Goal: Task Accomplishment & Management: Use online tool/utility

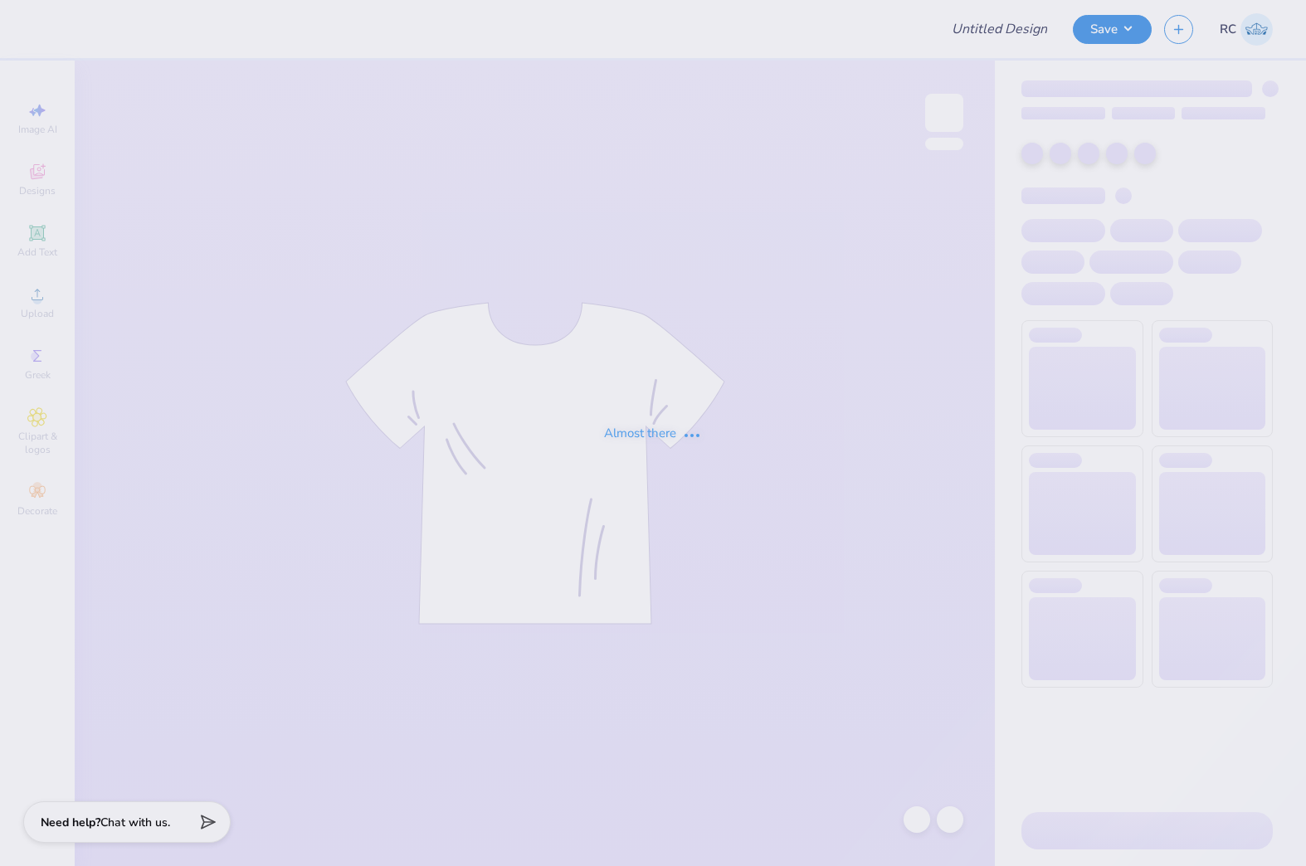
type input "Zeta Bid Day"
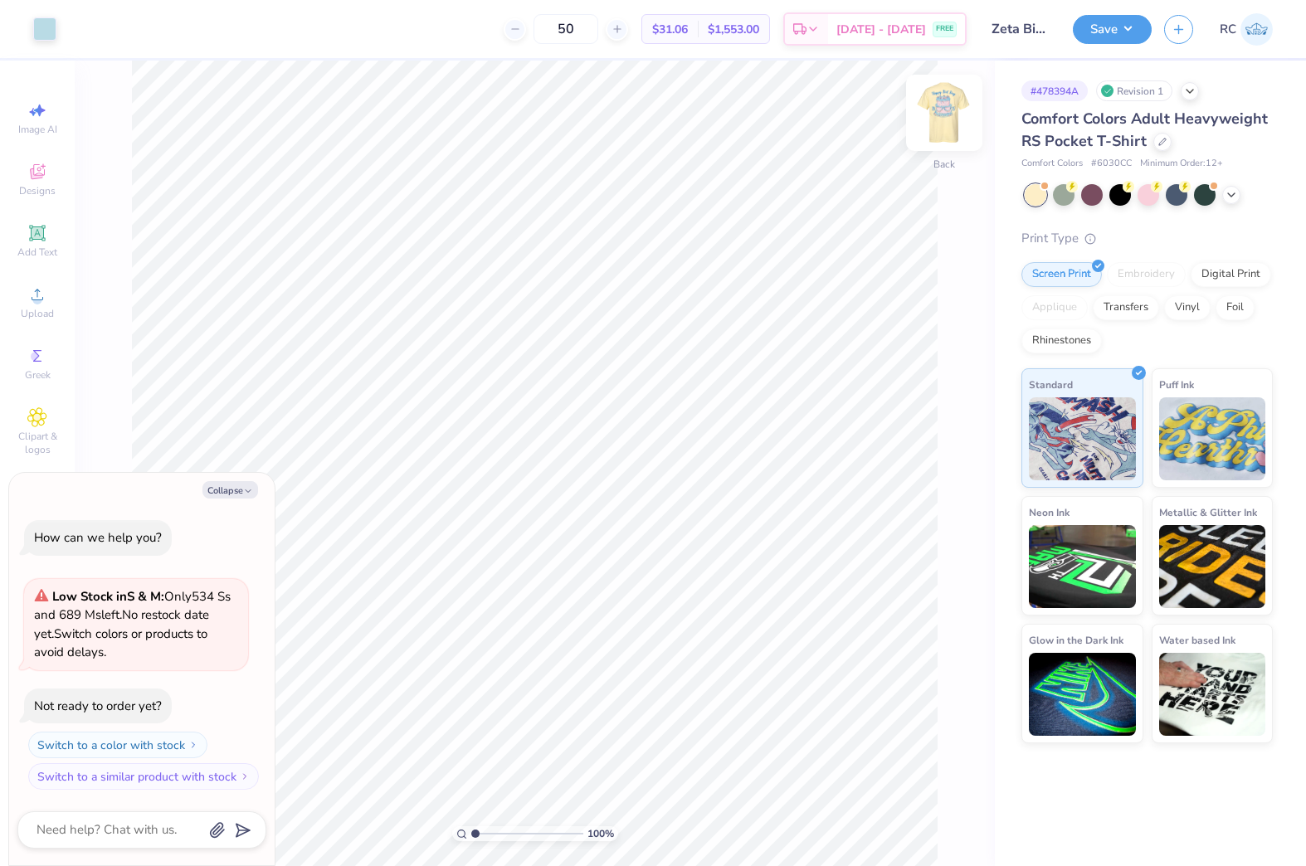
click at [947, 114] on img at bounding box center [944, 113] width 66 height 66
click at [245, 491] on icon "button" at bounding box center [248, 491] width 10 height 10
type textarea "x"
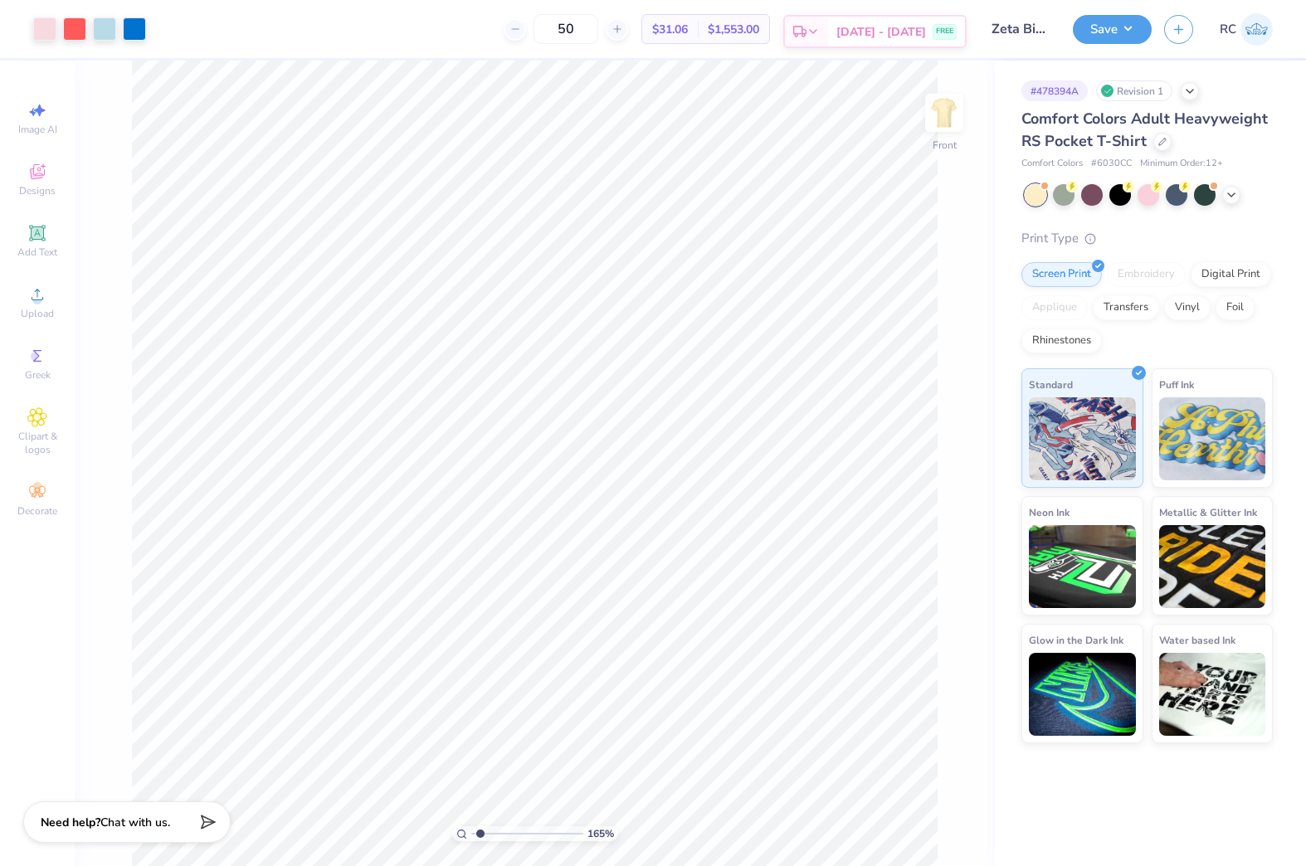
type input "1.22152498603932"
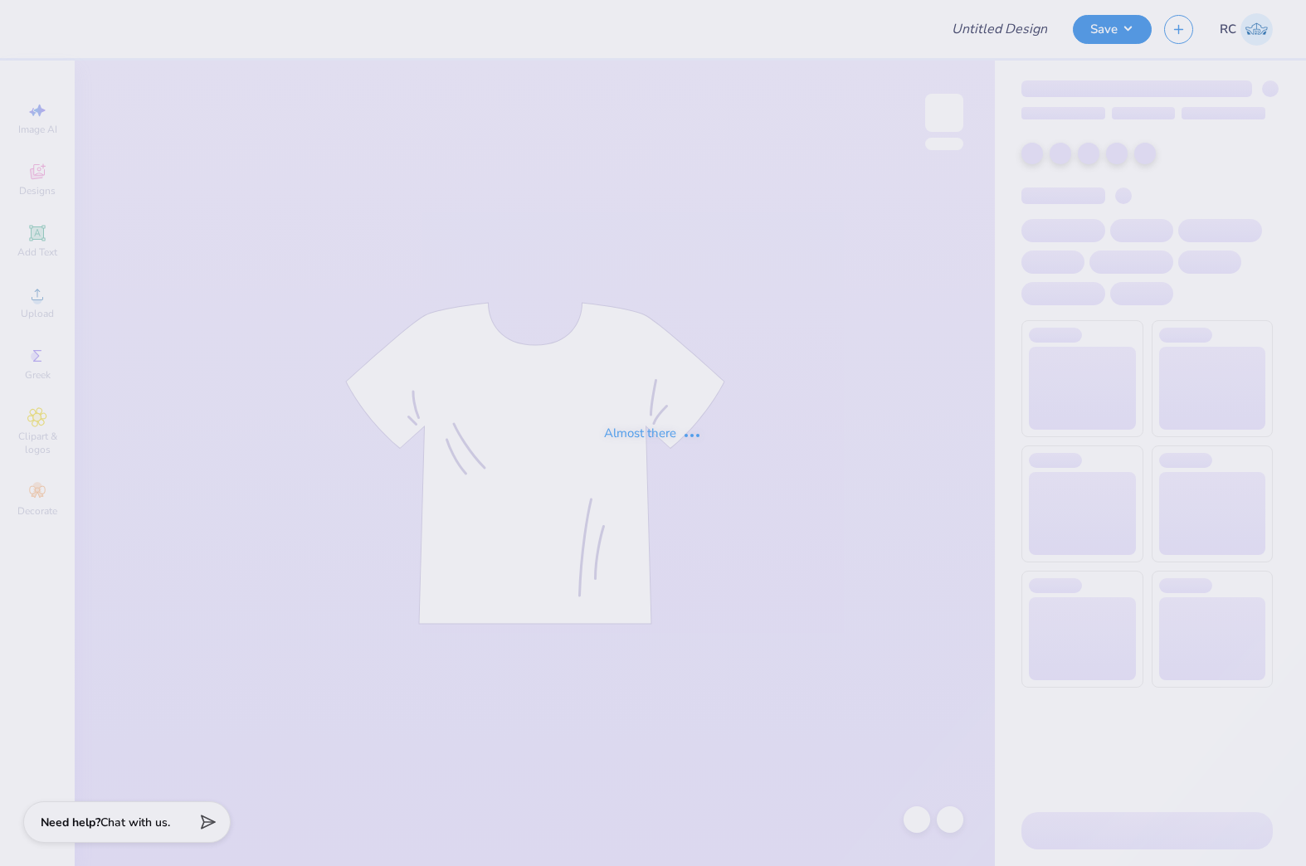
type input "Zeta Bid Day"
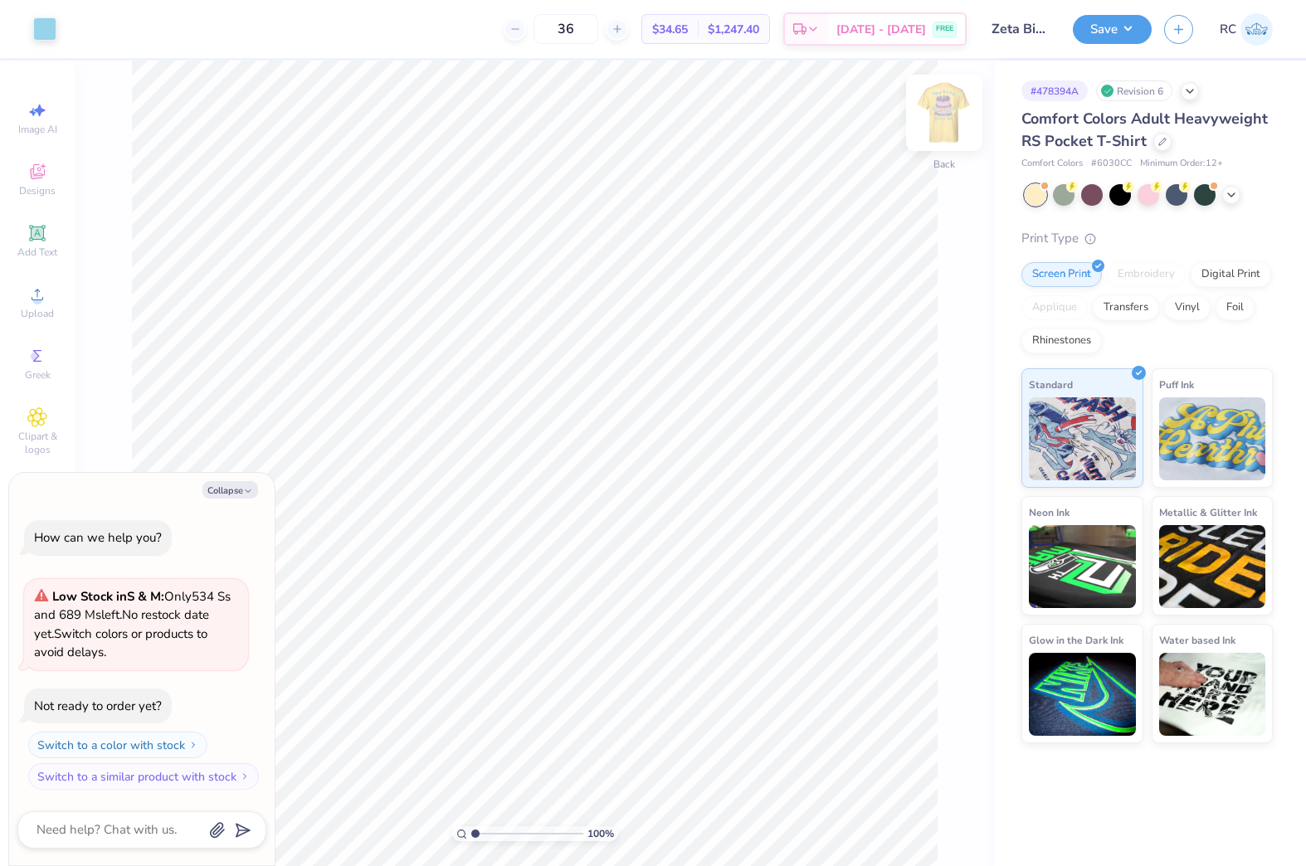
click at [945, 112] on img at bounding box center [944, 113] width 66 height 66
click at [238, 489] on button "Collapse" at bounding box center [230, 489] width 56 height 17
type textarea "x"
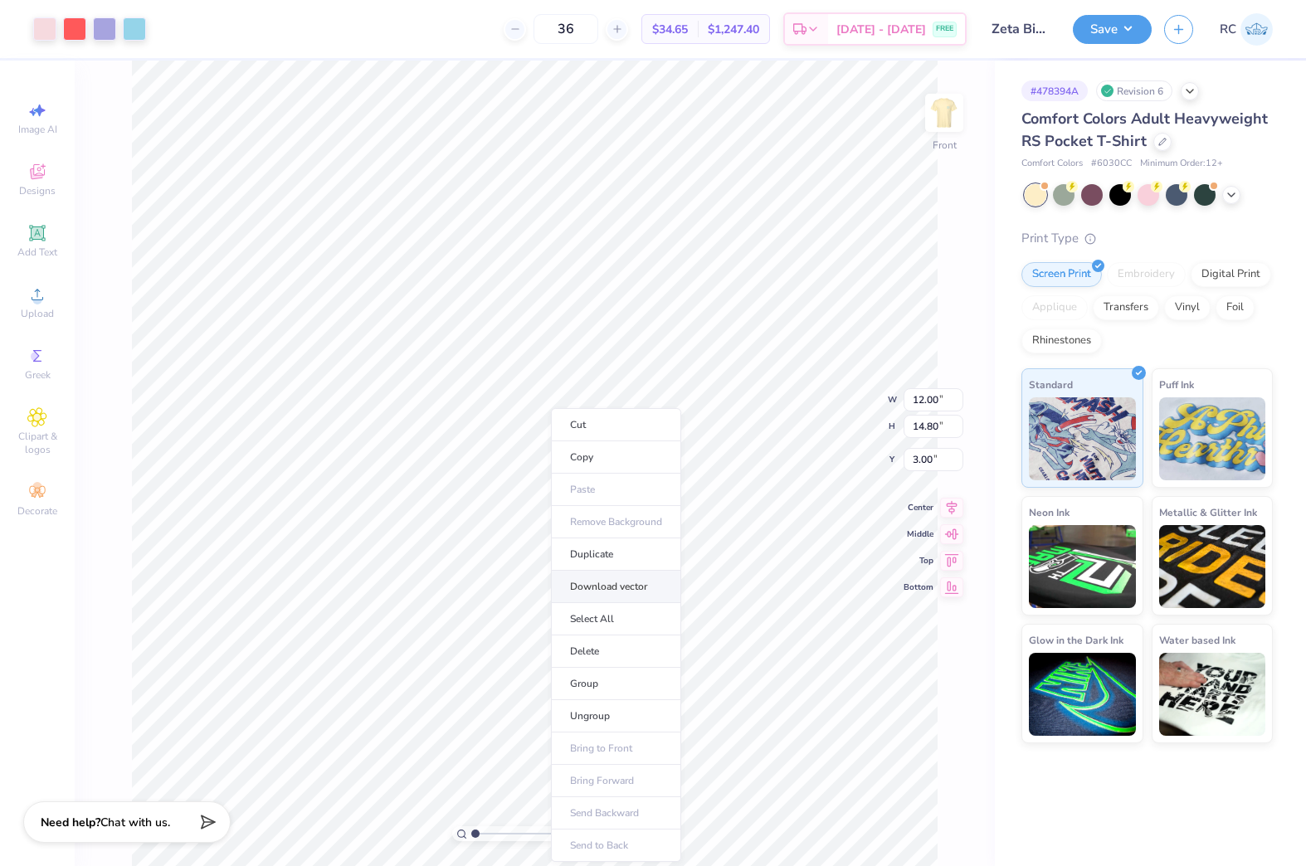
click at [630, 587] on li "Download vector" at bounding box center [616, 587] width 130 height 32
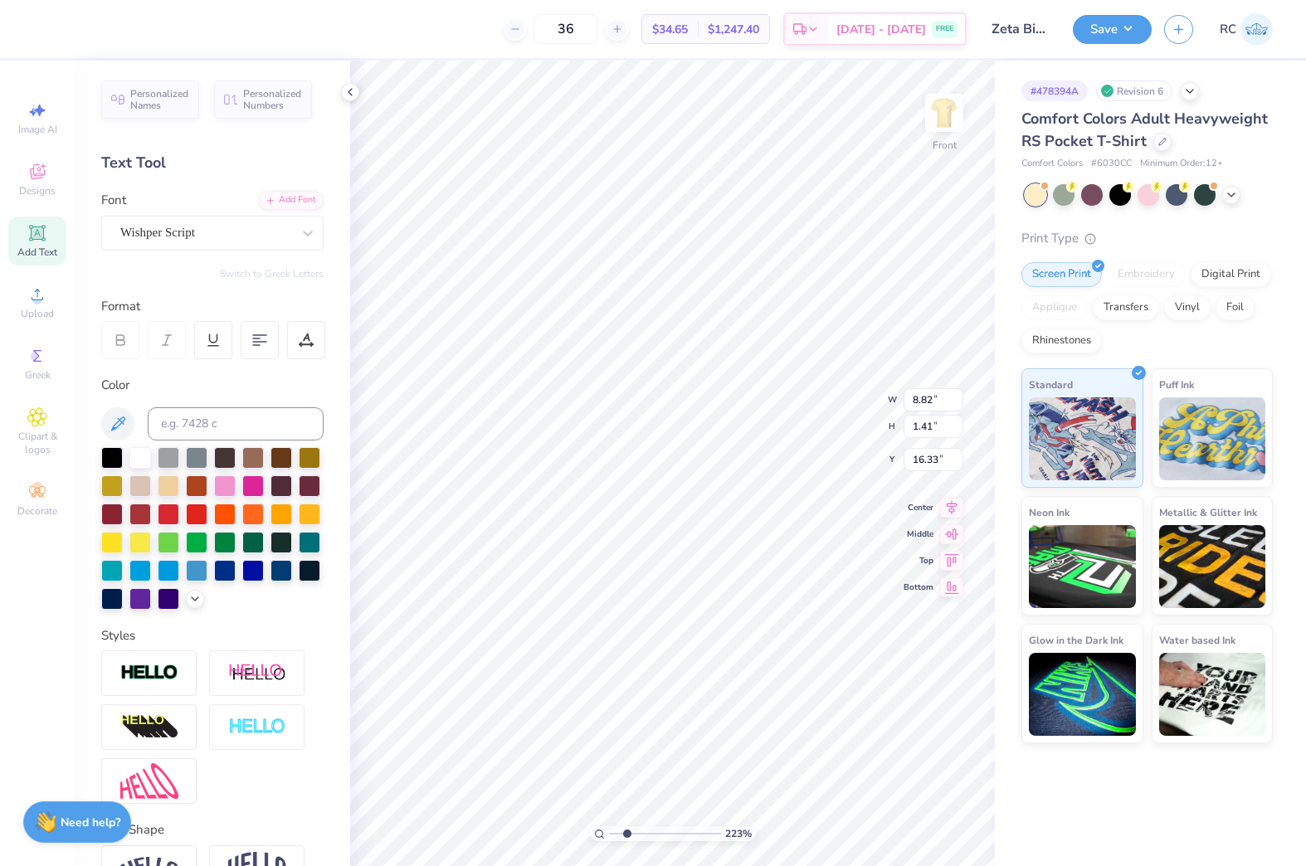
type input "2.22643191709162"
type input "16.39"
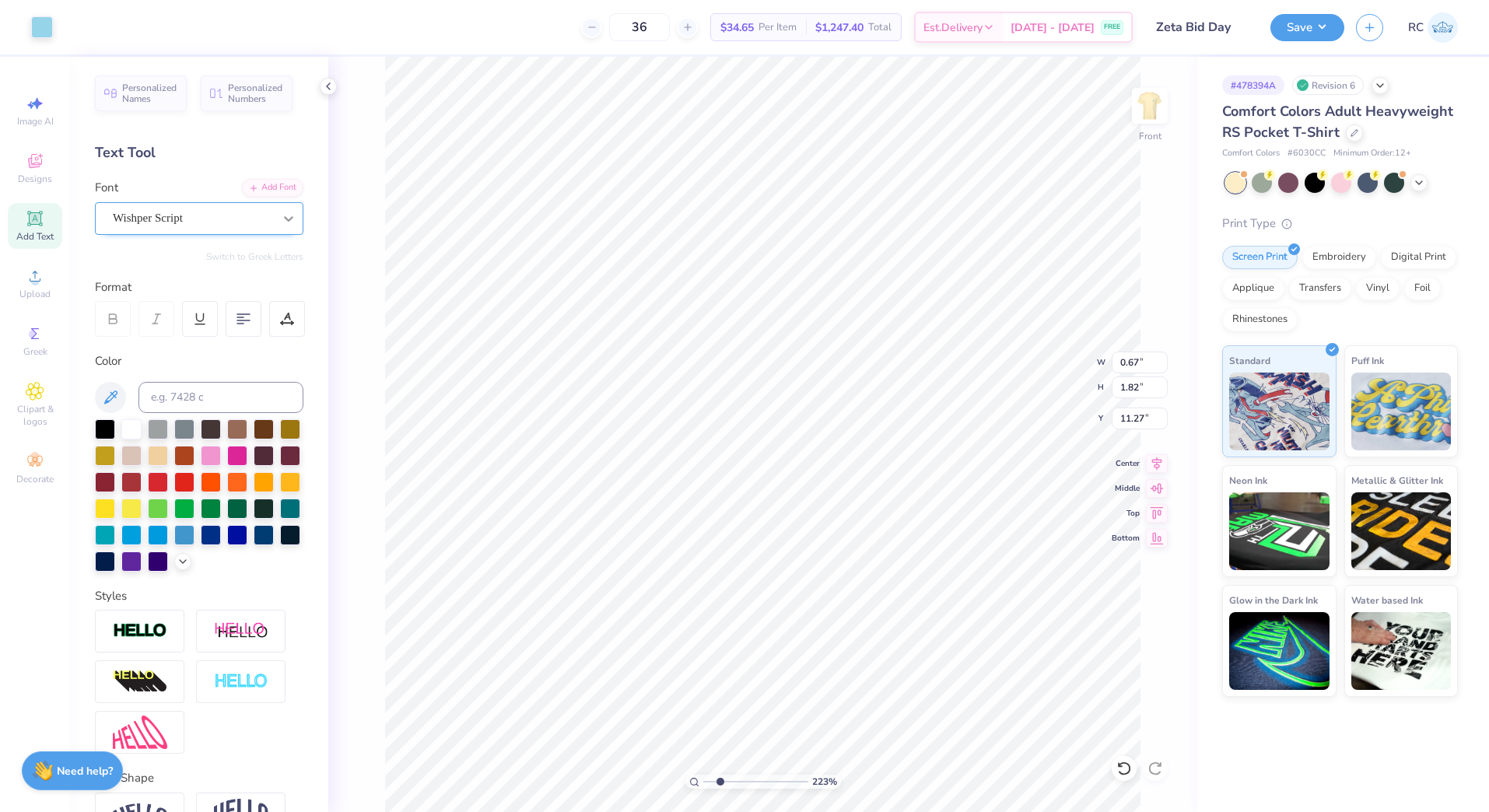
click at [281, 221] on icon at bounding box center [289, 218] width 16 height 16
click at [277, 232] on div at bounding box center [289, 218] width 28 height 28
click at [1155, 106] on img at bounding box center [1150, 106] width 62 height 62
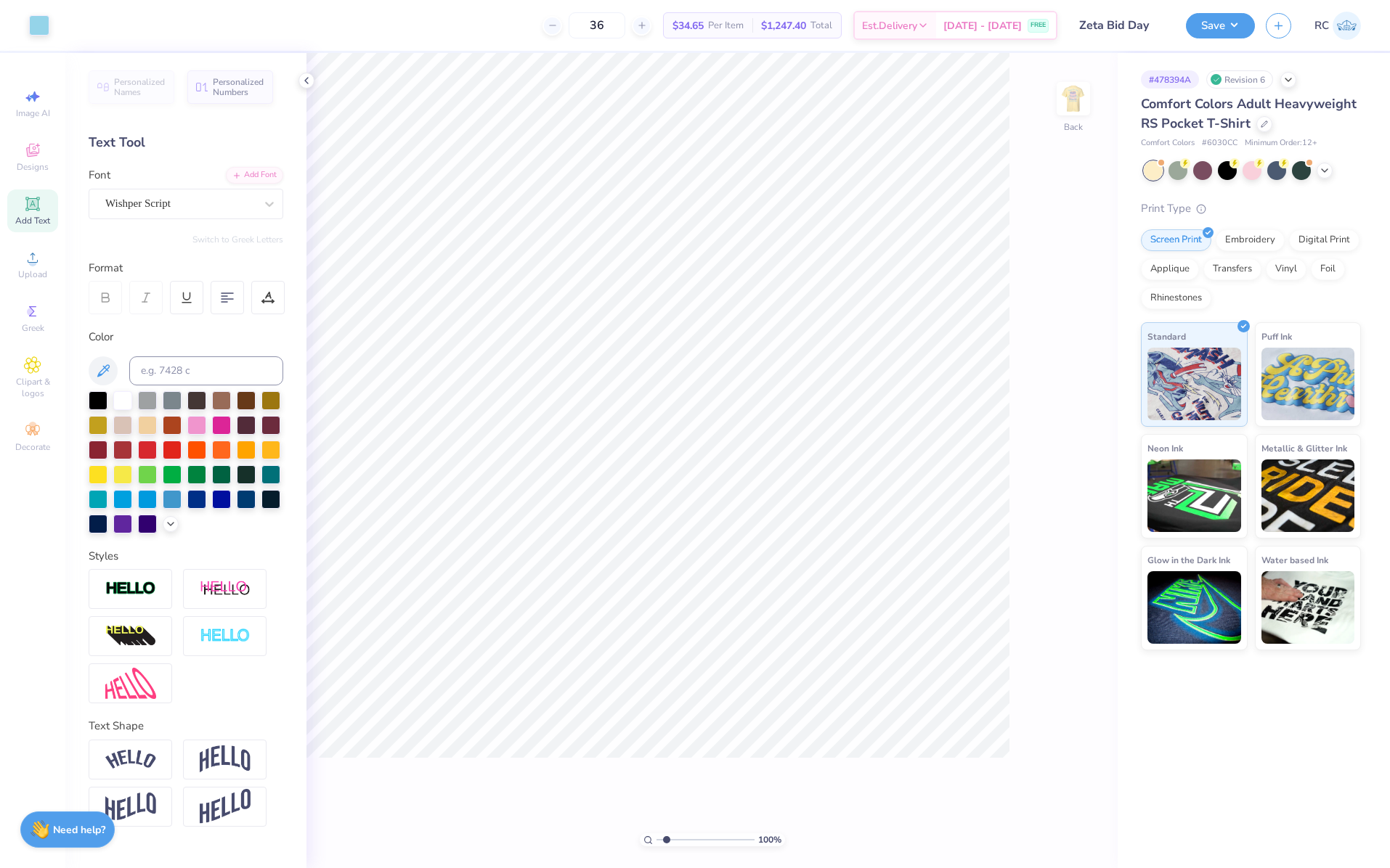
type input "1"
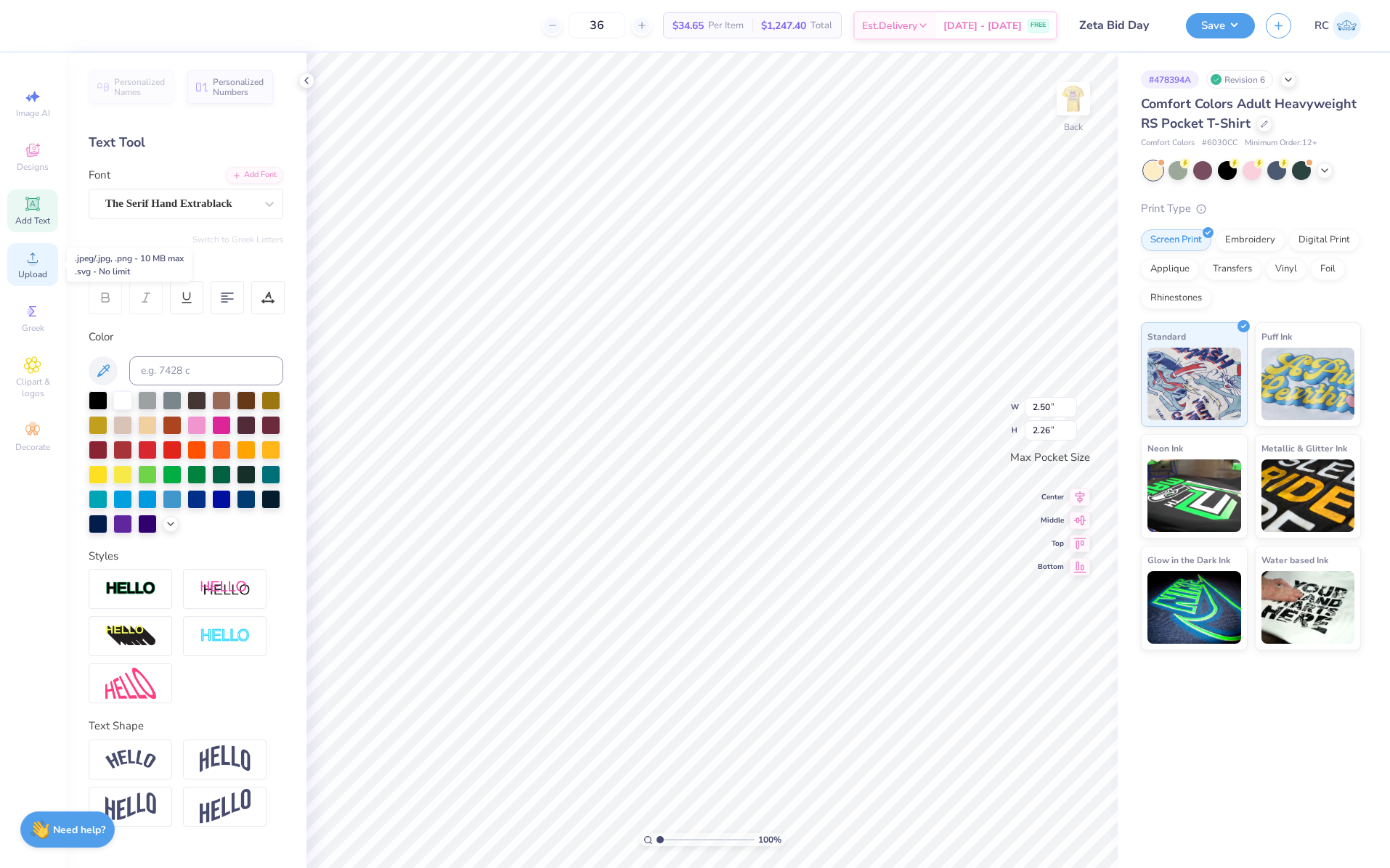
click at [39, 270] on span "Upload" at bounding box center [32, 274] width 29 height 11
click at [30, 269] on span "Upload" at bounding box center [32, 274] width 29 height 11
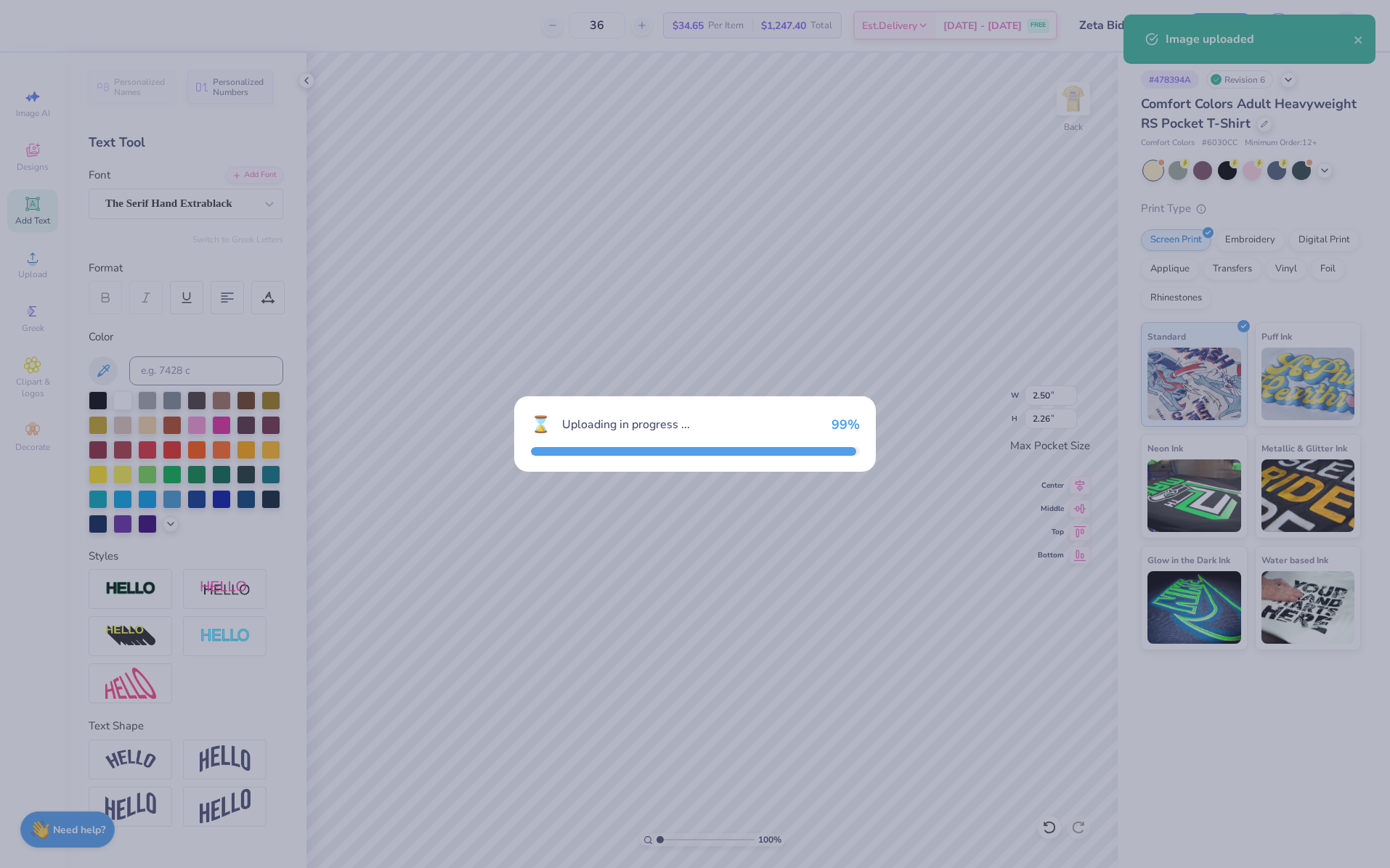
type input "3.44"
type input "1.11"
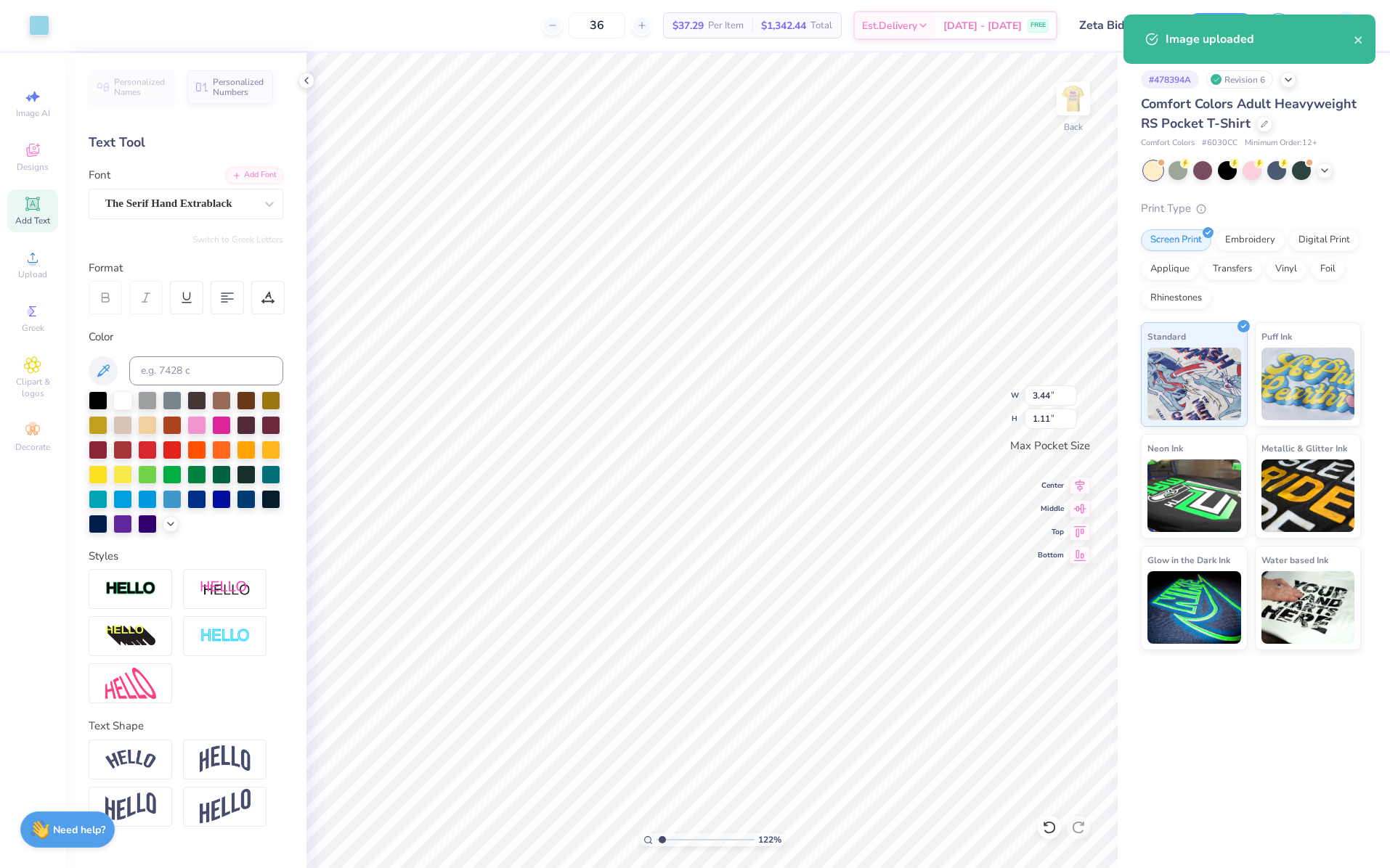
type input "1.22152498603933"
type input "2.50"
type input "2.26"
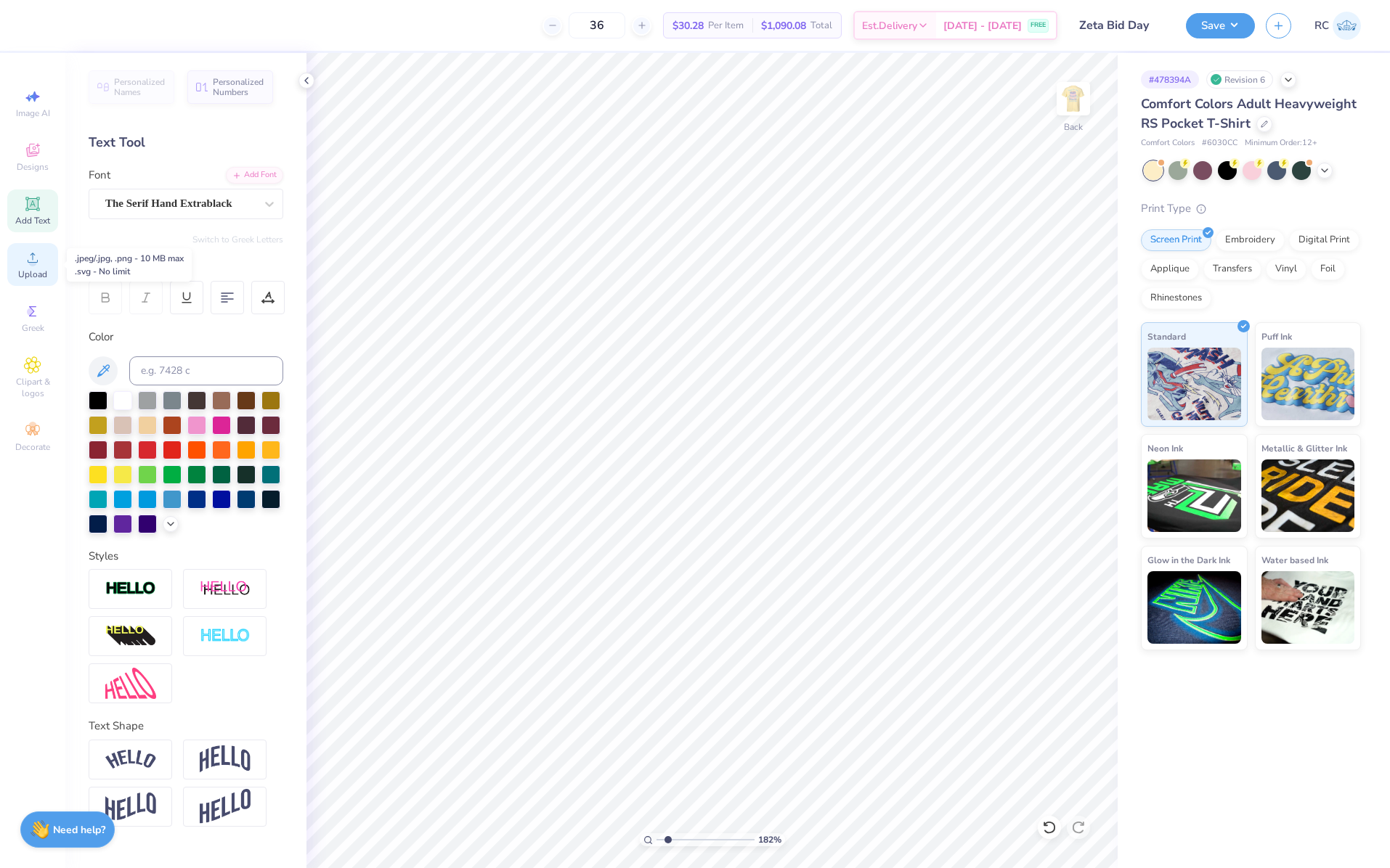
click at [36, 270] on span "Upload" at bounding box center [32, 274] width 29 height 11
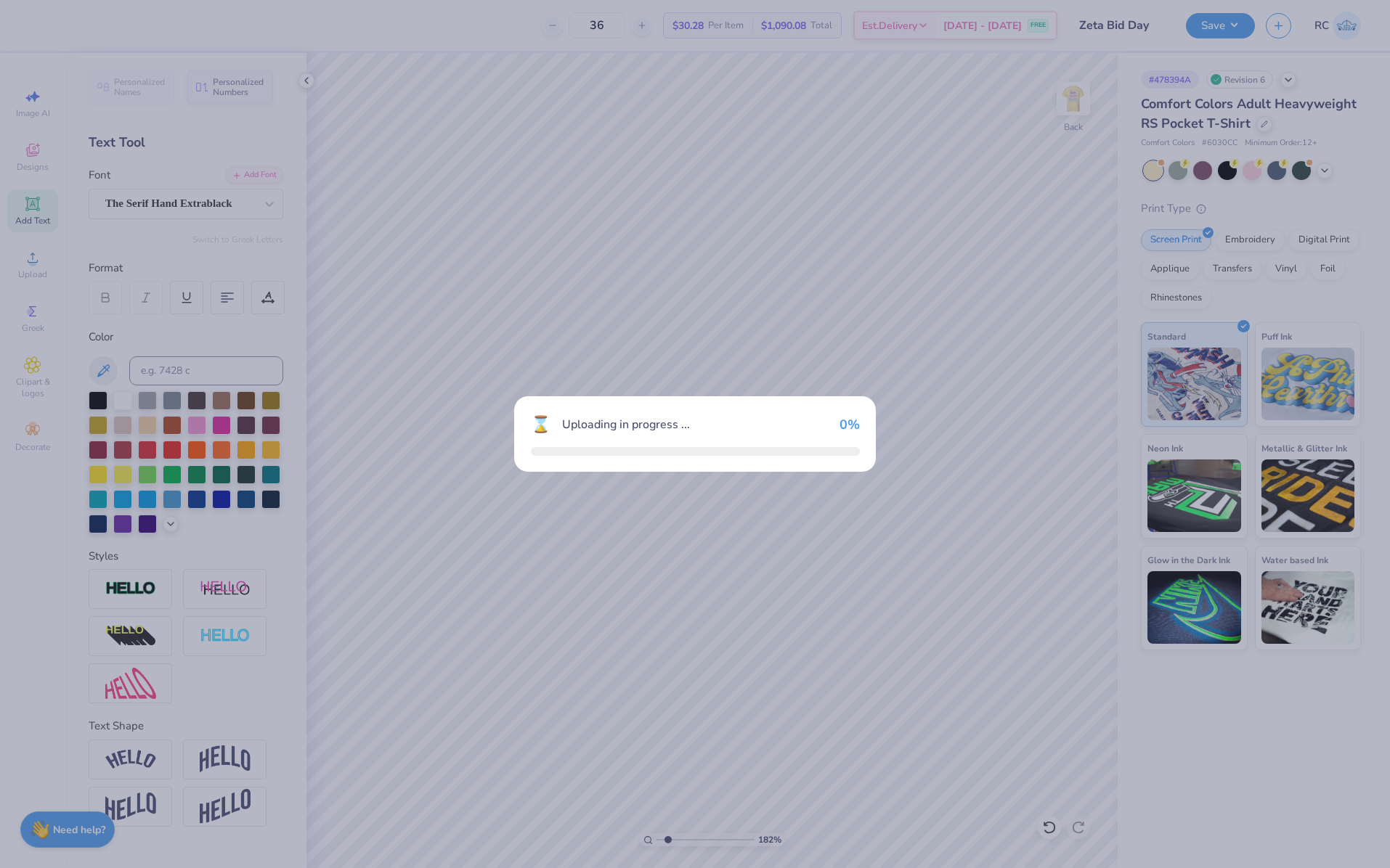
type input "1.82266588284093"
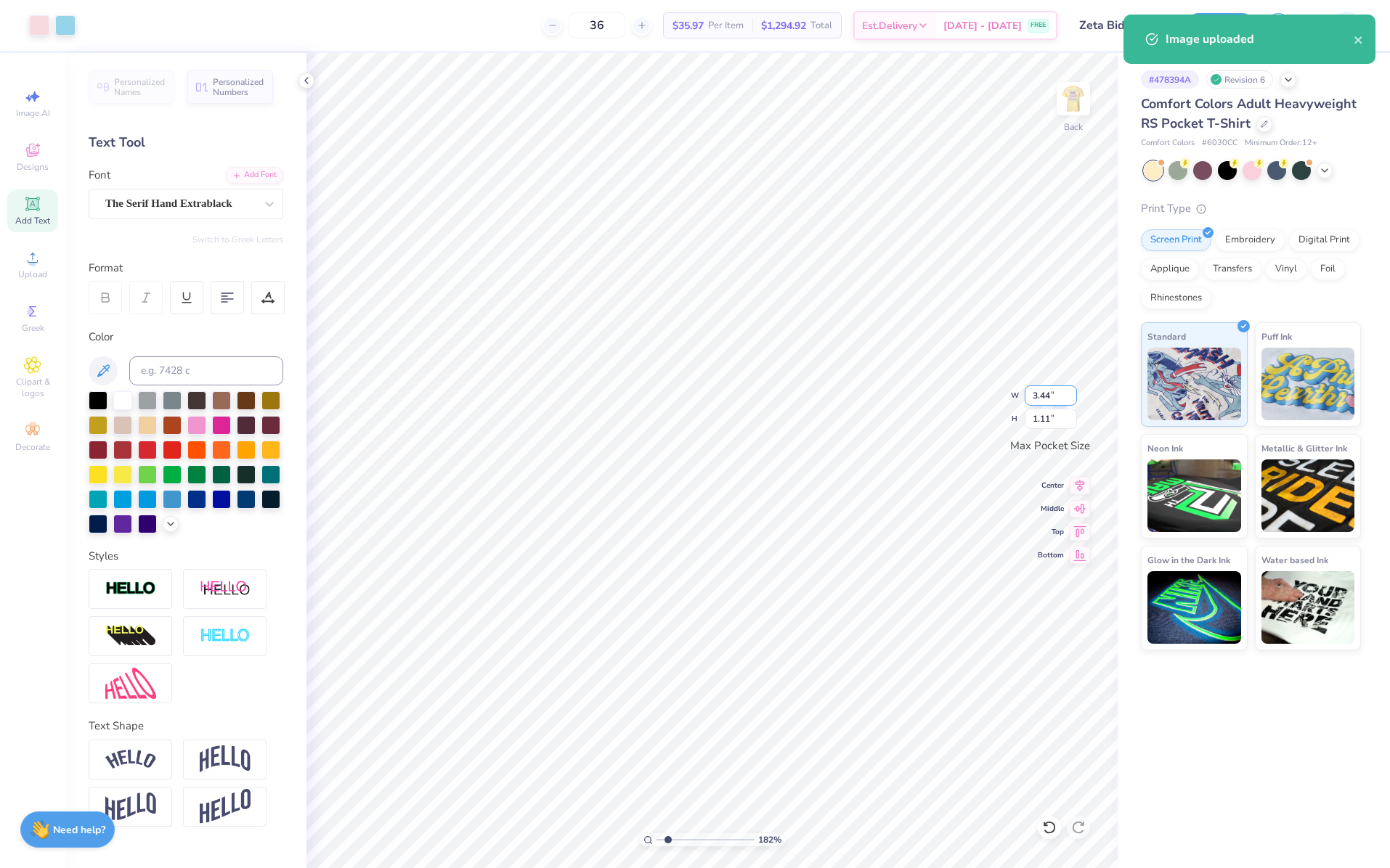
click at [1059, 396] on input "3.44" at bounding box center [1051, 396] width 53 height 20
type input "3.5"
type input "1.82266588284093"
type input "3.50"
type input "1.13"
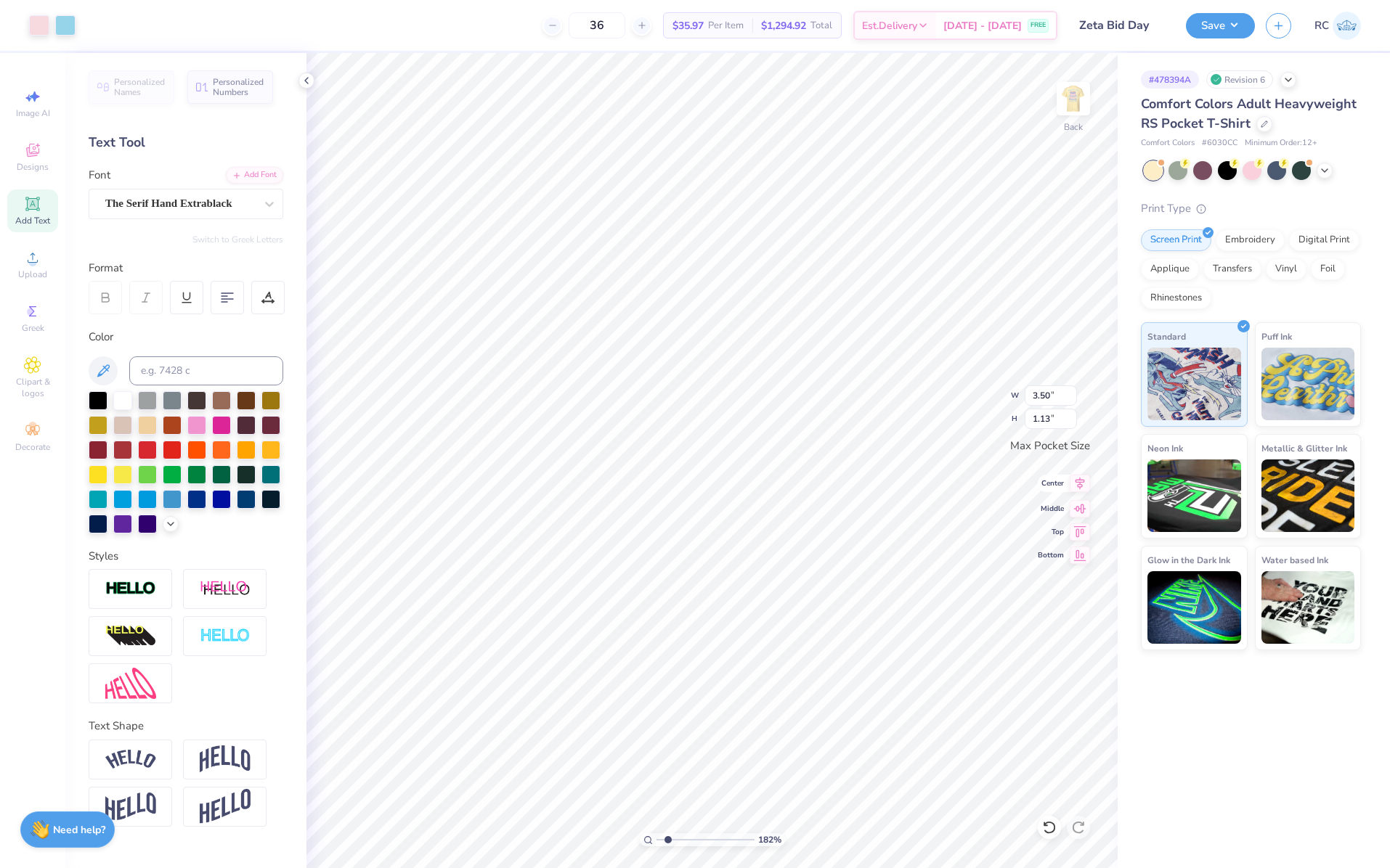
click at [1081, 491] on icon at bounding box center [1079, 484] width 20 height 18
click at [1078, 513] on icon at bounding box center [1079, 507] width 20 height 18
click at [38, 269] on span "Upload" at bounding box center [32, 274] width 29 height 11
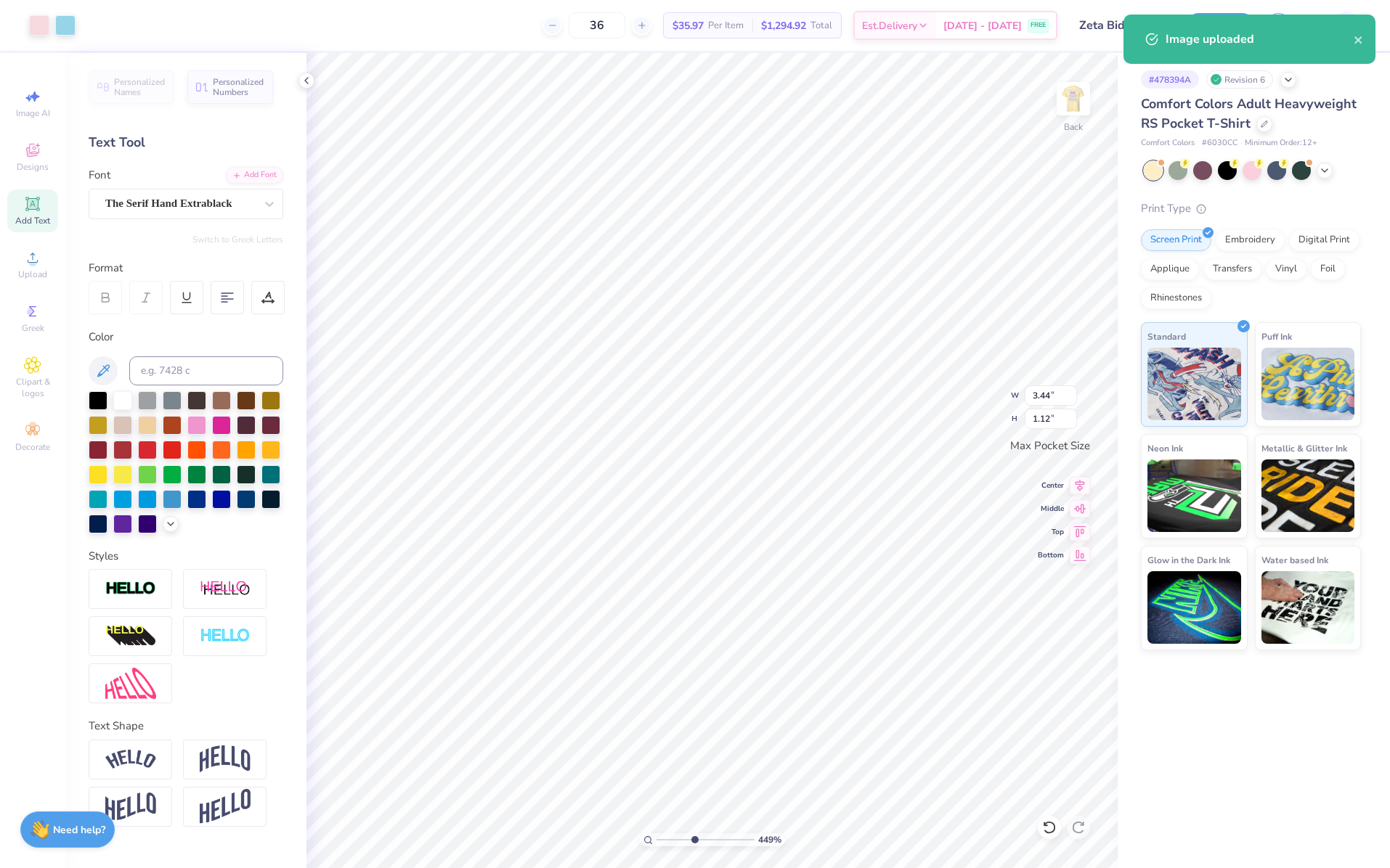
type input "4.48505384214065"
click at [1060, 396] on input "3.44" at bounding box center [1051, 396] width 53 height 20
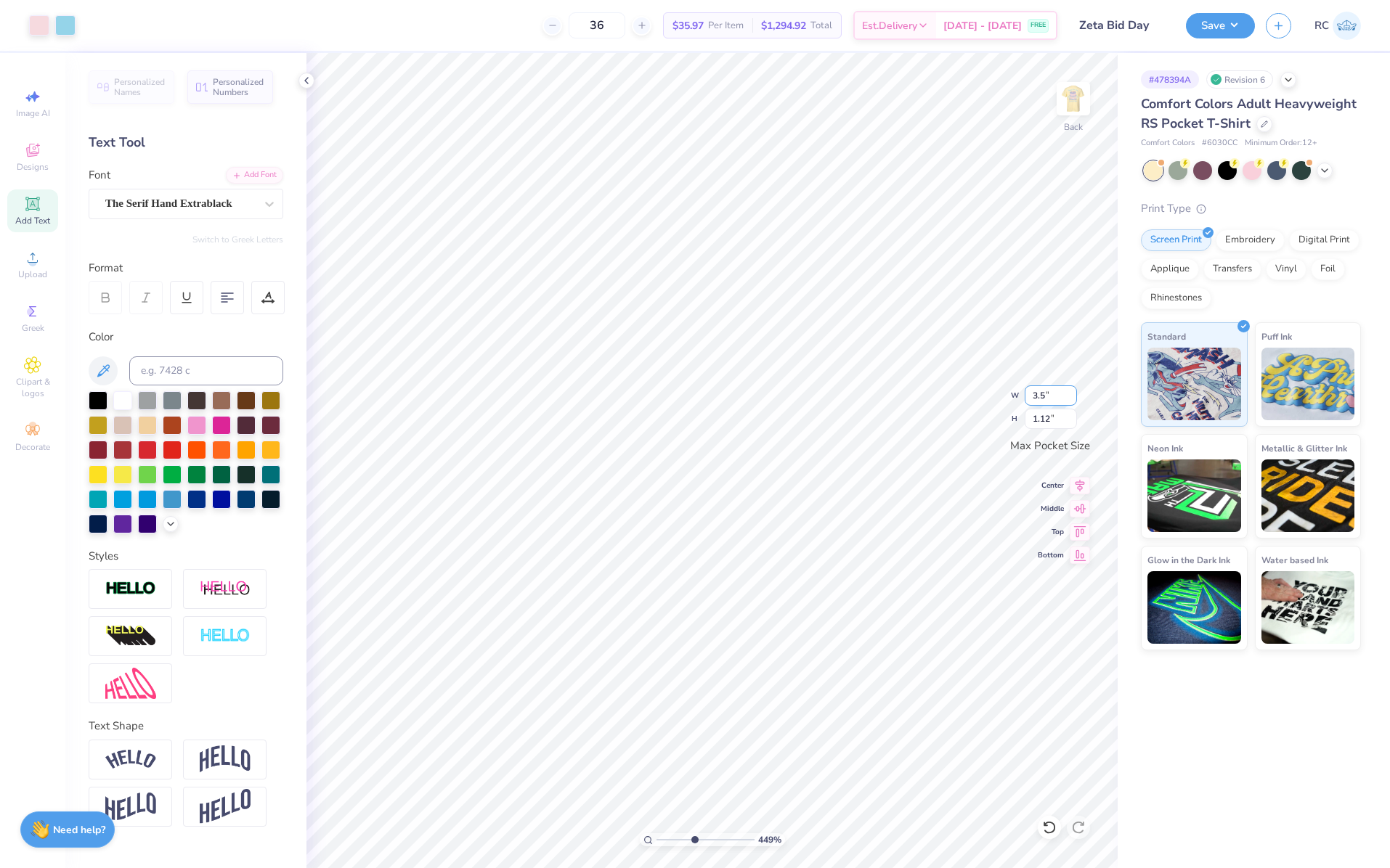
type input "3.5"
type input "4.48505384214065"
type input "3.50"
type input "1.14"
click at [1077, 98] on img at bounding box center [1073, 99] width 58 height 58
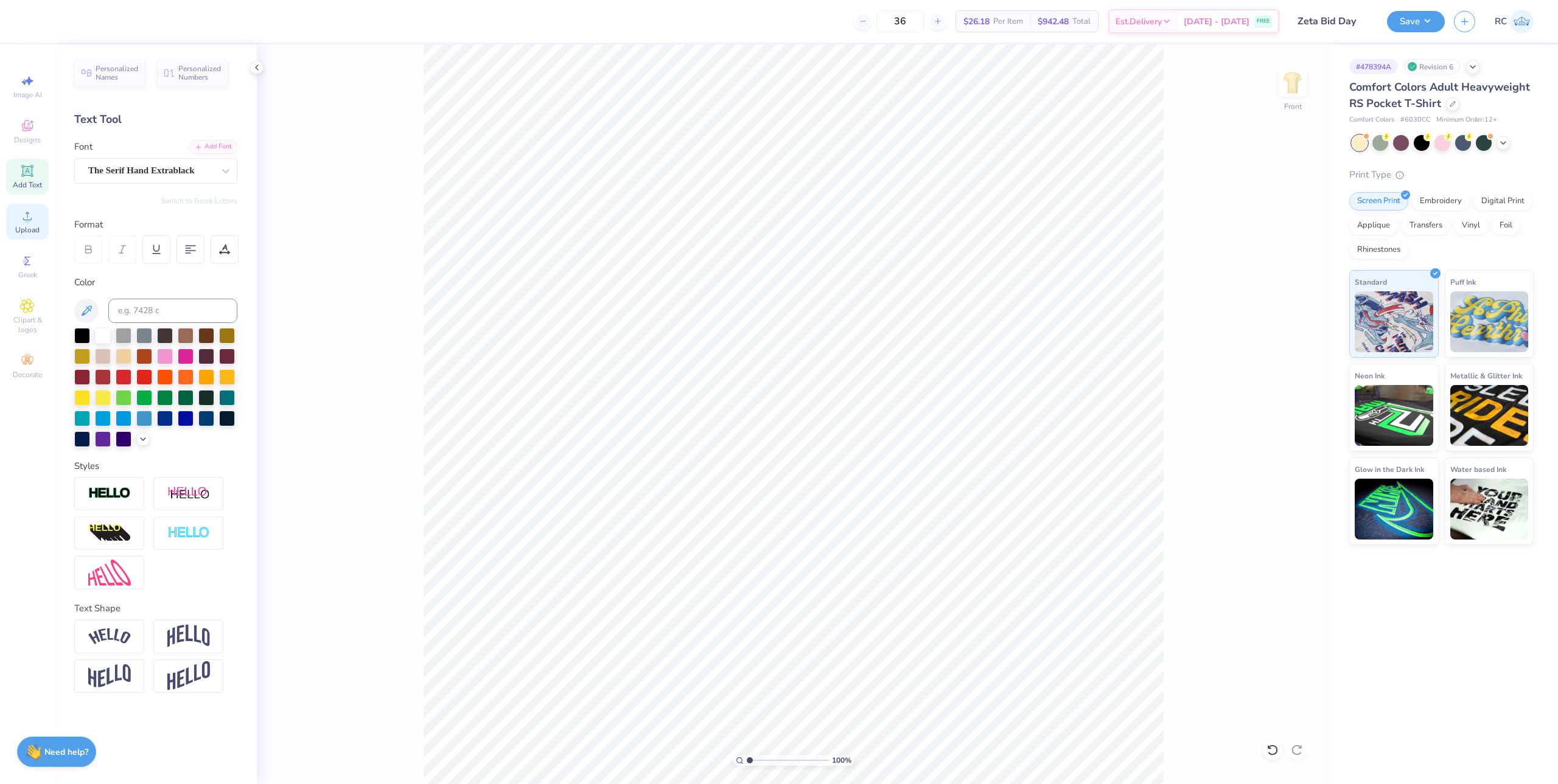
click at [34, 224] on div "Upload" at bounding box center [27, 221] width 43 height 36
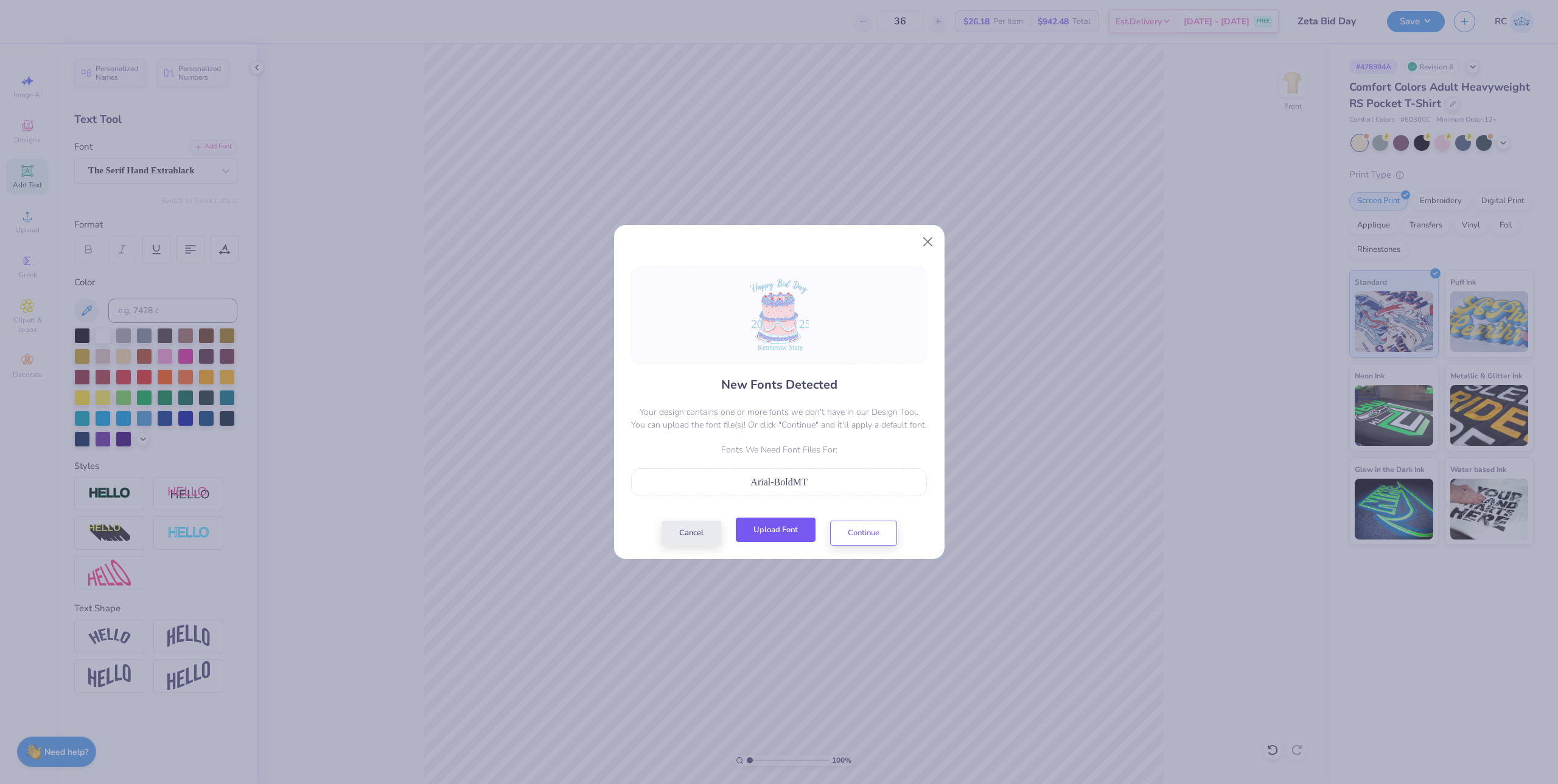
click at [788, 532] on button "Upload Font" at bounding box center [775, 530] width 80 height 25
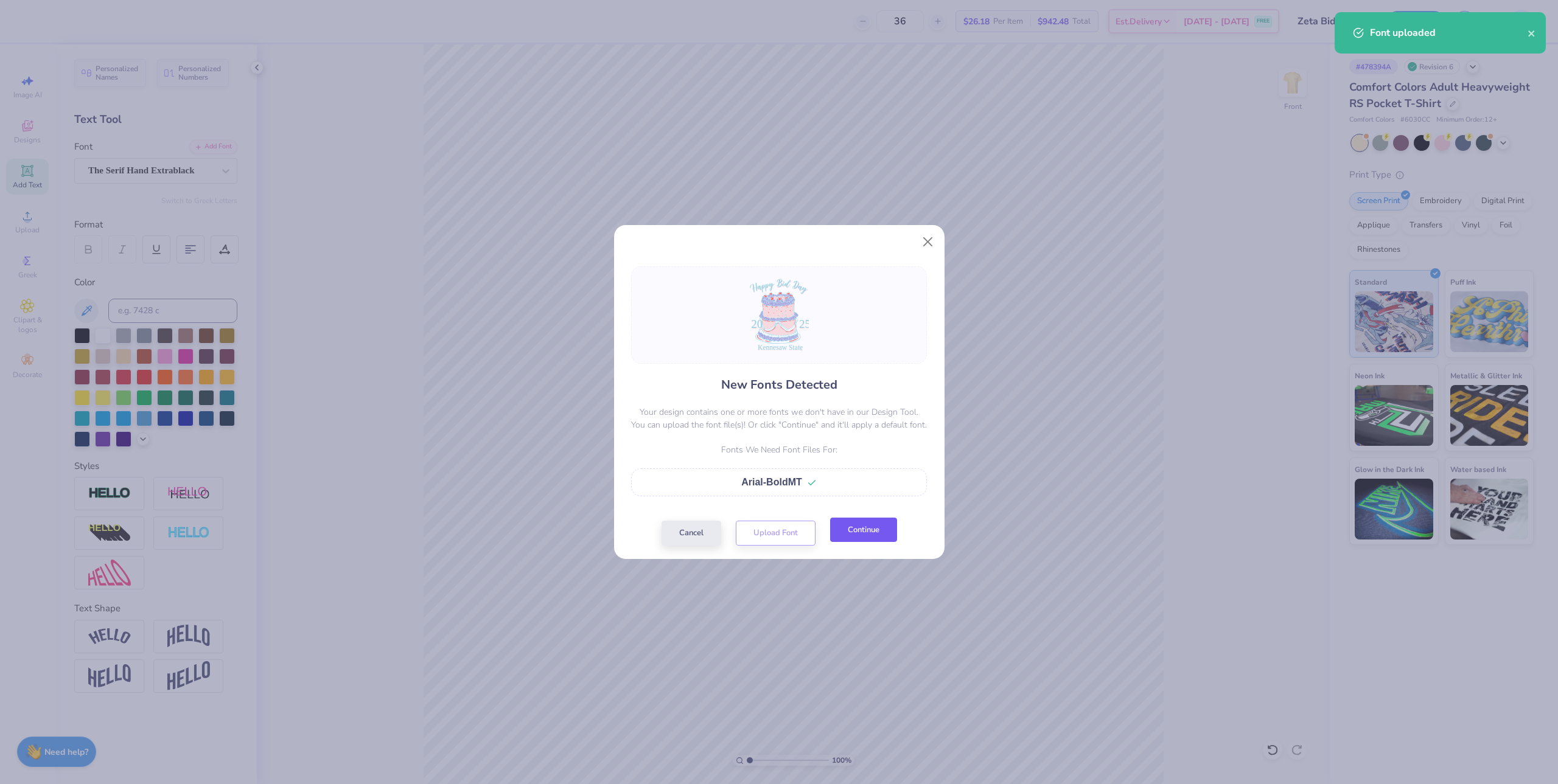
click at [853, 534] on button "Continue" at bounding box center [863, 530] width 67 height 25
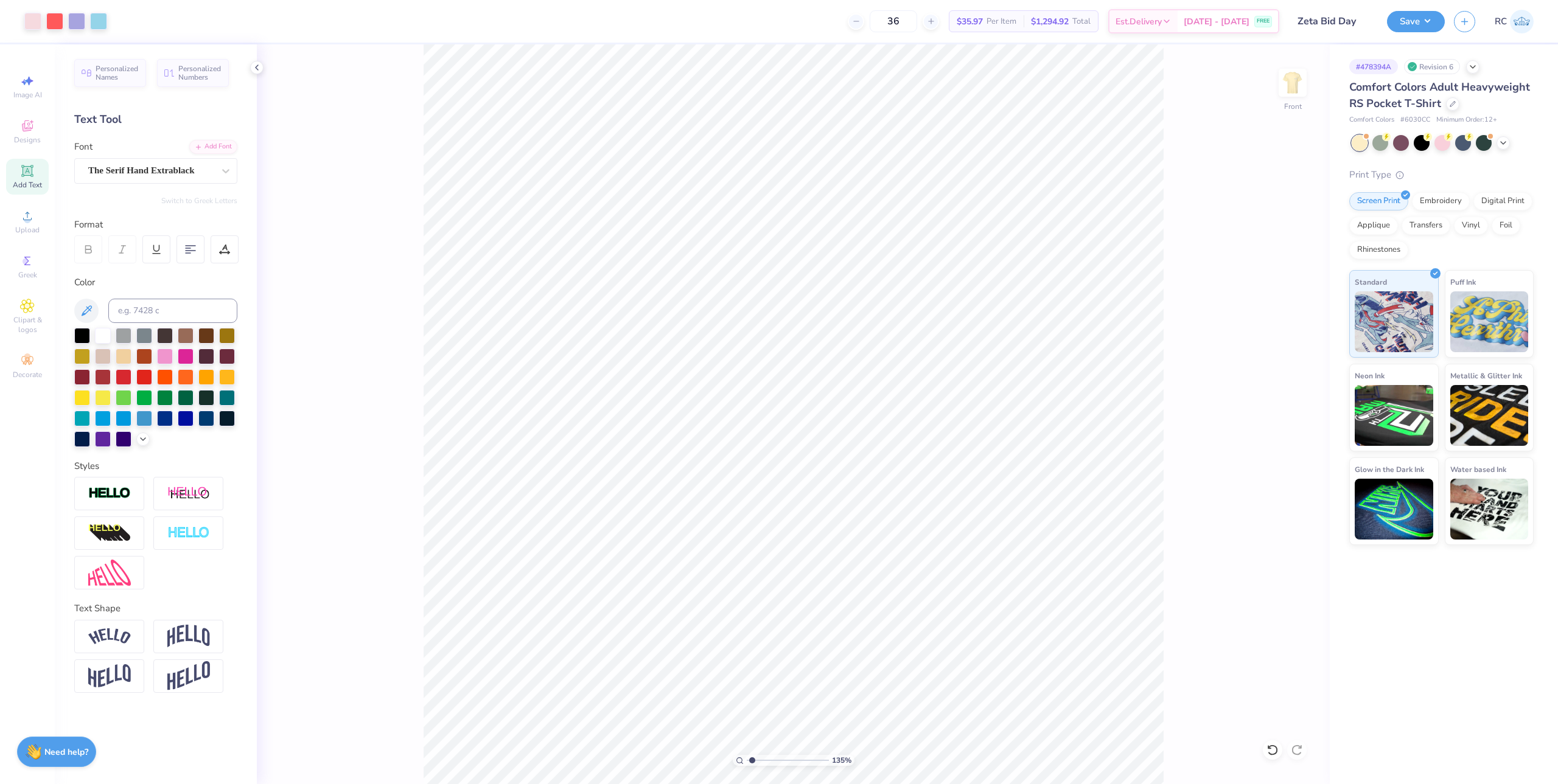
type input "1.35006143669128"
click at [957, 398] on input "6.84" at bounding box center [1285, 402] width 44 height 17
type input "3"
type input "1.35006143669128"
type input "3.00"
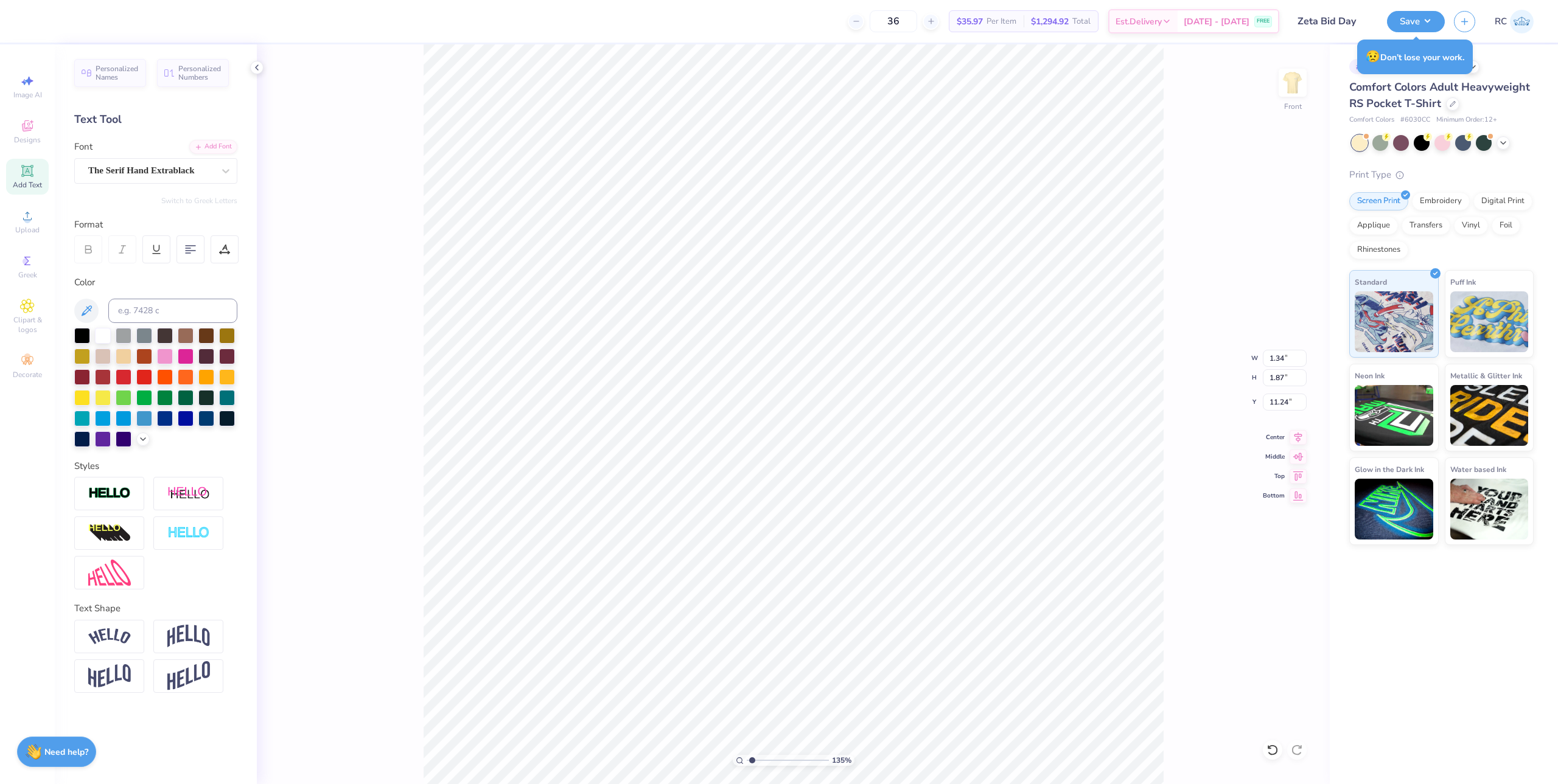
type input "1.35006143669128"
type input "1.34"
type input "1.87"
type input "11.24"
type input "1.35006143669128"
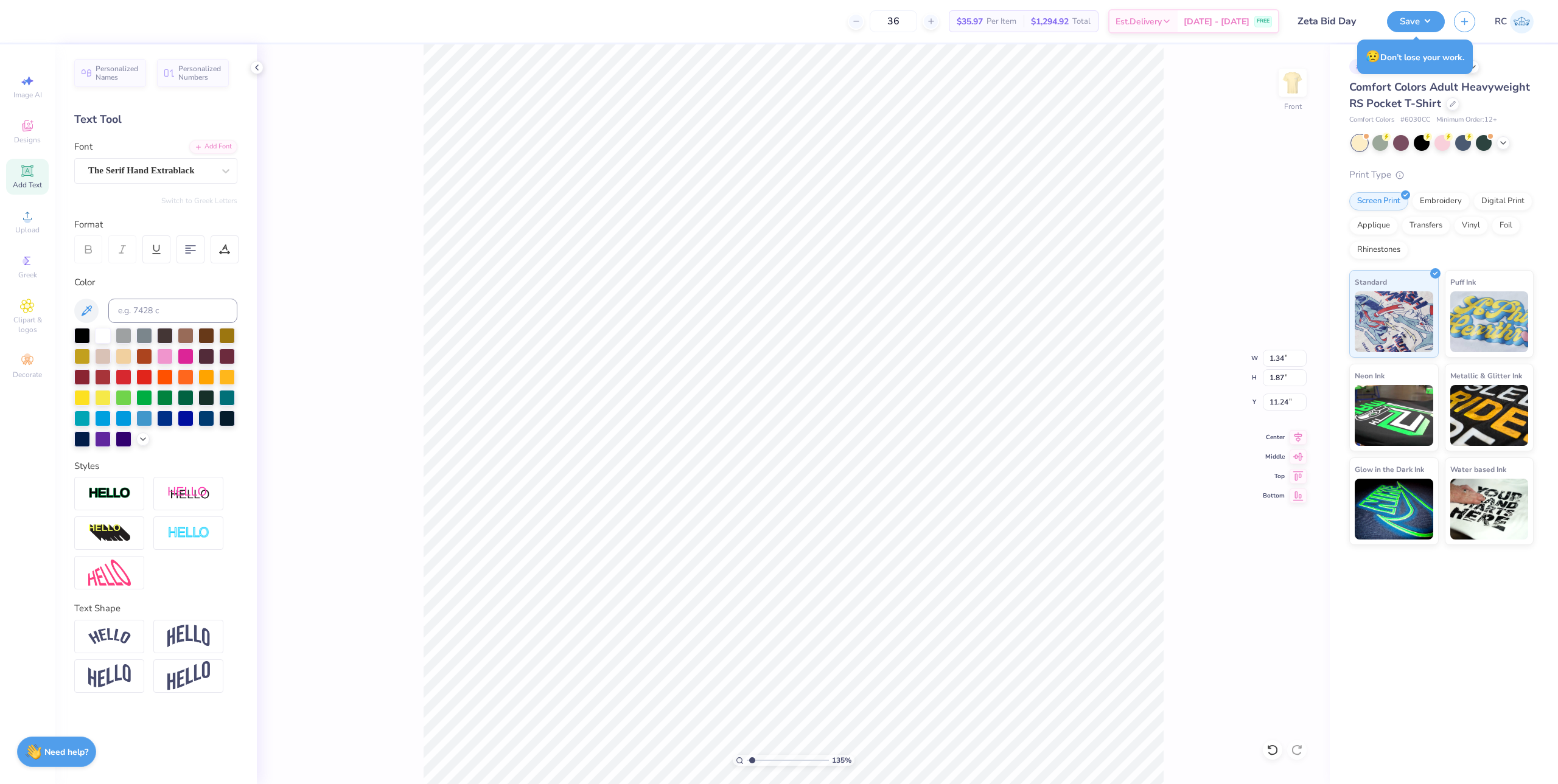
type input "12.00"
type input "14.83"
type input "3.00"
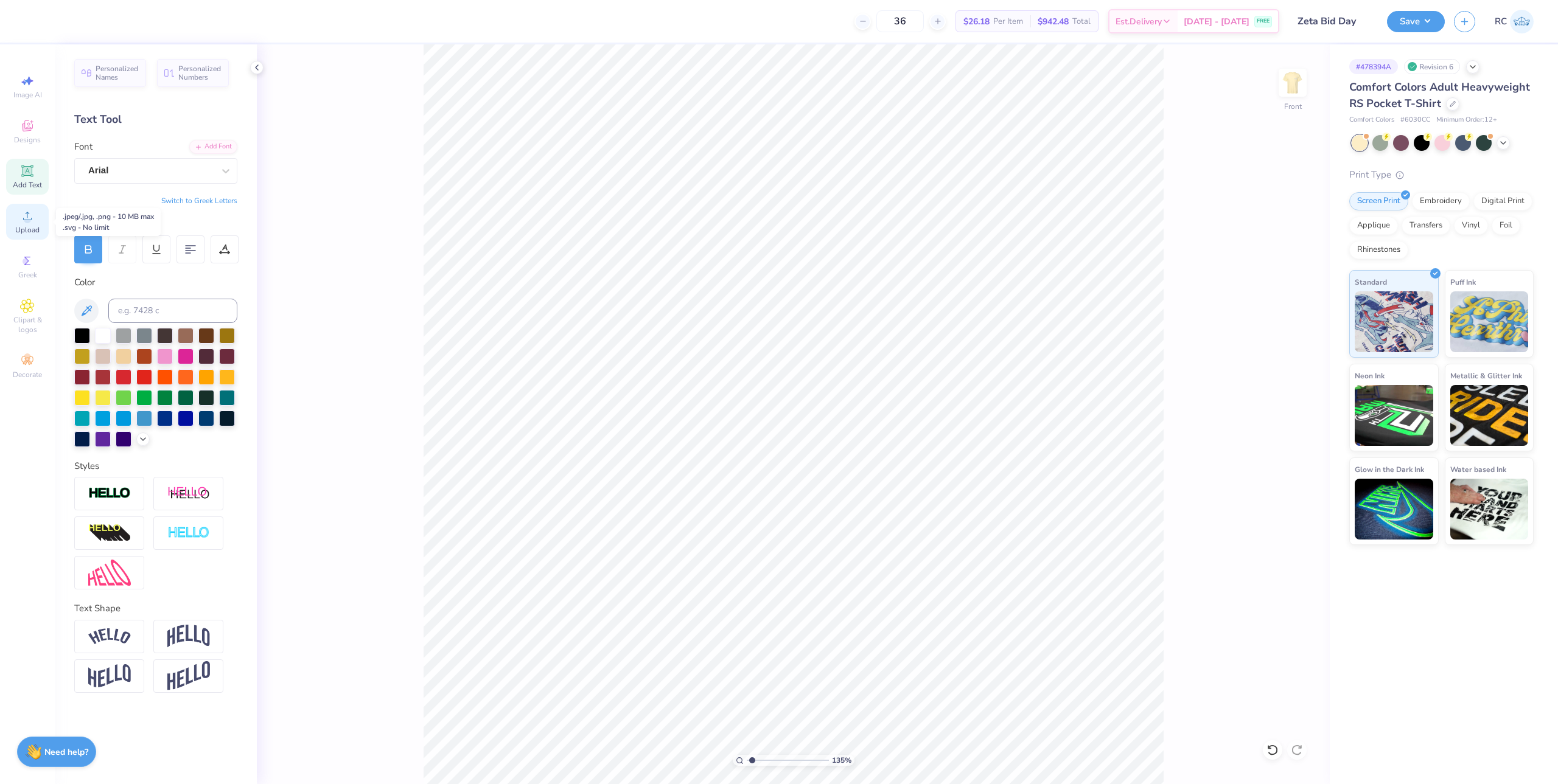
click at [27, 215] on icon at bounding box center [27, 216] width 15 height 15
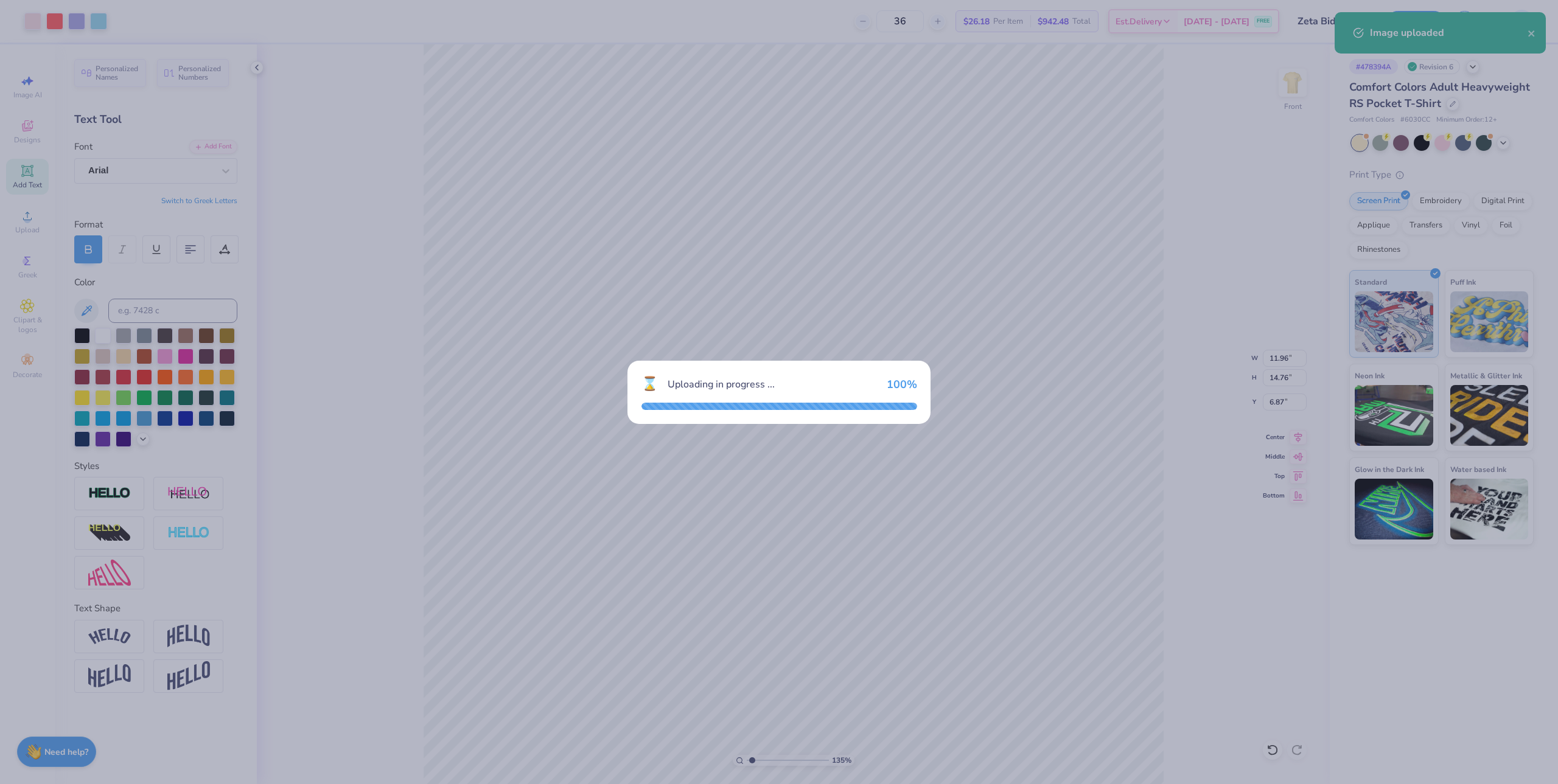
type input "1.35199925397499"
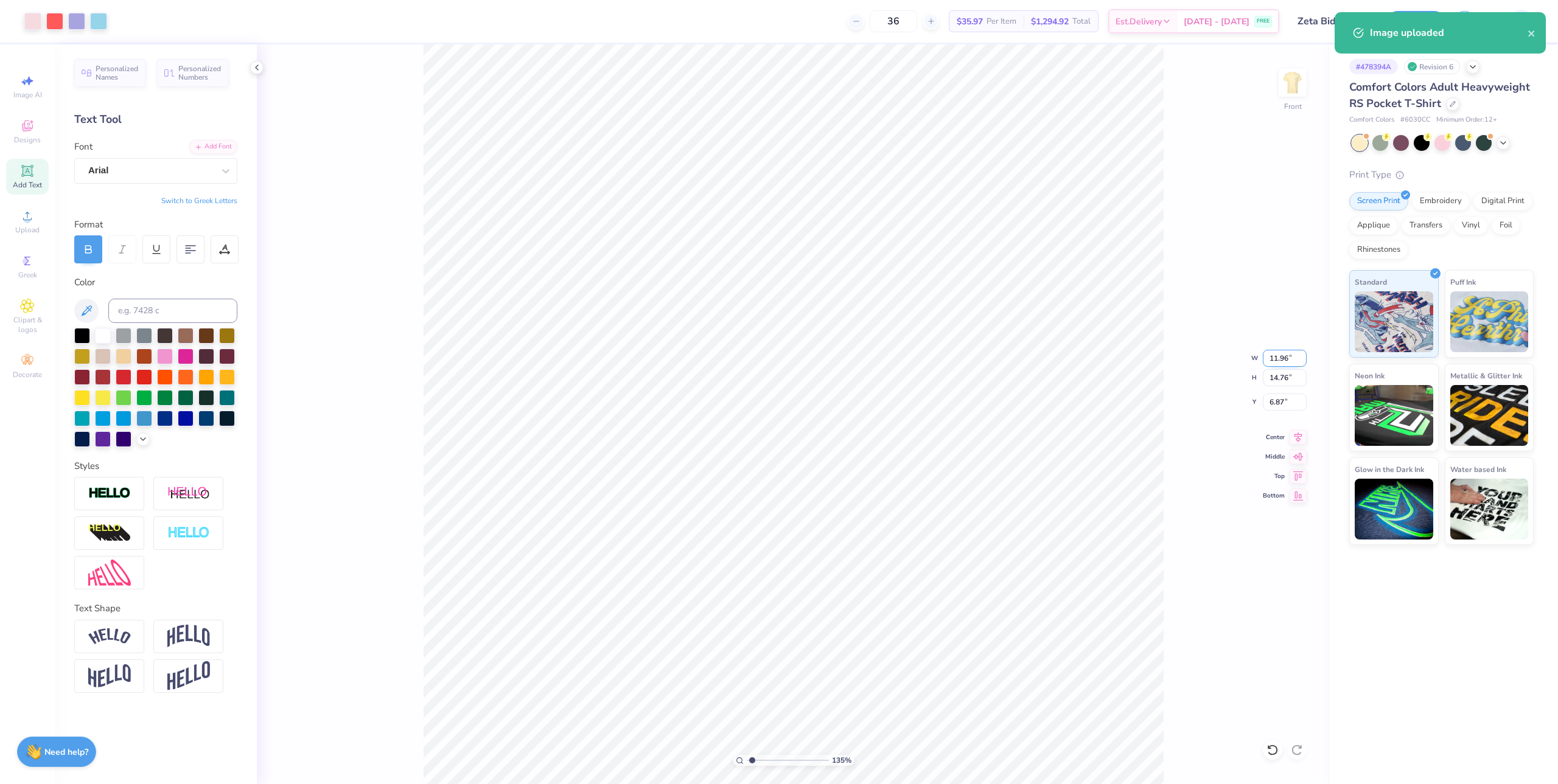
click at [957, 363] on input "11.96" at bounding box center [1285, 358] width 44 height 17
type input "12"
type input "1.35199925397499"
type input "12.00"
type input "14.81"
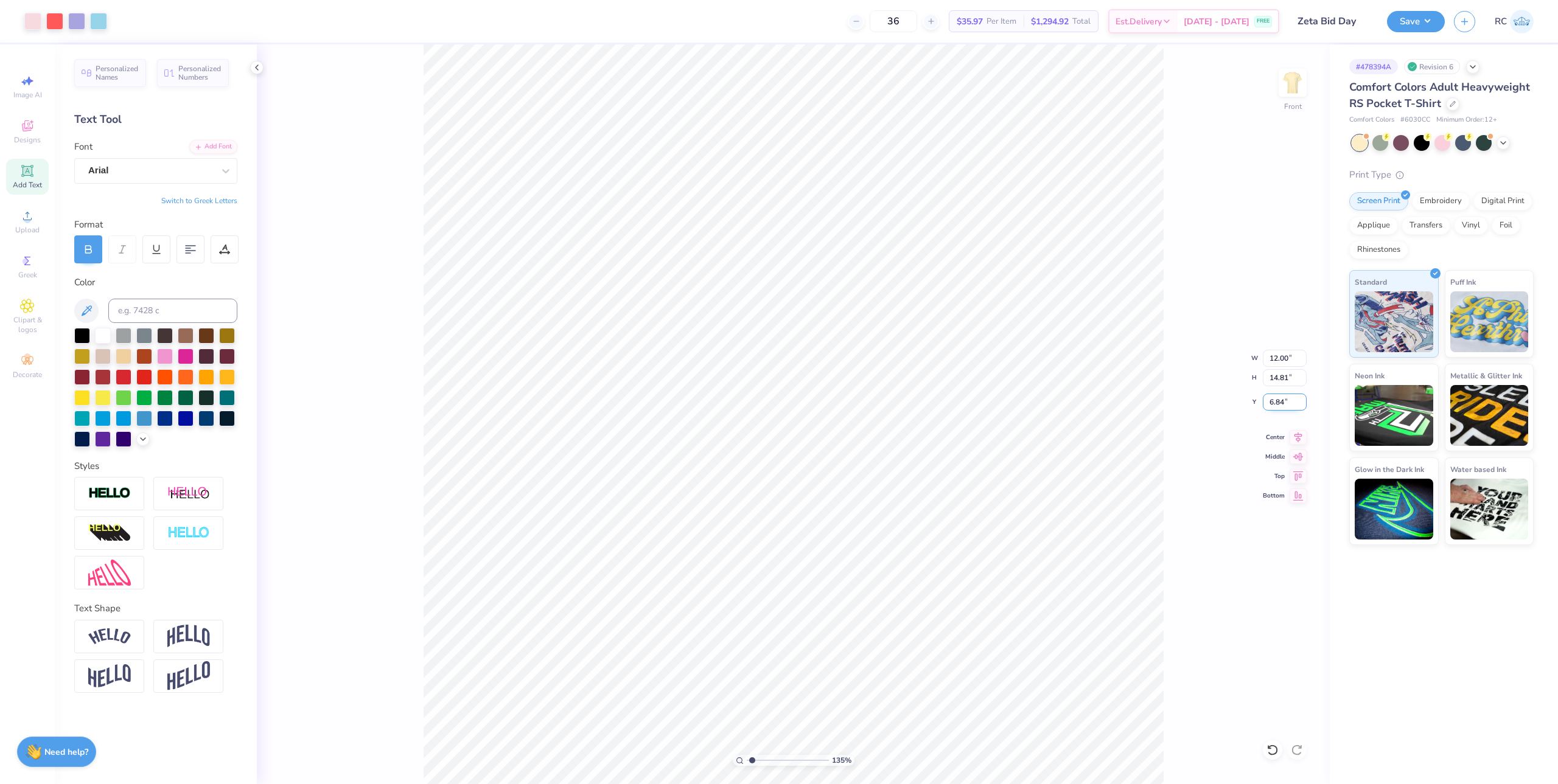
click at [957, 404] on input "6.84" at bounding box center [1285, 402] width 44 height 17
type input "3"
type input "1.35199925397499"
type input "3.00"
click at [194, 495] on img at bounding box center [189, 494] width 43 height 15
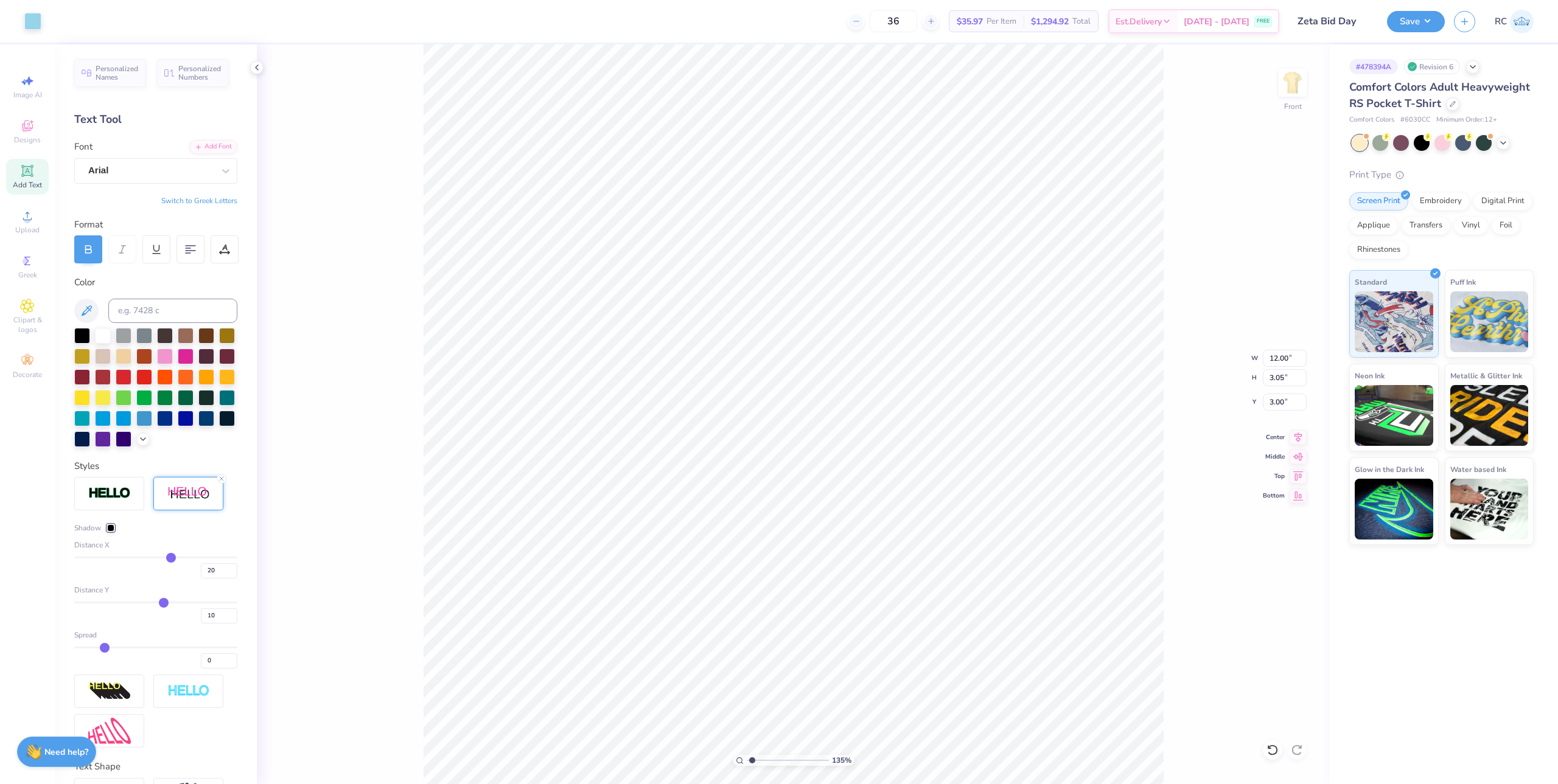
click at [398, 208] on div "135 % Front W 12.00 12.00 " H 3.05 3.05 " Y 3.00 3.00 " Center Middle Top Bottom" at bounding box center [793, 414] width 1073 height 740
type input "1.35199925397499"
click at [108, 532] on div at bounding box center [111, 528] width 7 height 7
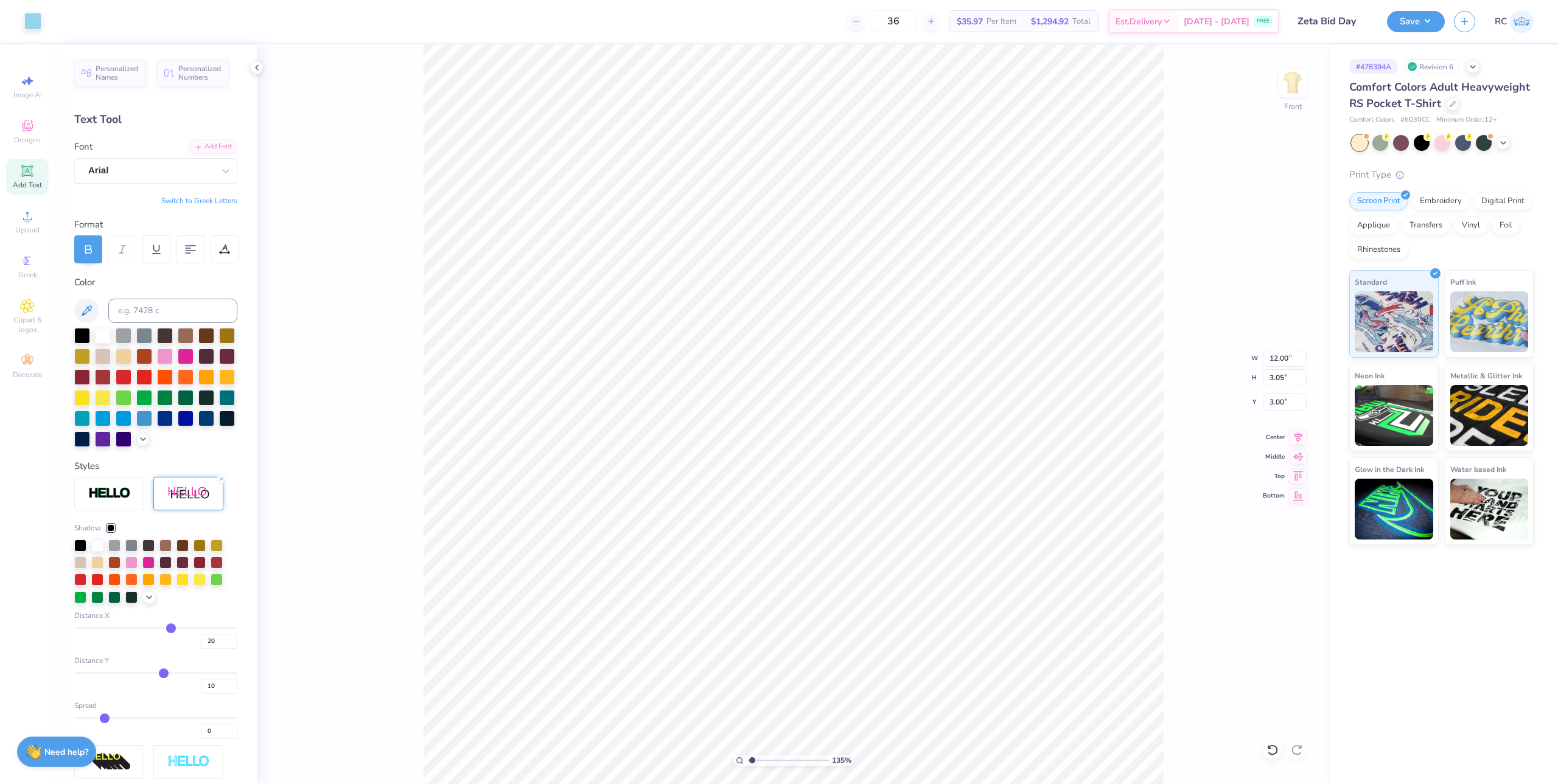
type input "22"
type input "23"
type input "24"
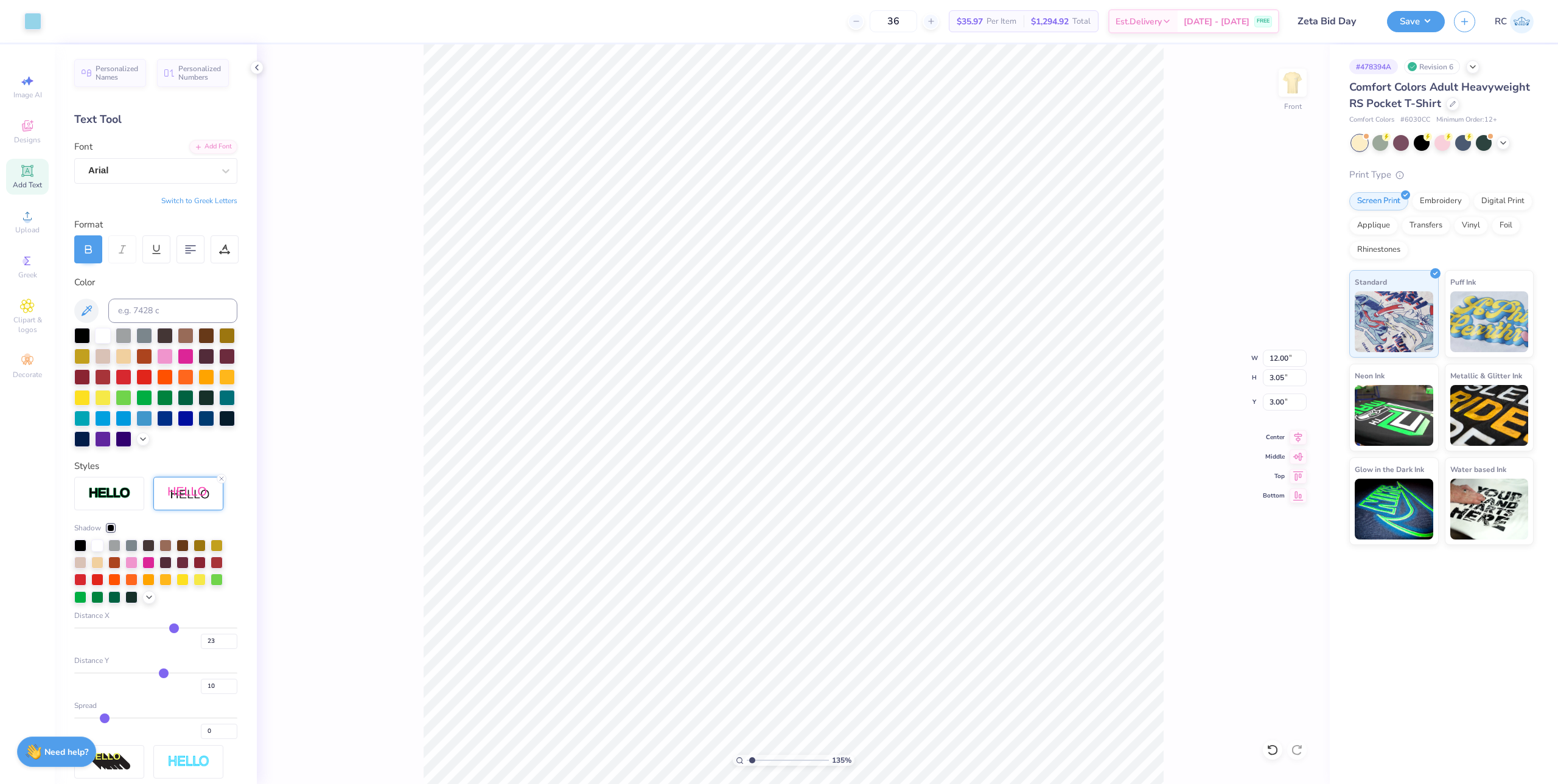
type input "24"
type input "25"
type input "27"
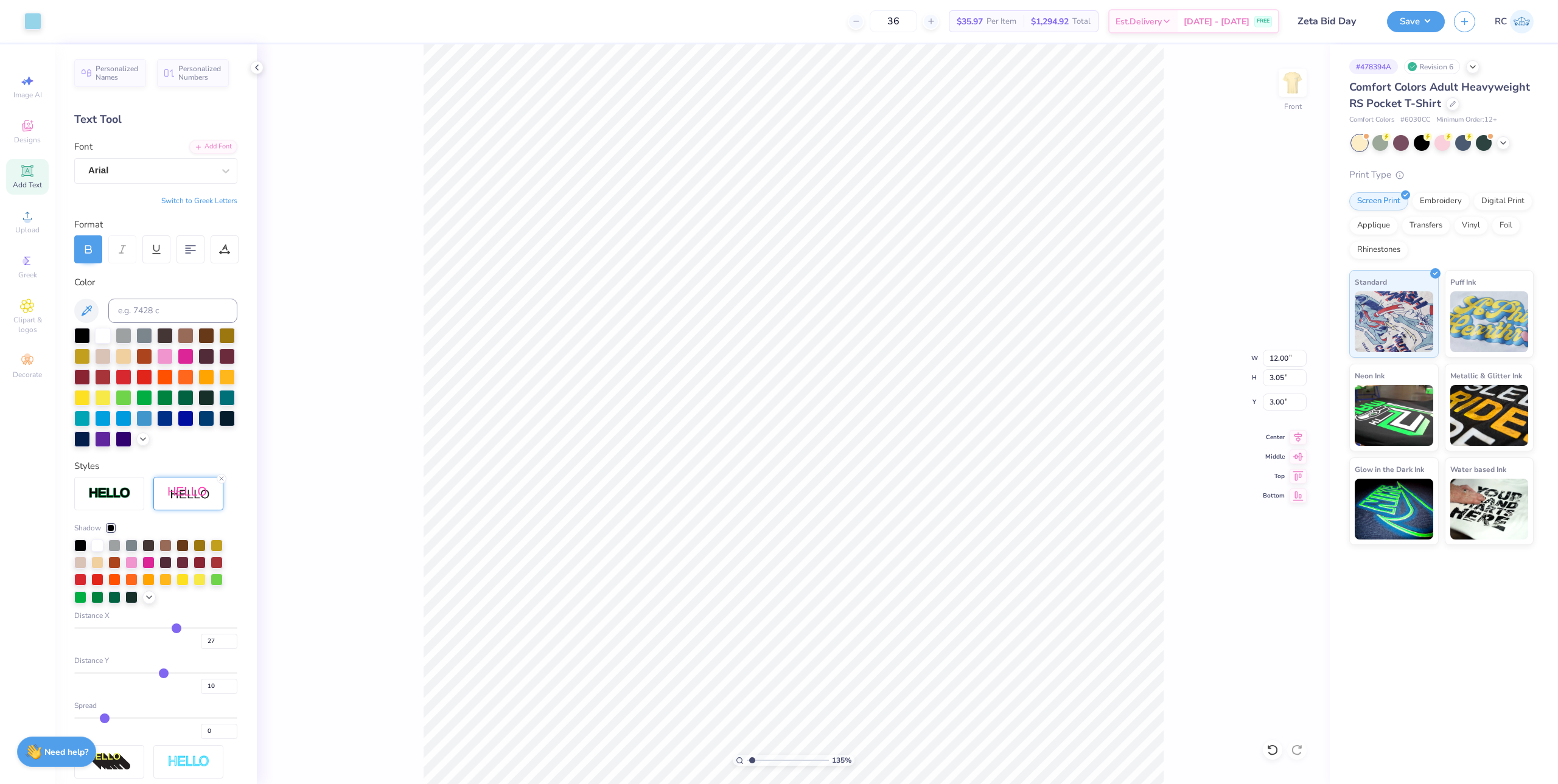
type input "28"
type input "29"
type input "30"
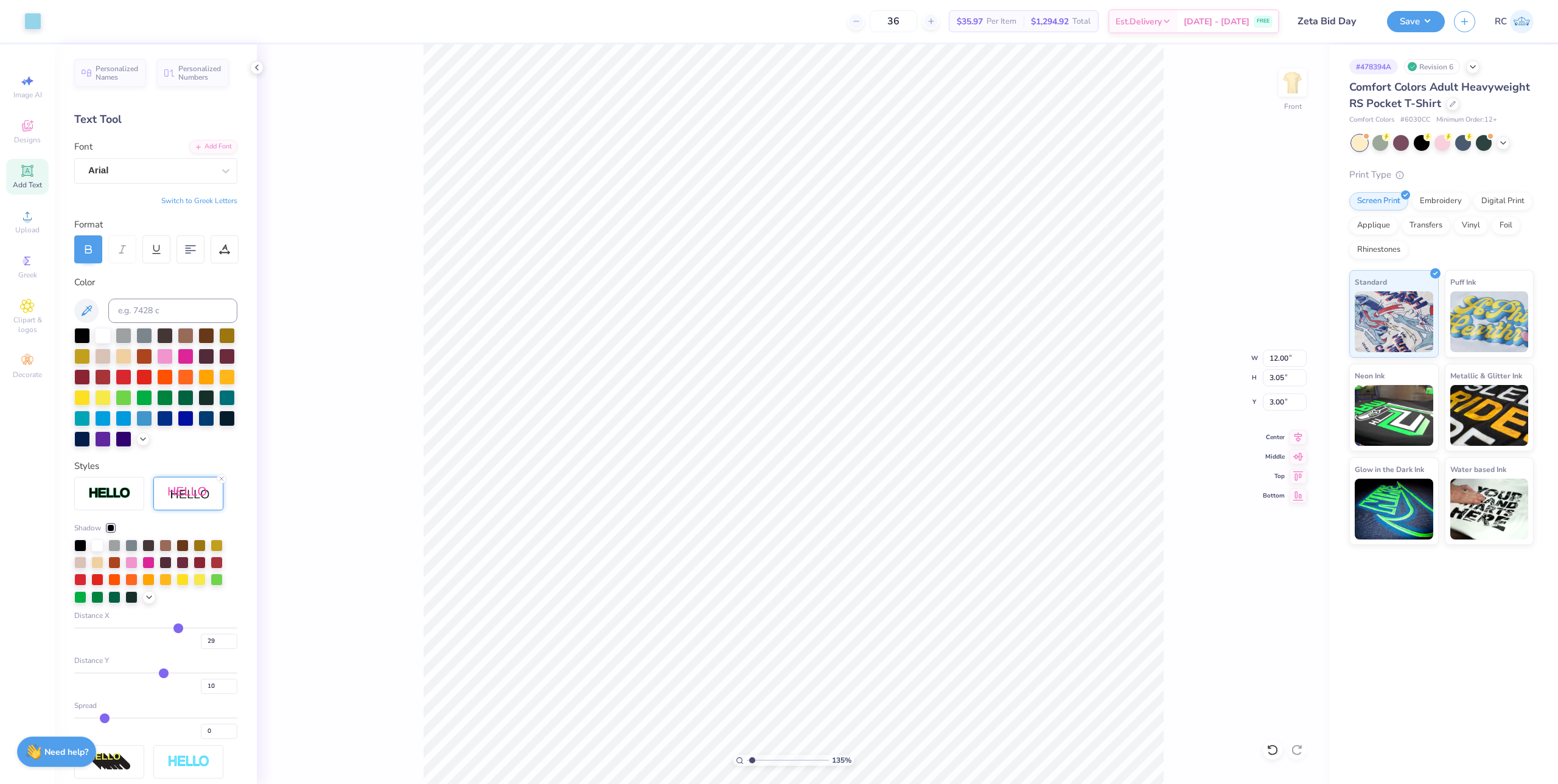
type input "30"
type input "31"
type input "32"
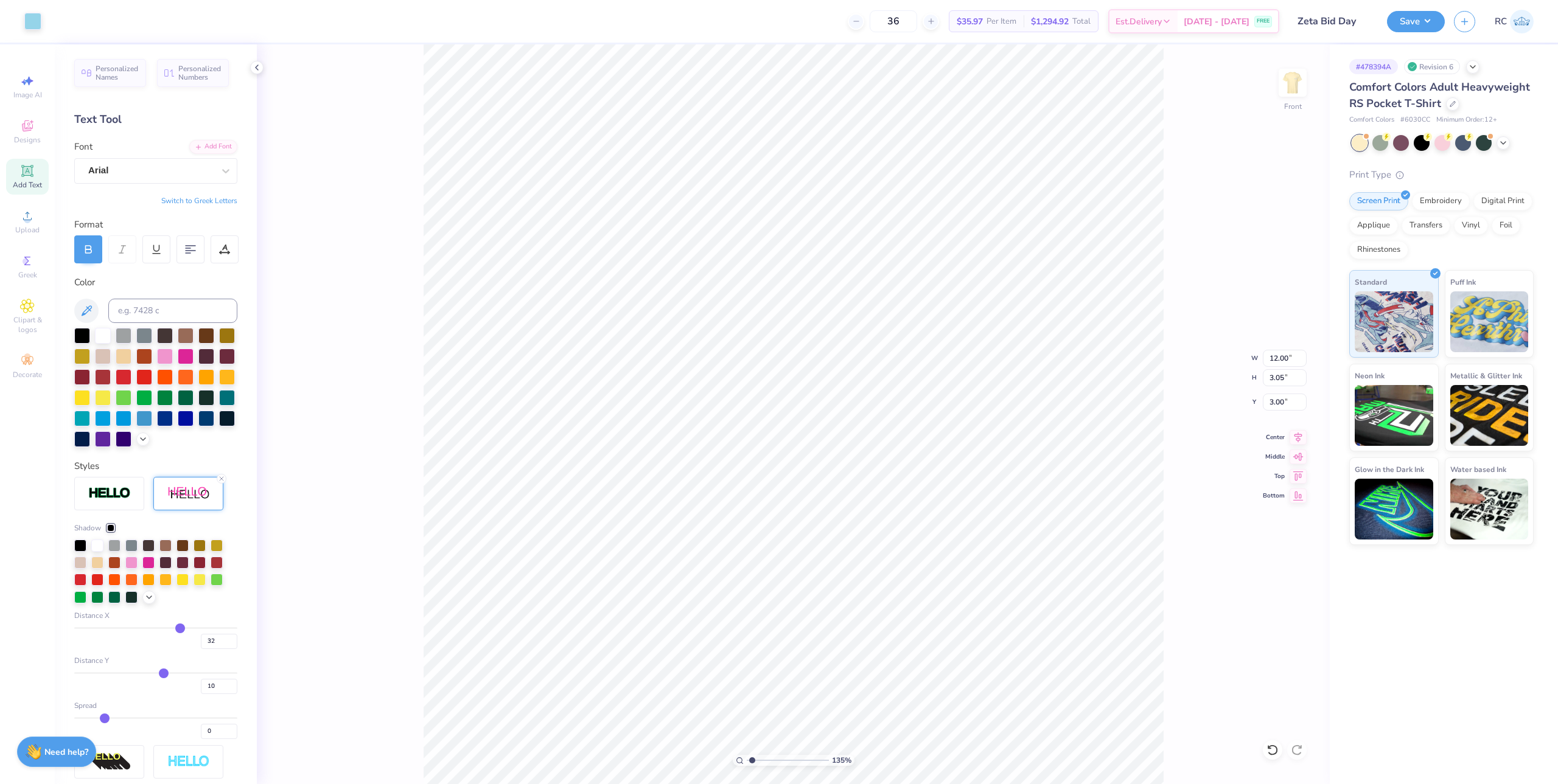
type input "34"
type input "35"
type input "36"
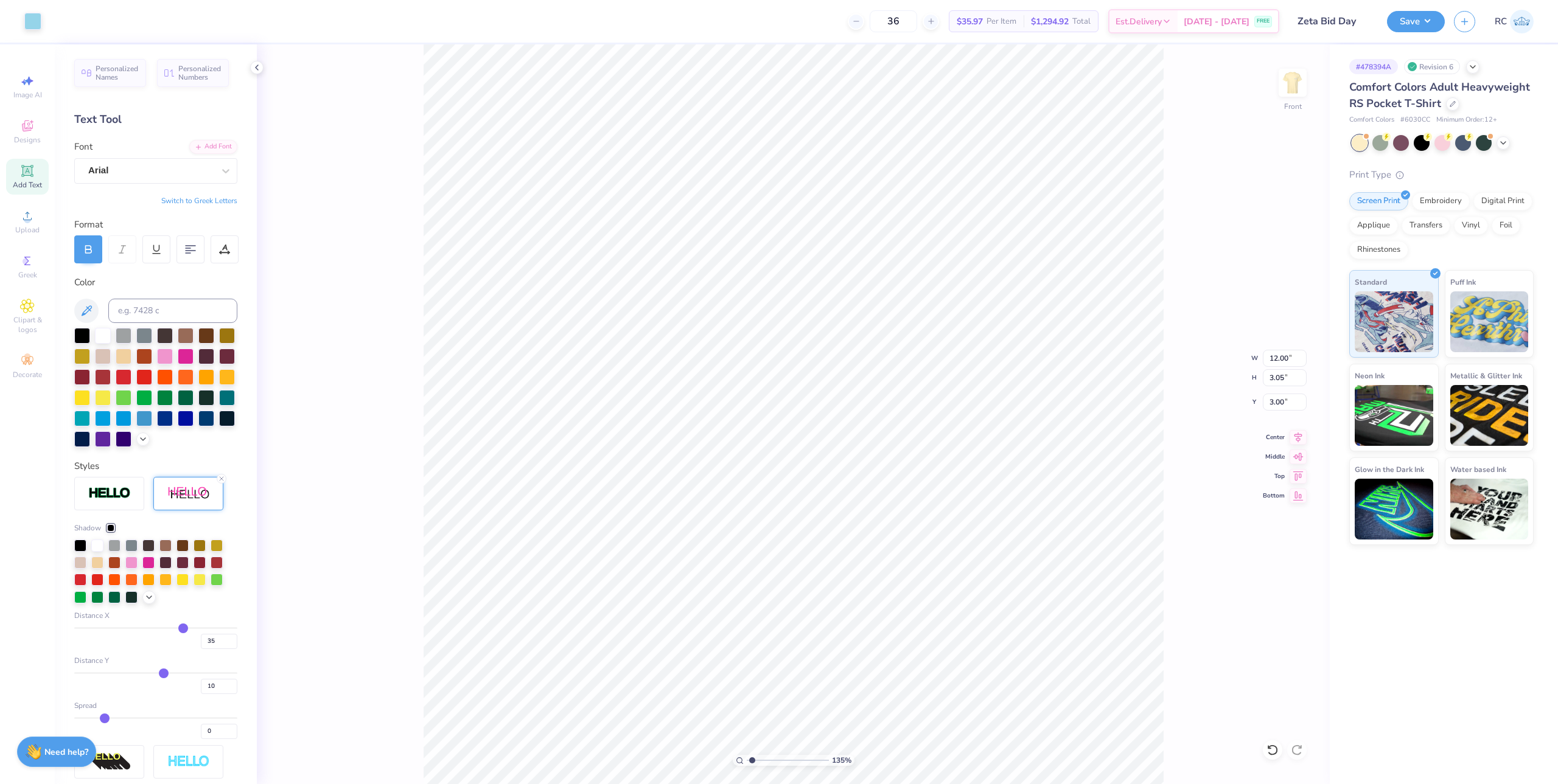
type input "36"
drag, startPoint x: 167, startPoint y: 650, endPoint x: 177, endPoint y: 650, distance: 10.0
type input "36"
click at [177, 629] on input "range" at bounding box center [156, 628] width 163 height 1
type input "2.01734957697155"
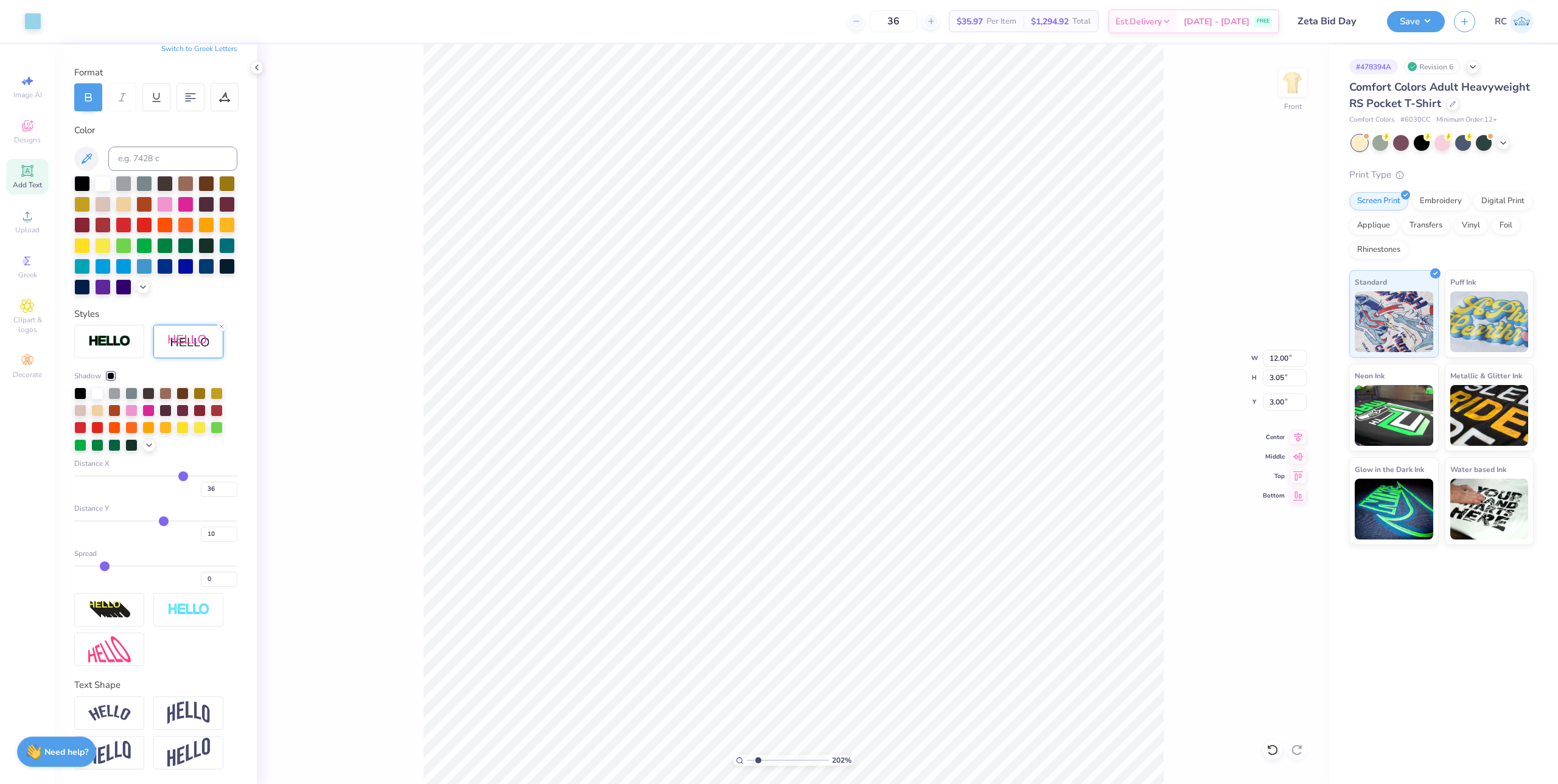
scroll to position [173, 0]
click at [78, 395] on div at bounding box center [80, 392] width 12 height 12
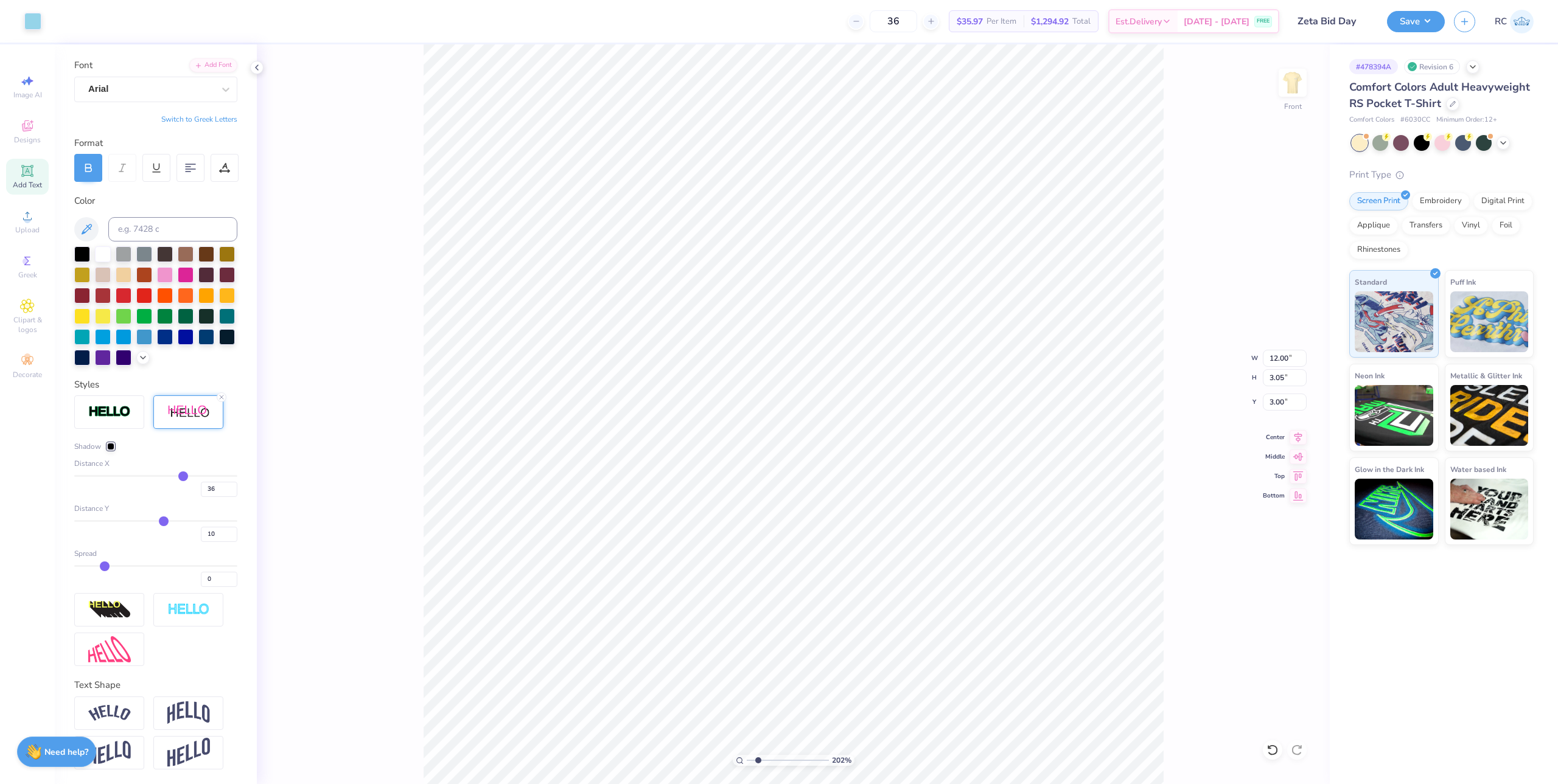
scroll to position [102, 0]
type input "11"
type input "12"
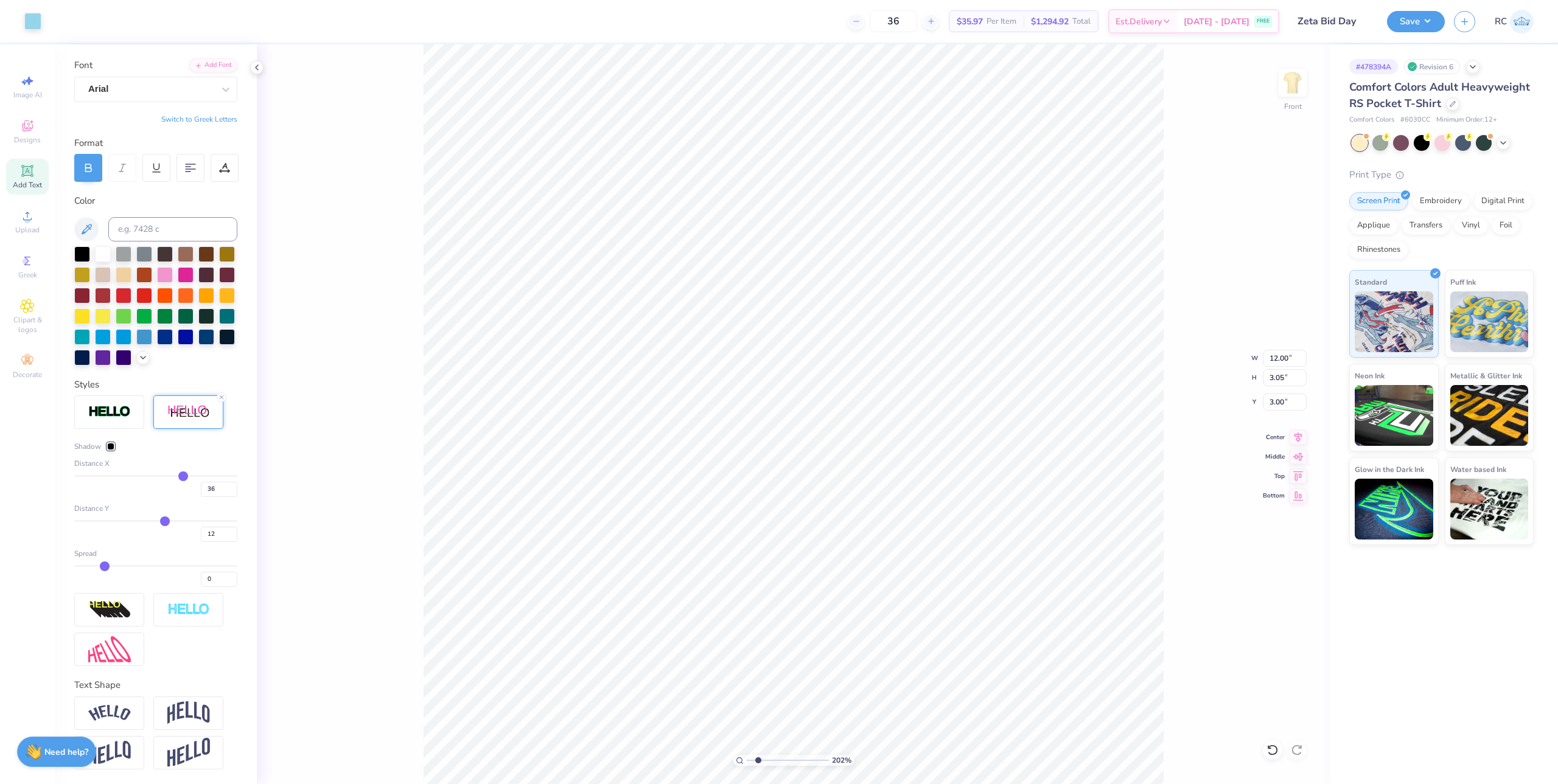
type input "13"
type input "14"
type input "15"
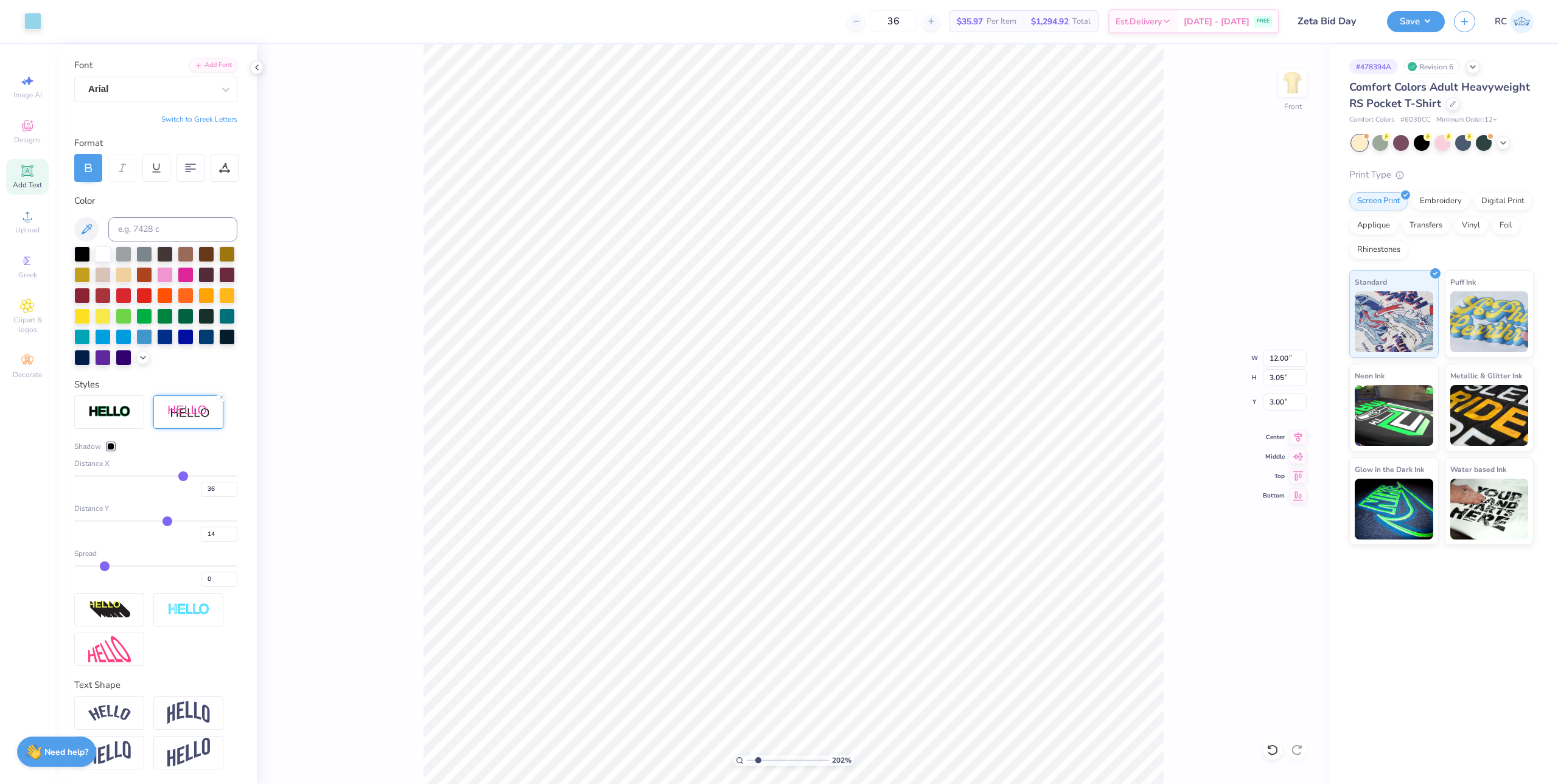
type input "15"
type input "16"
type input "17"
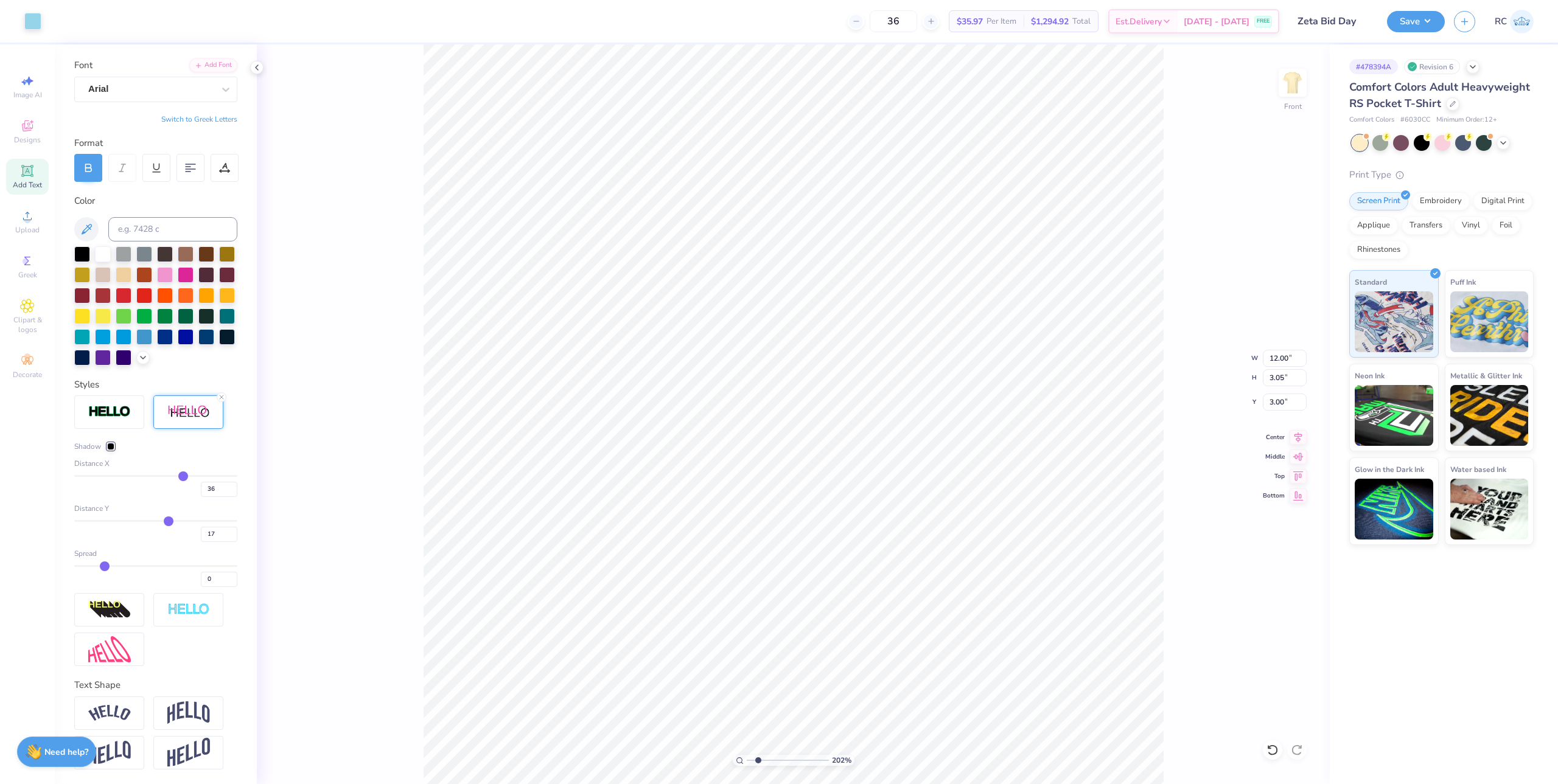
type input "18"
type input "19"
type input "20"
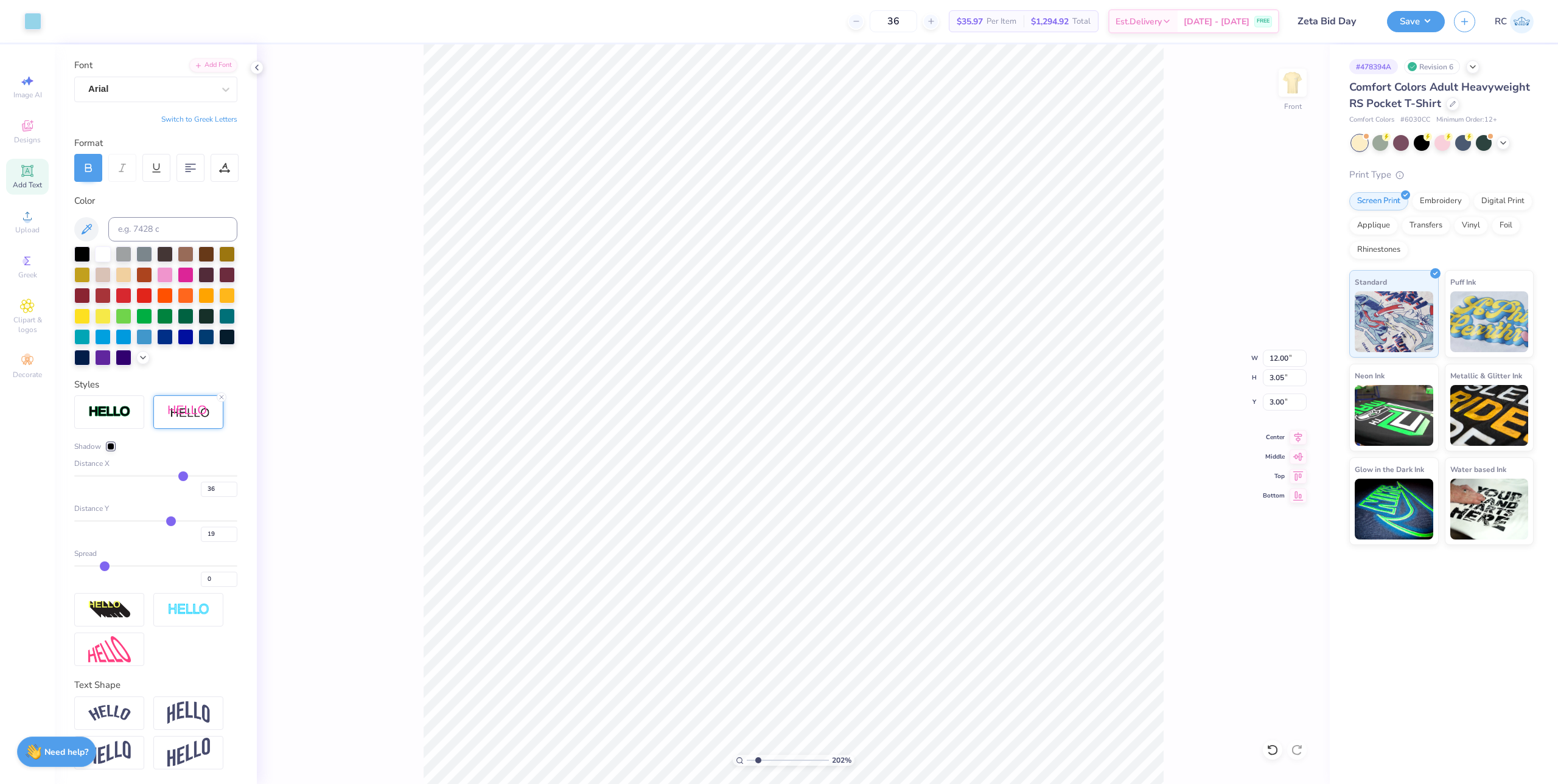
type input "20"
type input "21"
type input "22"
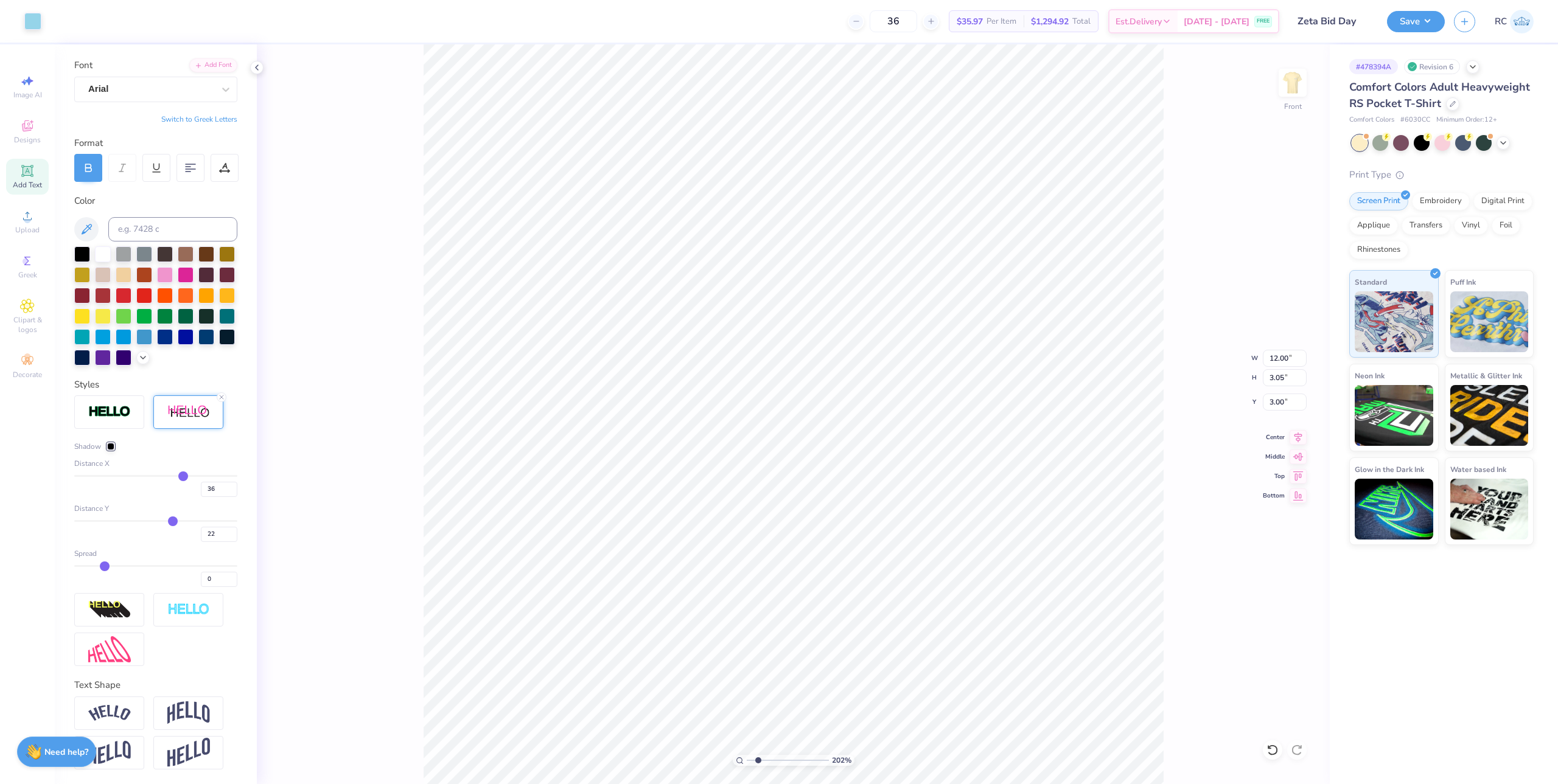
type input "23"
type input "24"
drag, startPoint x: 159, startPoint y: 524, endPoint x: 169, endPoint y: 524, distance: 10.0
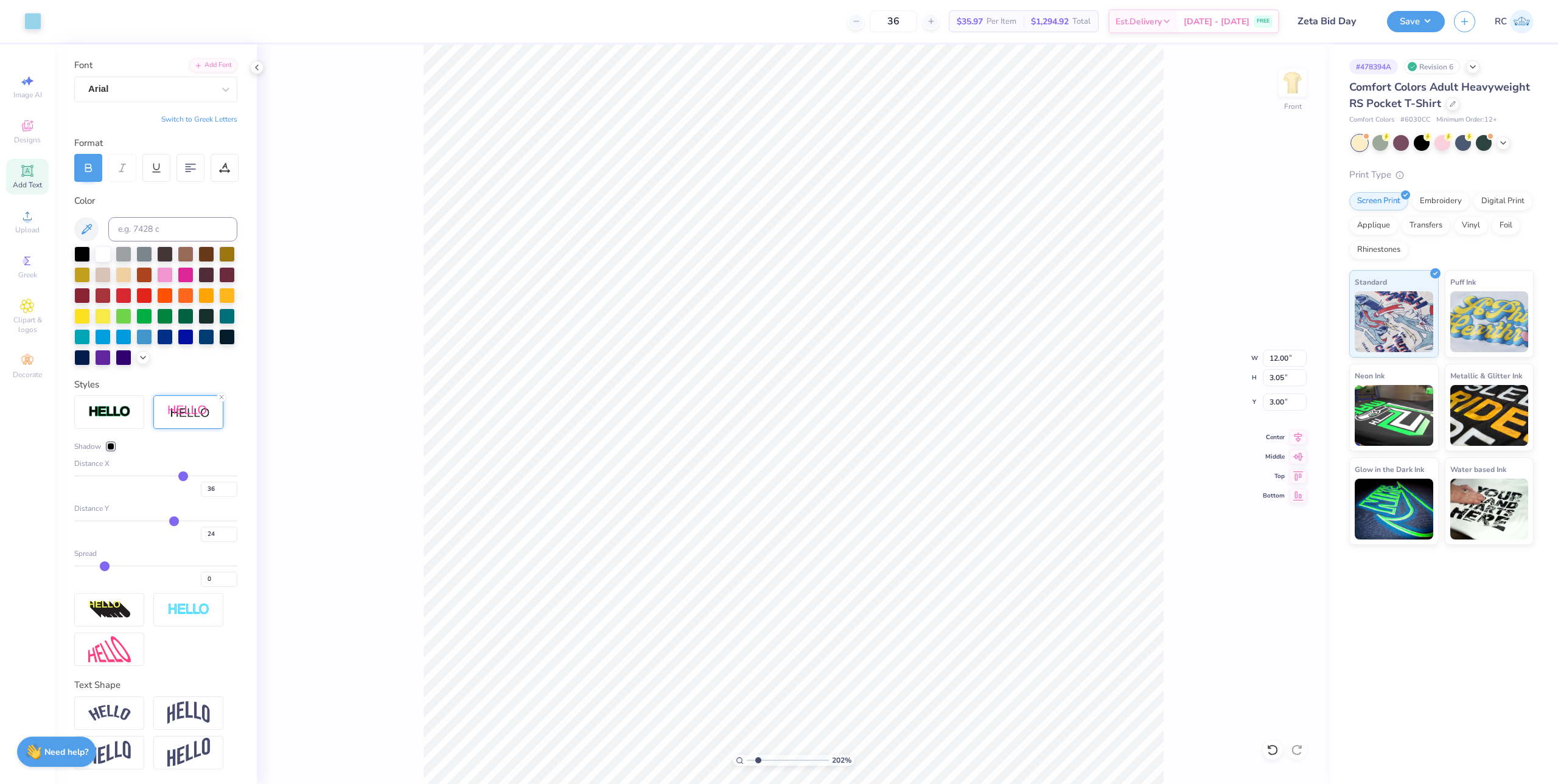
type input "24"
click at [169, 522] on input "range" at bounding box center [156, 521] width 163 height 1
type input "2.01734957697155"
type input "5"
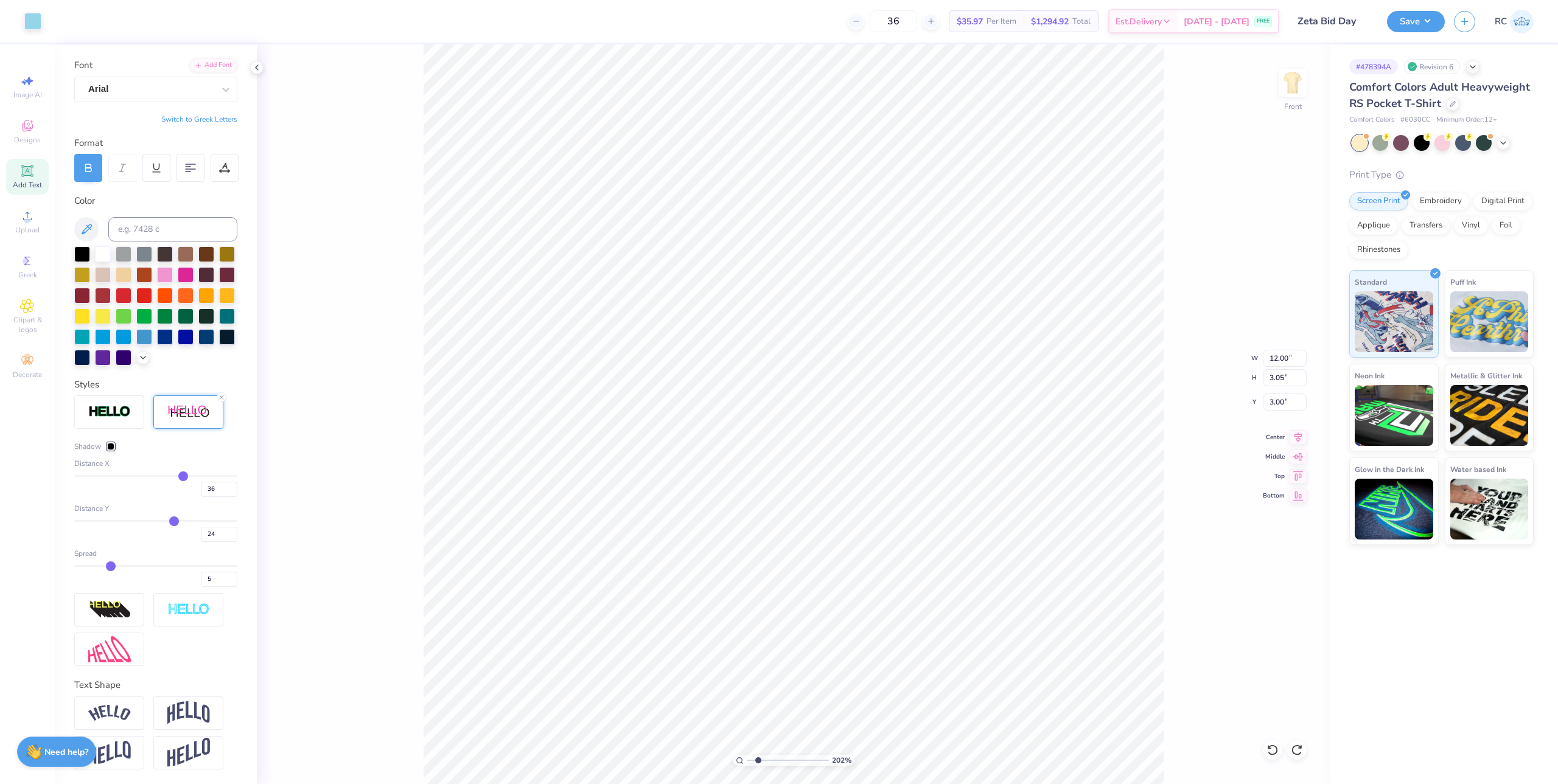
type input "6"
type input "7"
type input "8"
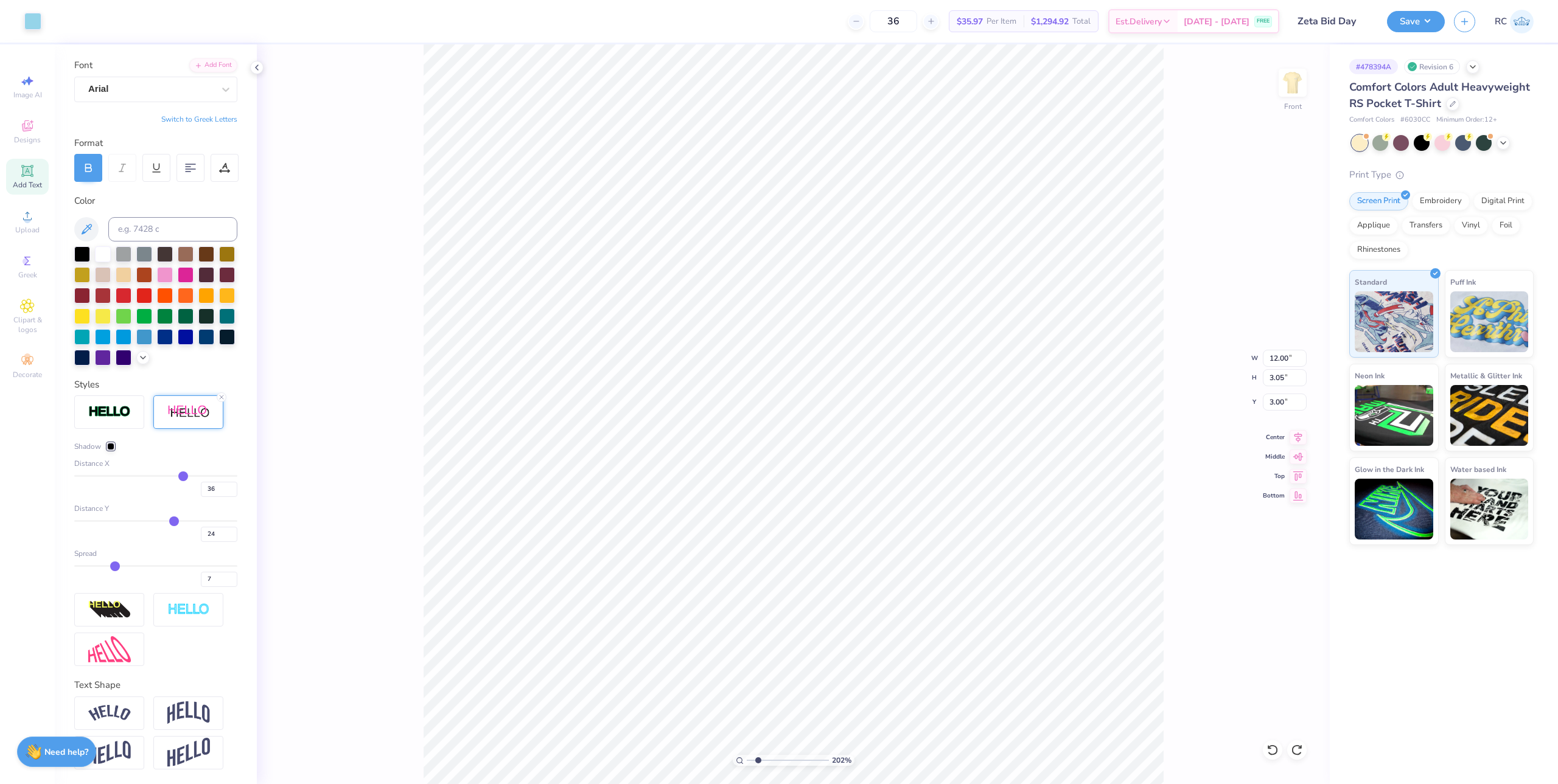
type input "8"
type input "9"
type input "10"
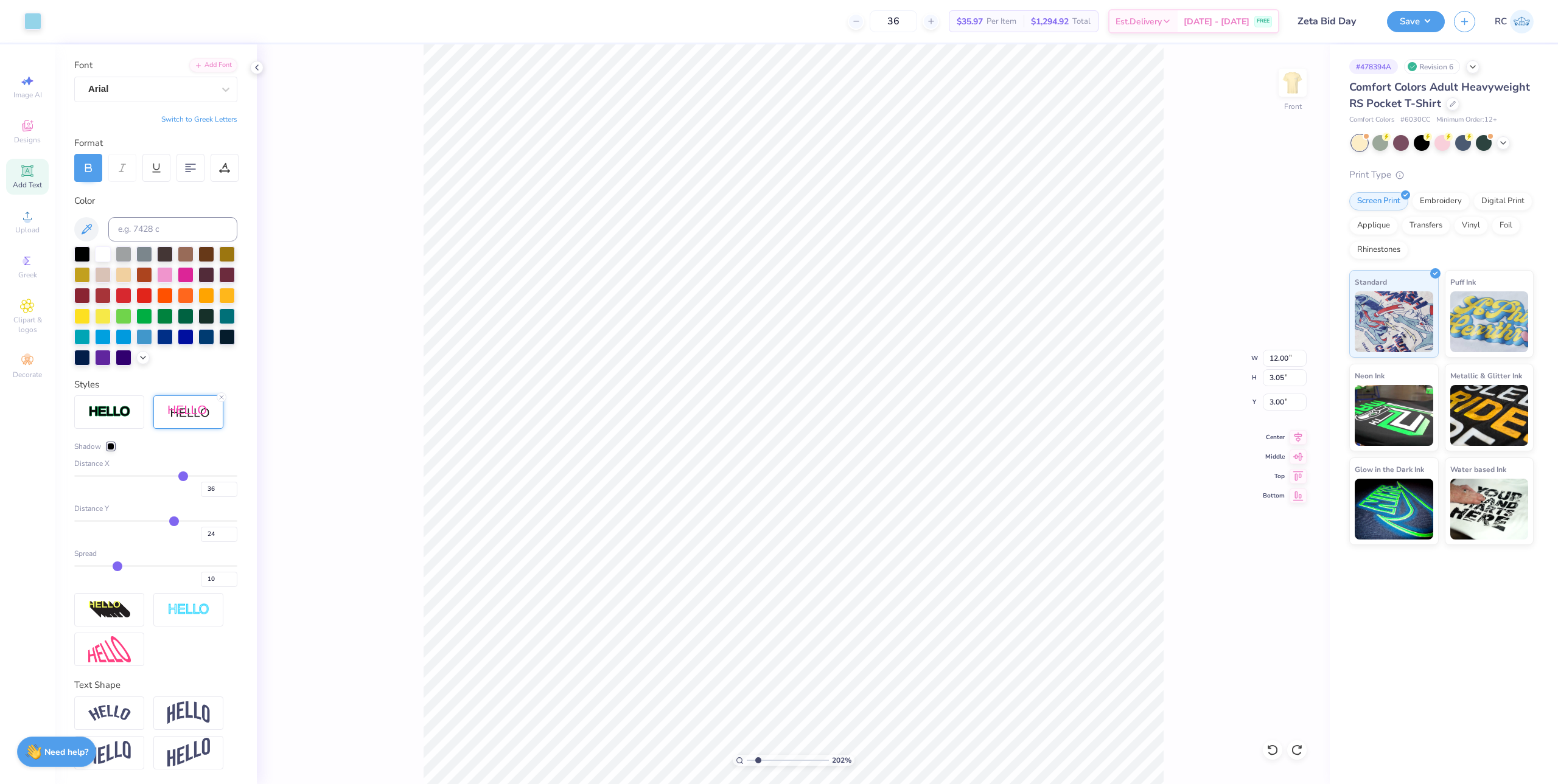
type input "11"
type input "12"
type input "13"
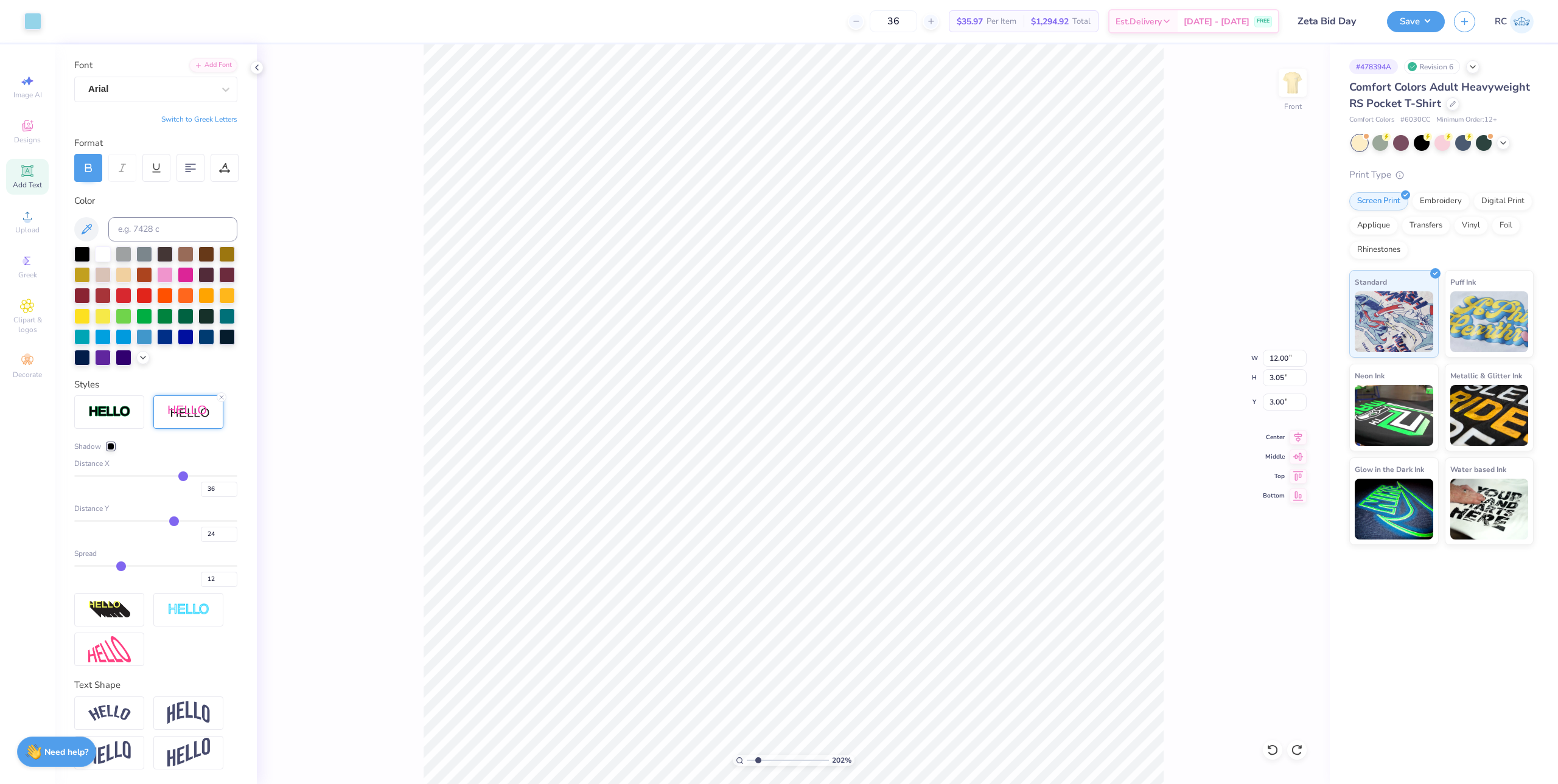
type input "13"
drag, startPoint x: 109, startPoint y: 566, endPoint x: 119, endPoint y: 566, distance: 10.0
type input "13"
click at [119, 566] on input "range" at bounding box center [156, 566] width 163 height 1
click at [114, 447] on div at bounding box center [111, 447] width 7 height 7
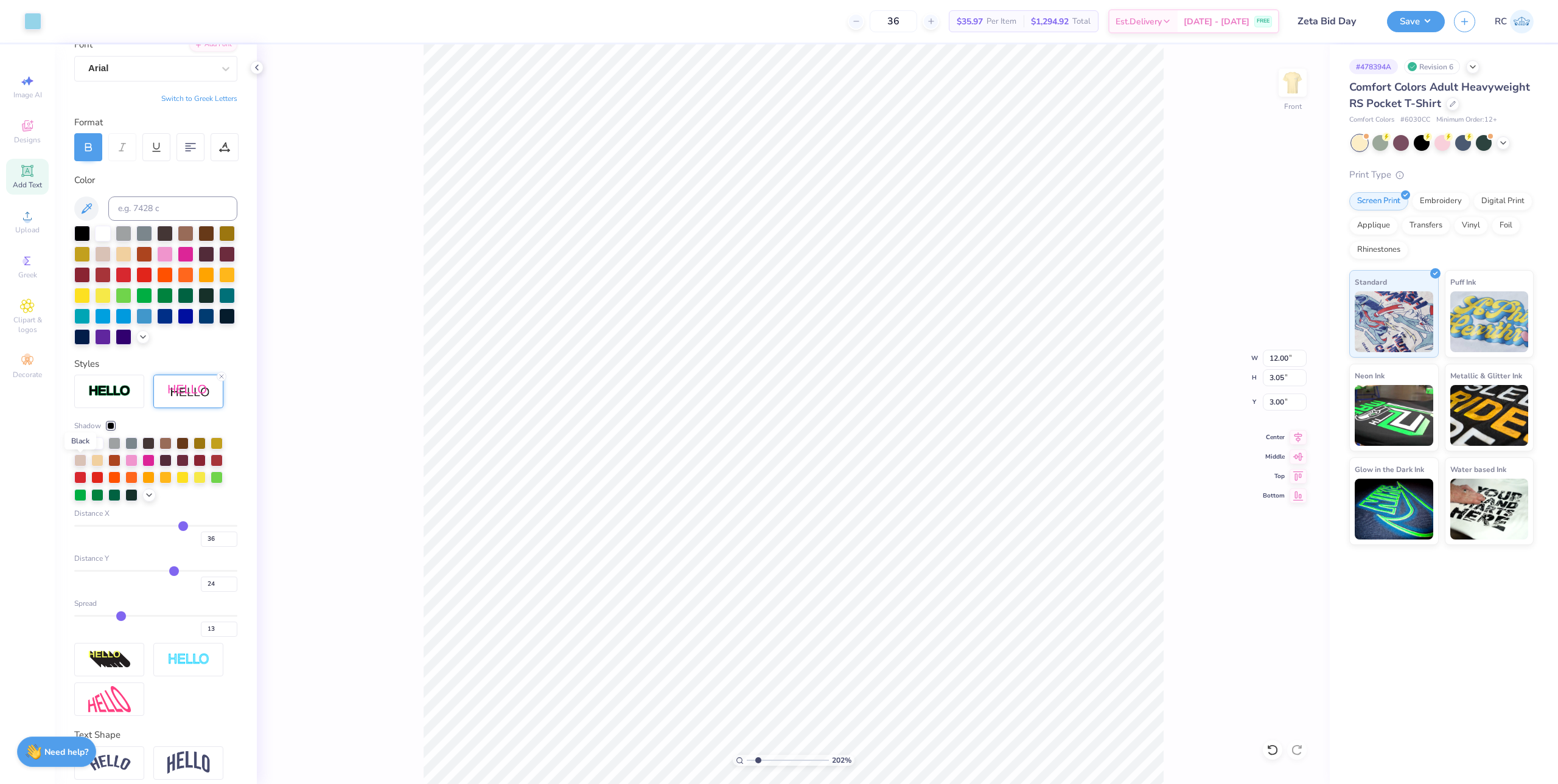
click at [78, 448] on div at bounding box center [80, 442] width 12 height 12
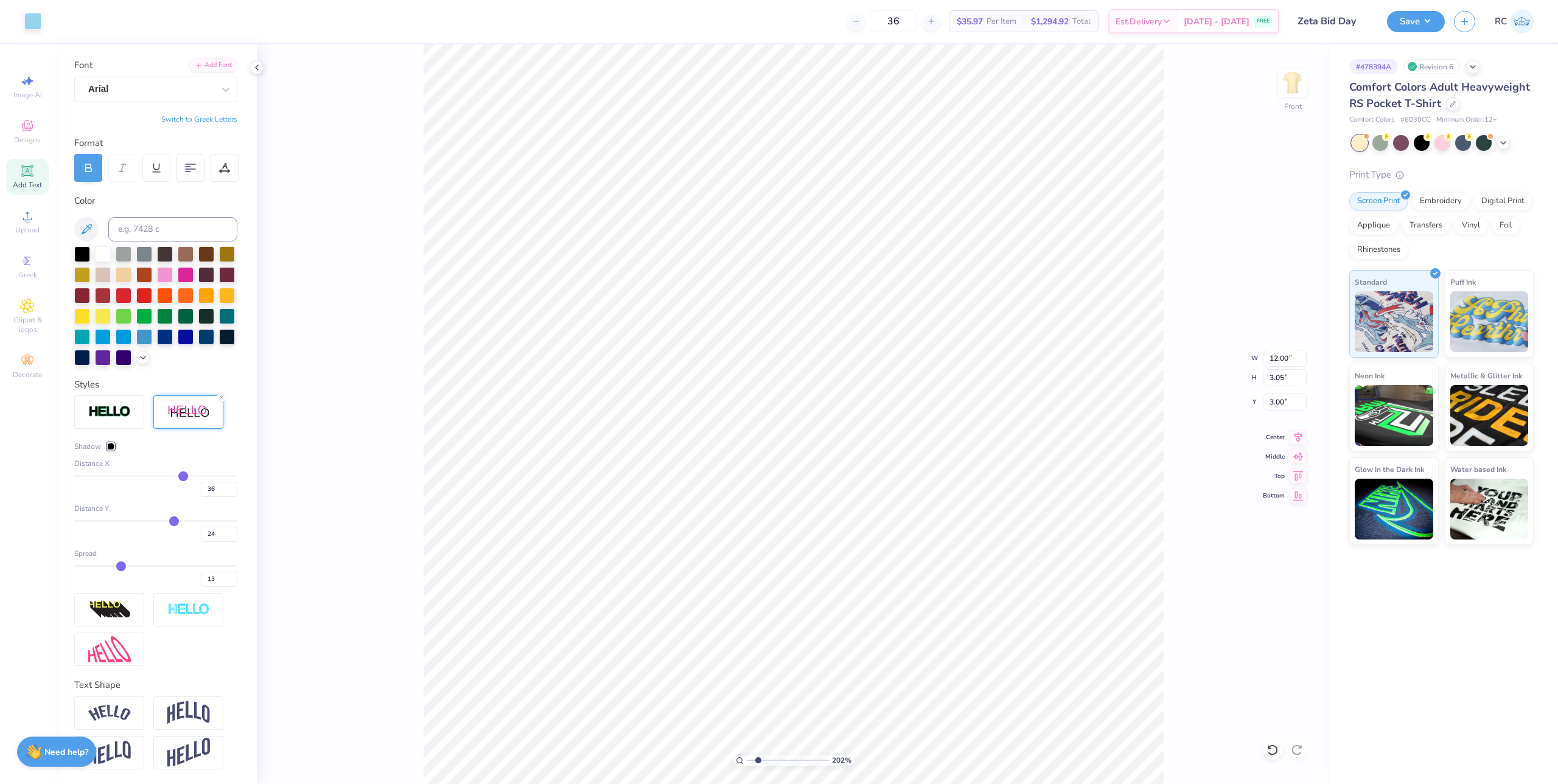
click at [78, 462] on span "Distance X" at bounding box center [92, 464] width 35 height 11
click at [111, 447] on div at bounding box center [111, 447] width 7 height 7
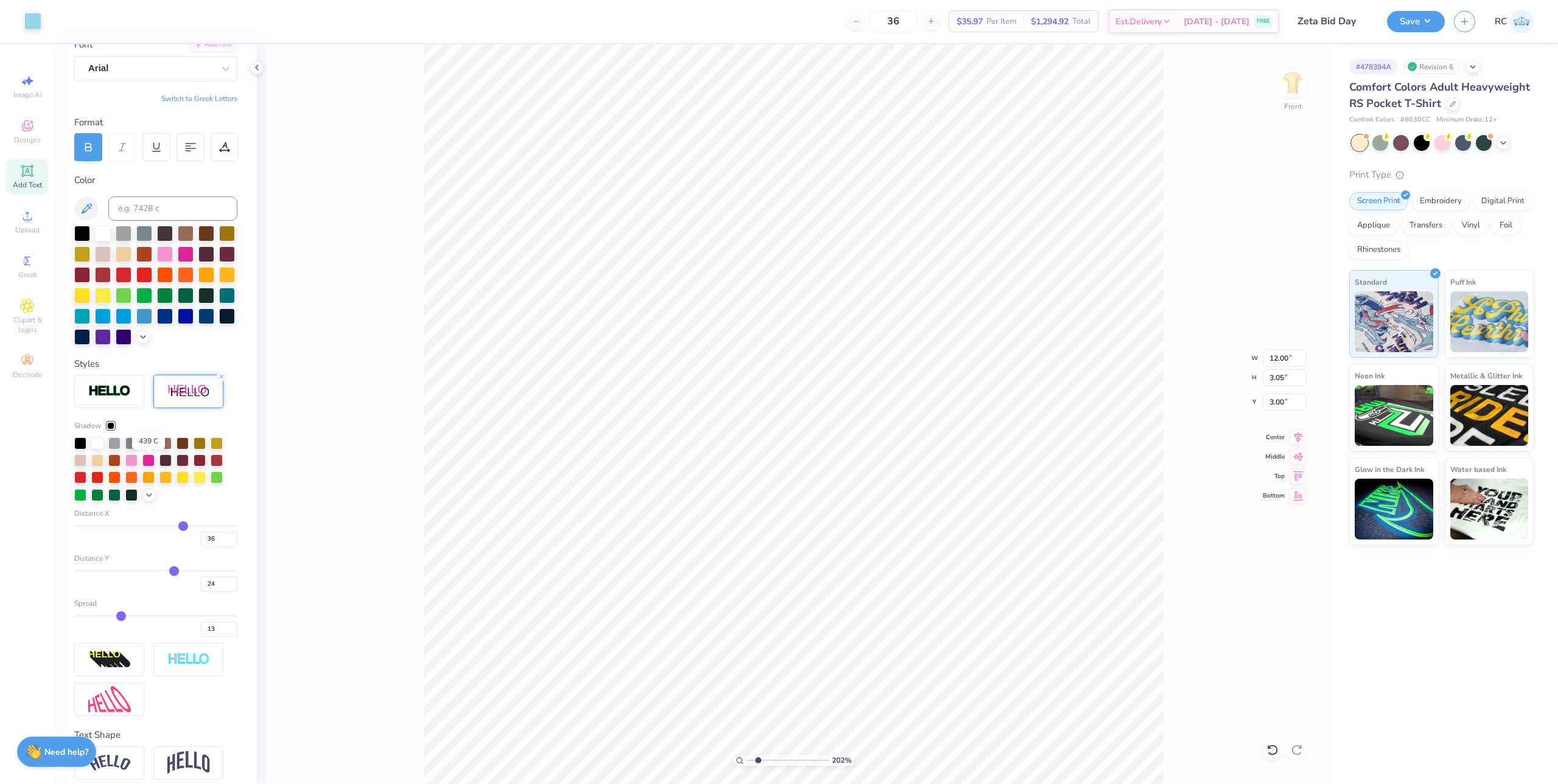
click at [148, 448] on div at bounding box center [148, 442] width 12 height 12
type input "2.01734957697155"
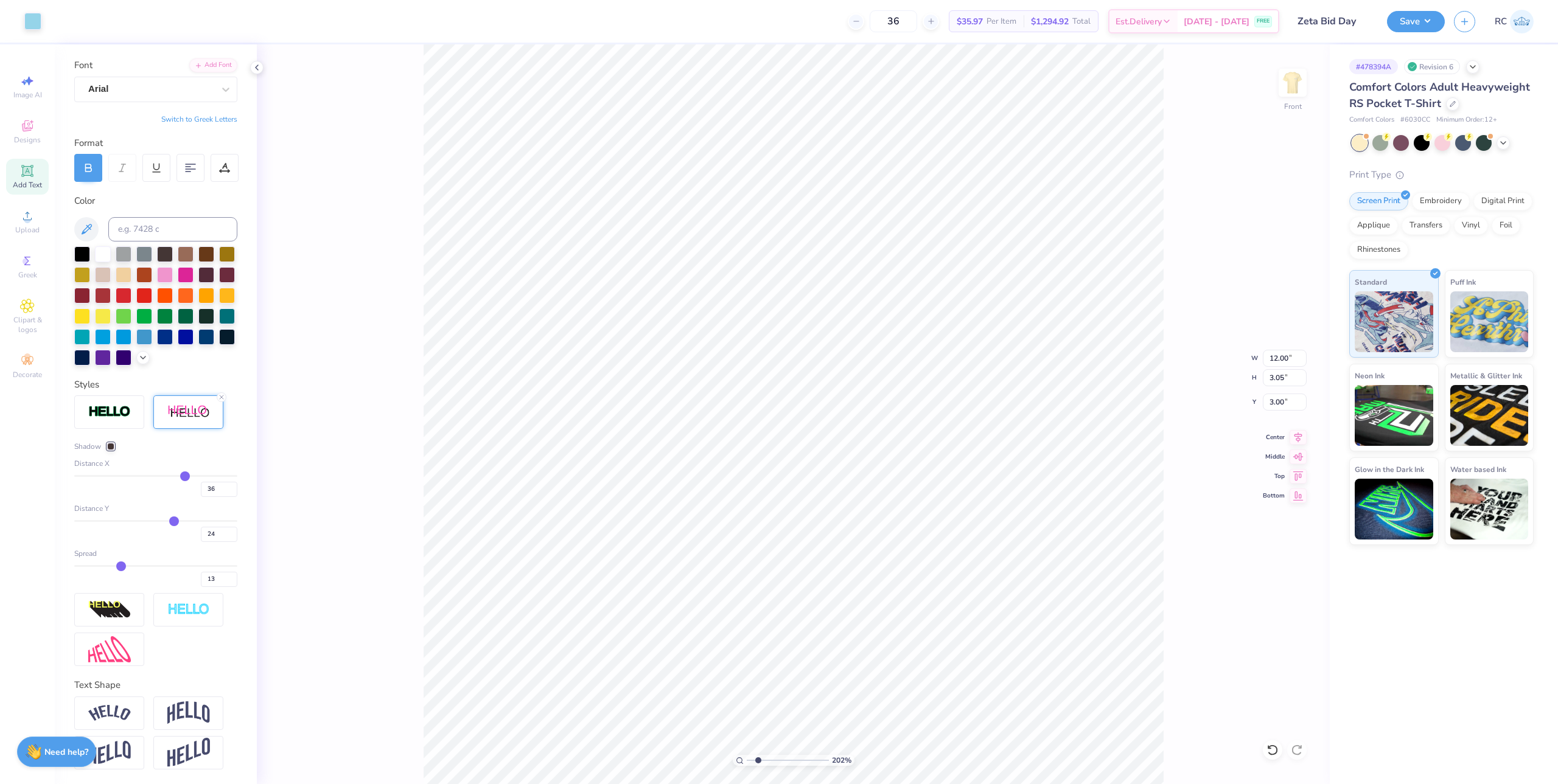
type input "37"
type input "38"
type input "-32"
type input "37"
type input "-49"
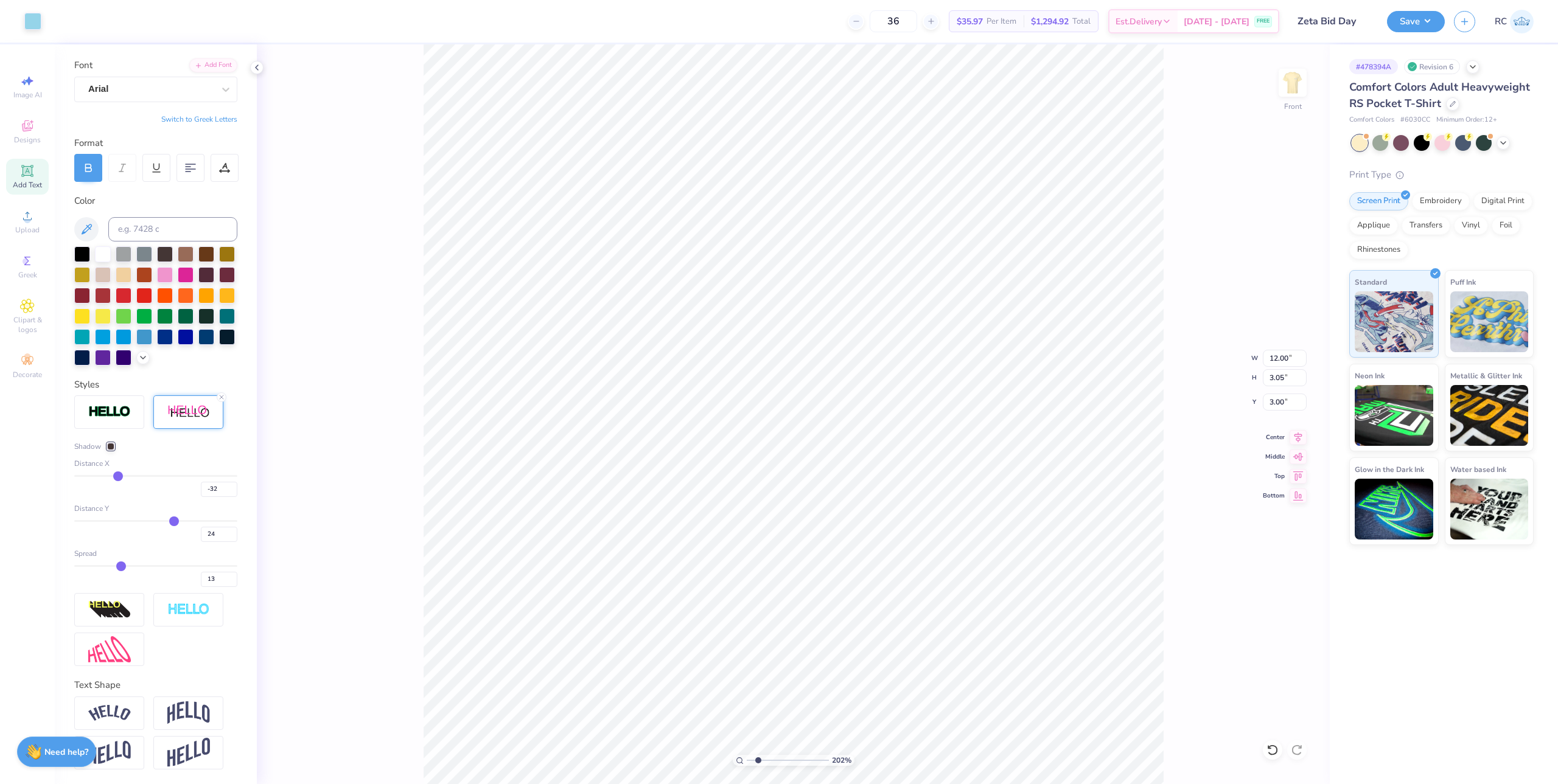
type input "-49"
click at [116, 475] on input "range" at bounding box center [156, 476] width 163 height 1
type input "2.01734957697155"
type input "-53"
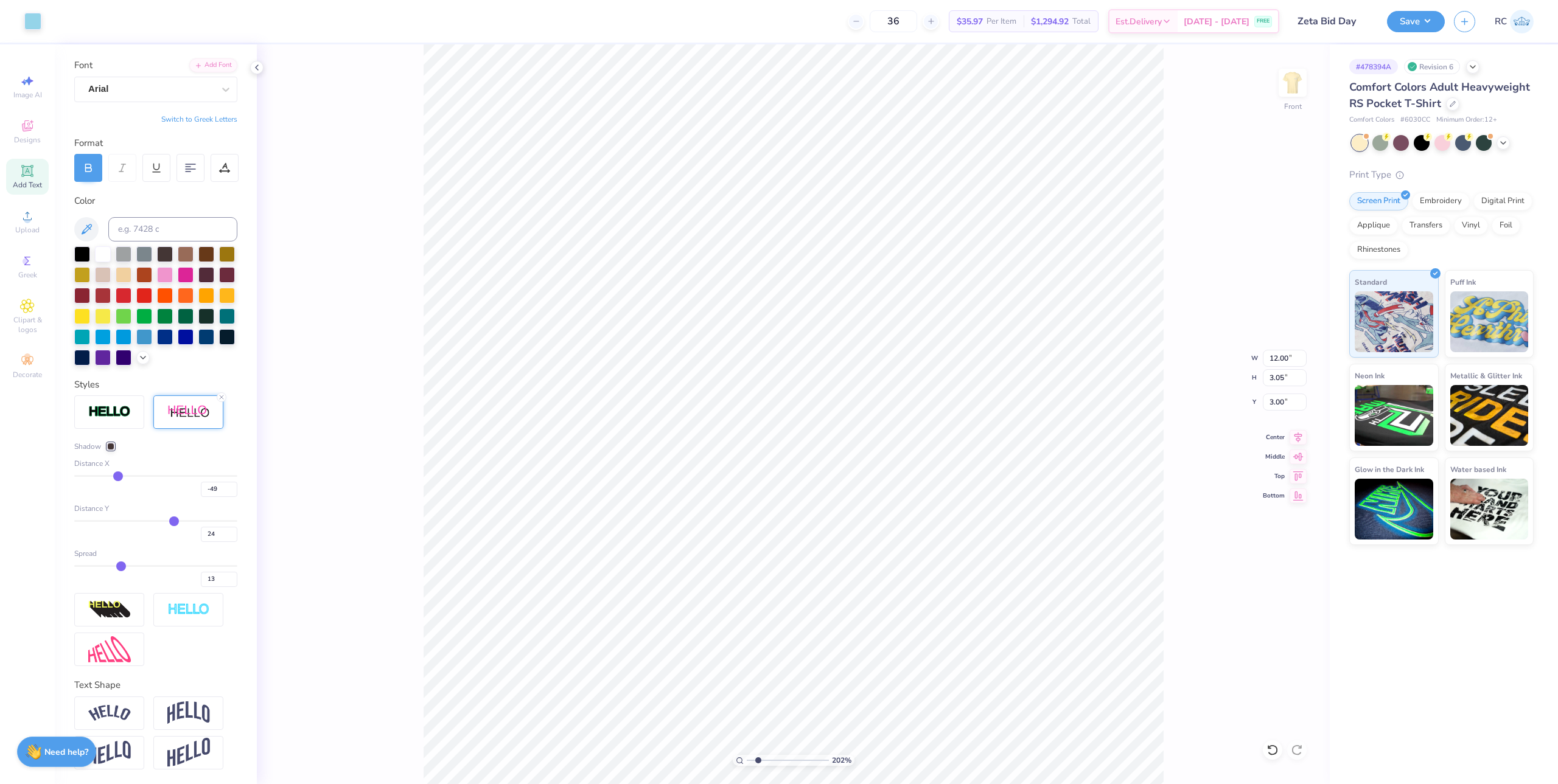
click at [113, 520] on input "range" at bounding box center [156, 521] width 163 height 1
type input "2.01734957697155"
type input "-53"
click at [121, 523] on div "-53" at bounding box center [156, 531] width 163 height 22
type input "2.01734957697155"
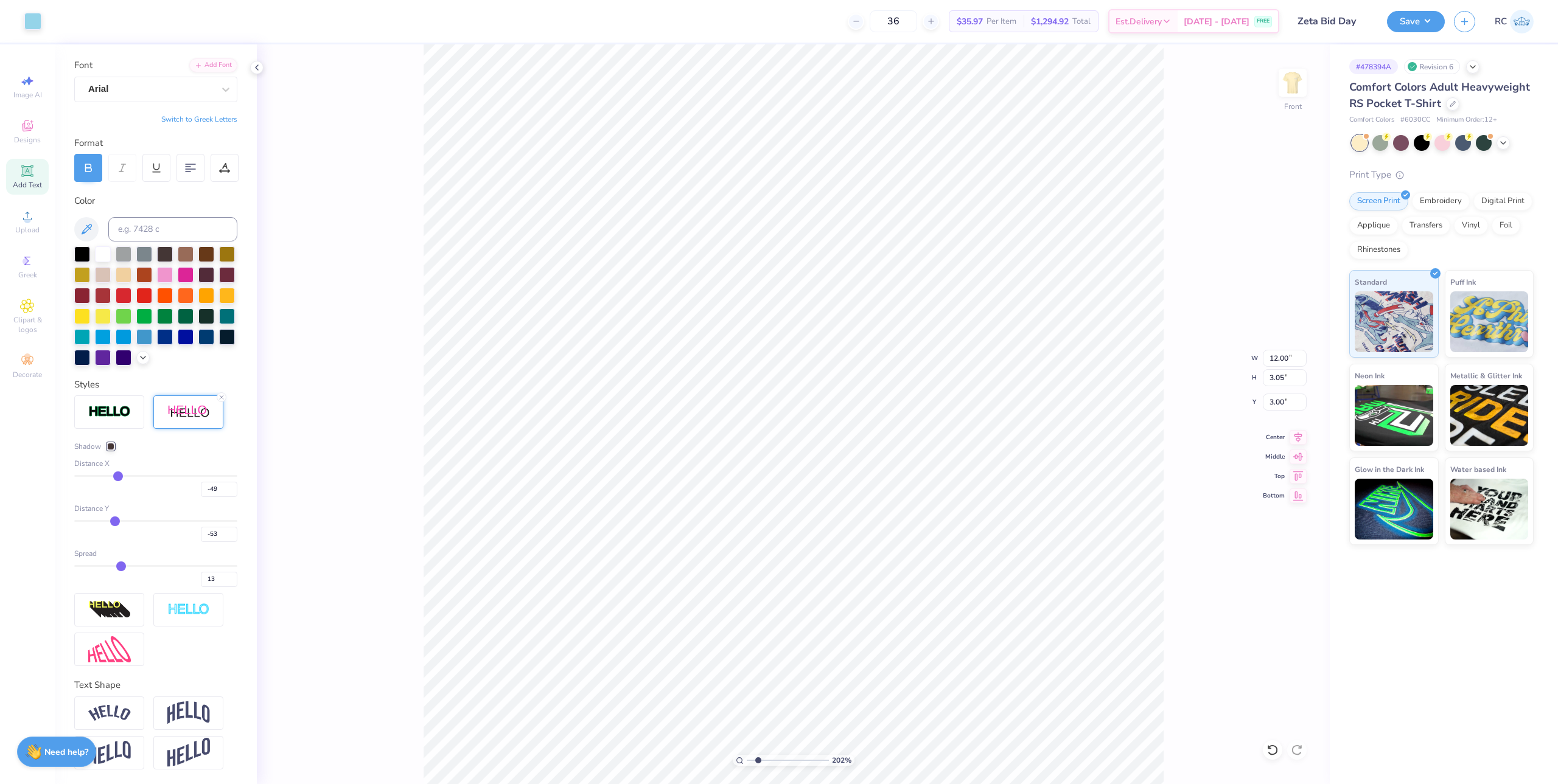
type input "-49"
type input "-48"
type input "-47"
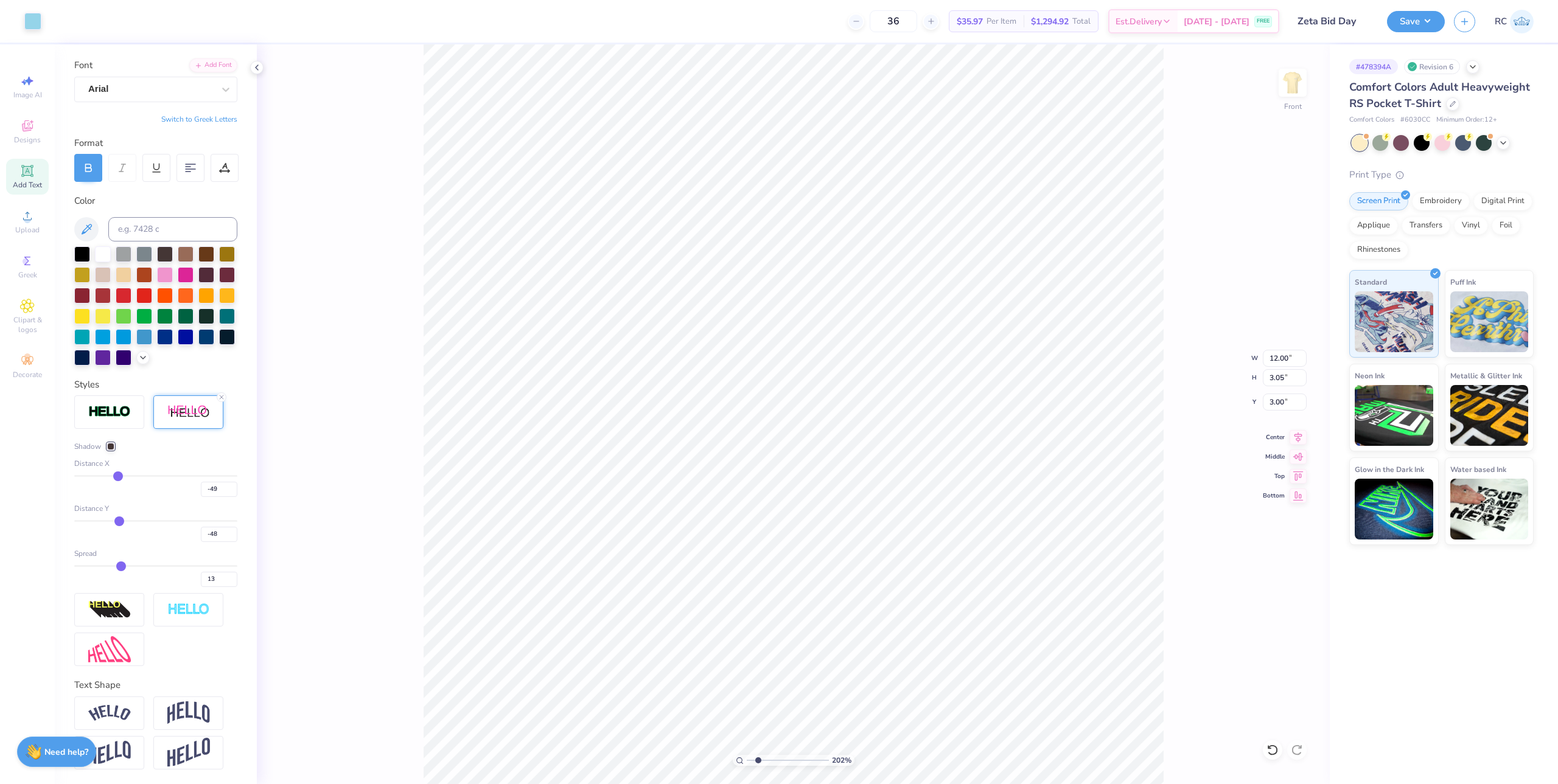
type input "-47"
type input "-46"
type input "-45"
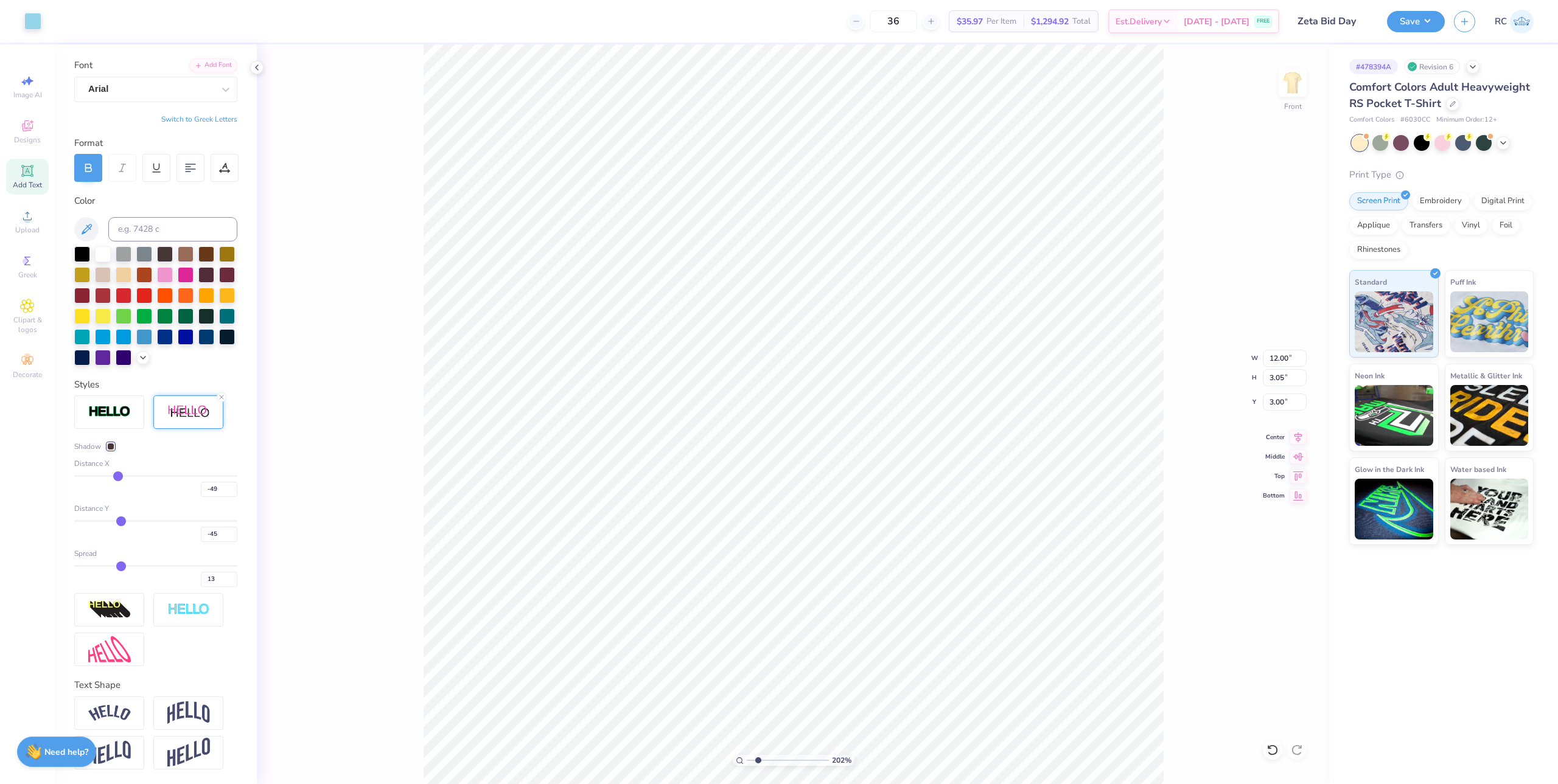
type input "-43"
type input "-42"
type input "-41"
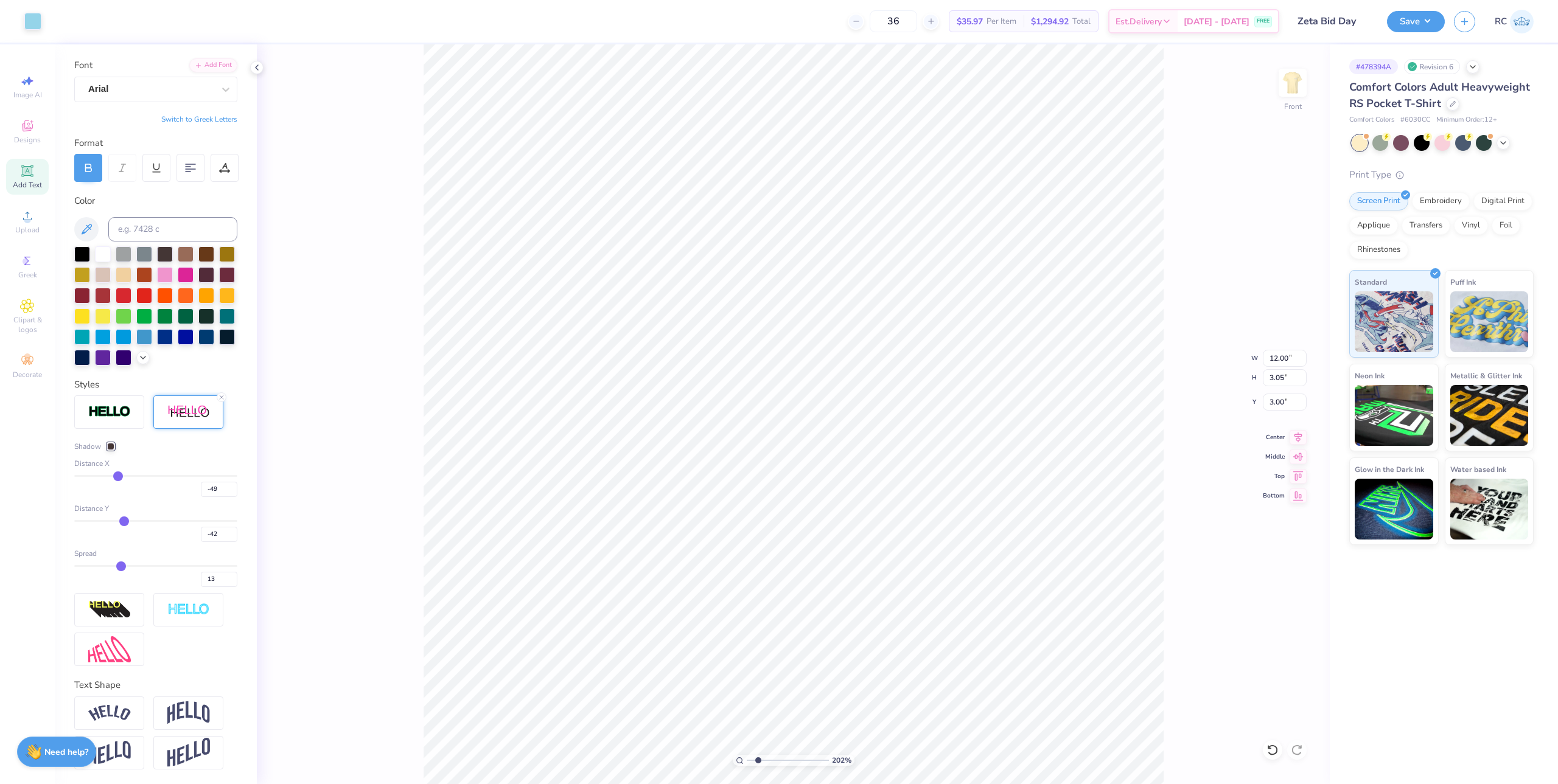
type input "-41"
type input "-40"
type input "-39"
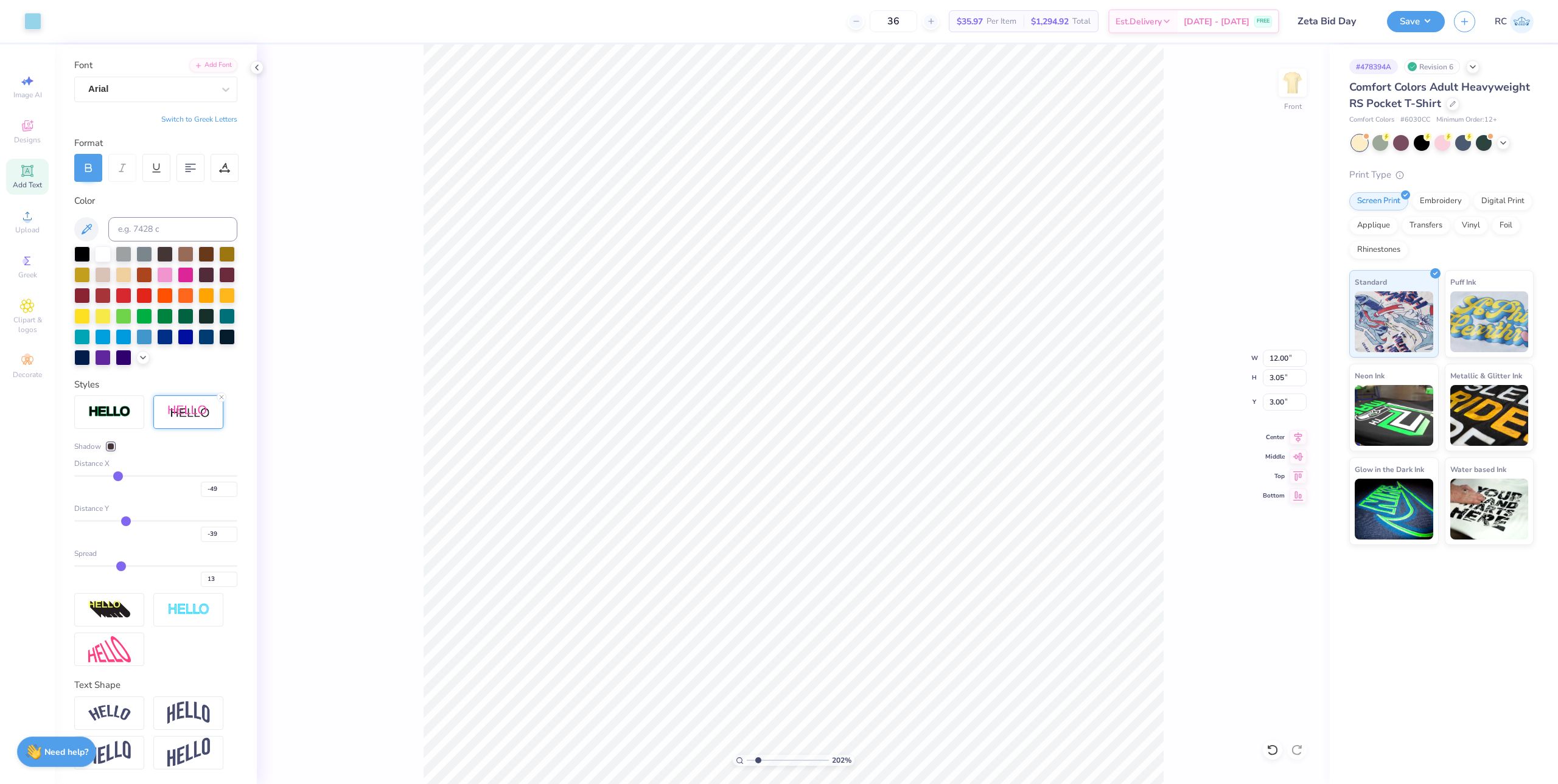
type input "-38"
type input "-37"
type input "-36"
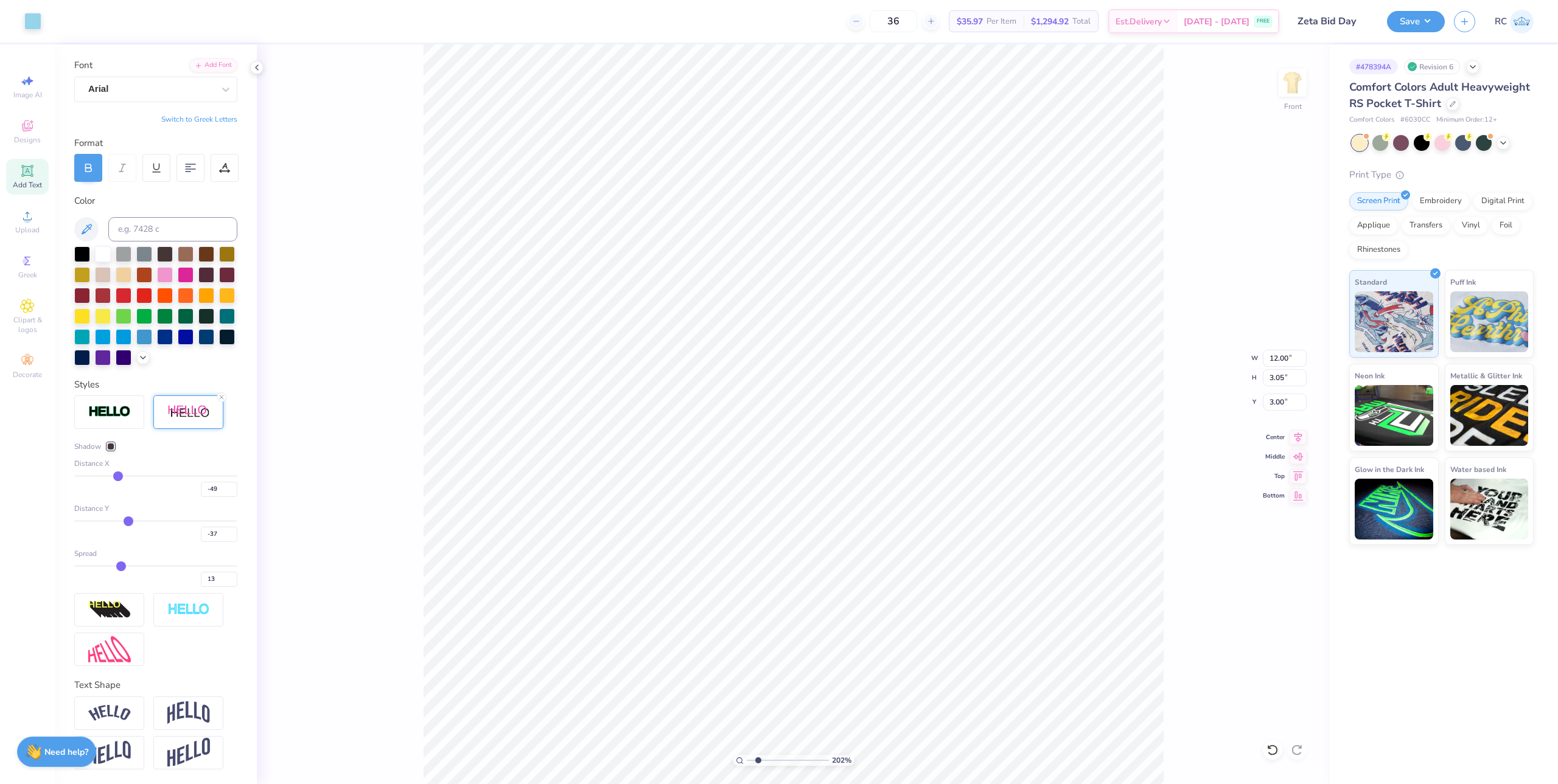
type input "-36"
type input "-35"
type input "-34"
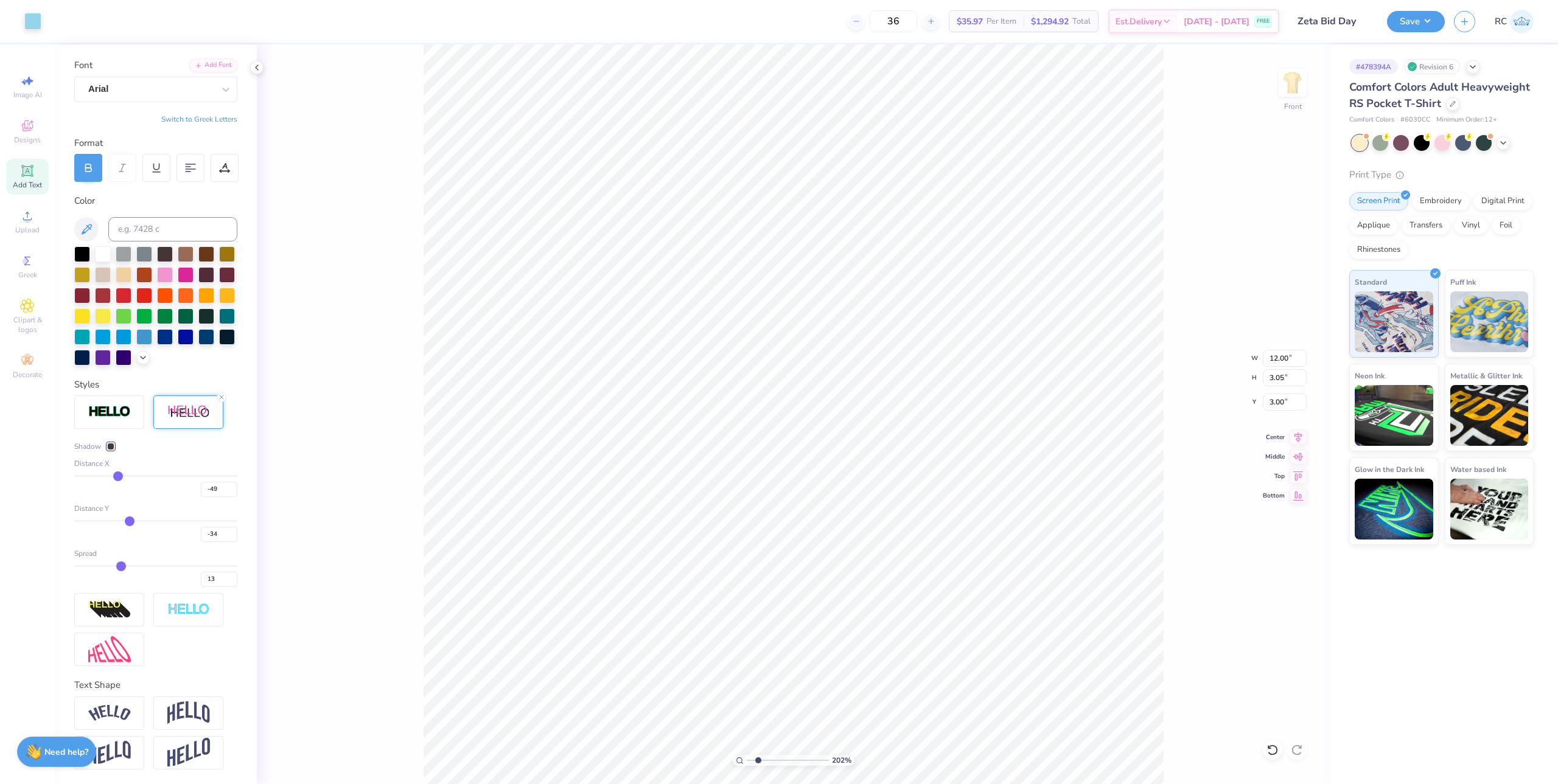
type input "-33"
type input "-32"
type input "-31"
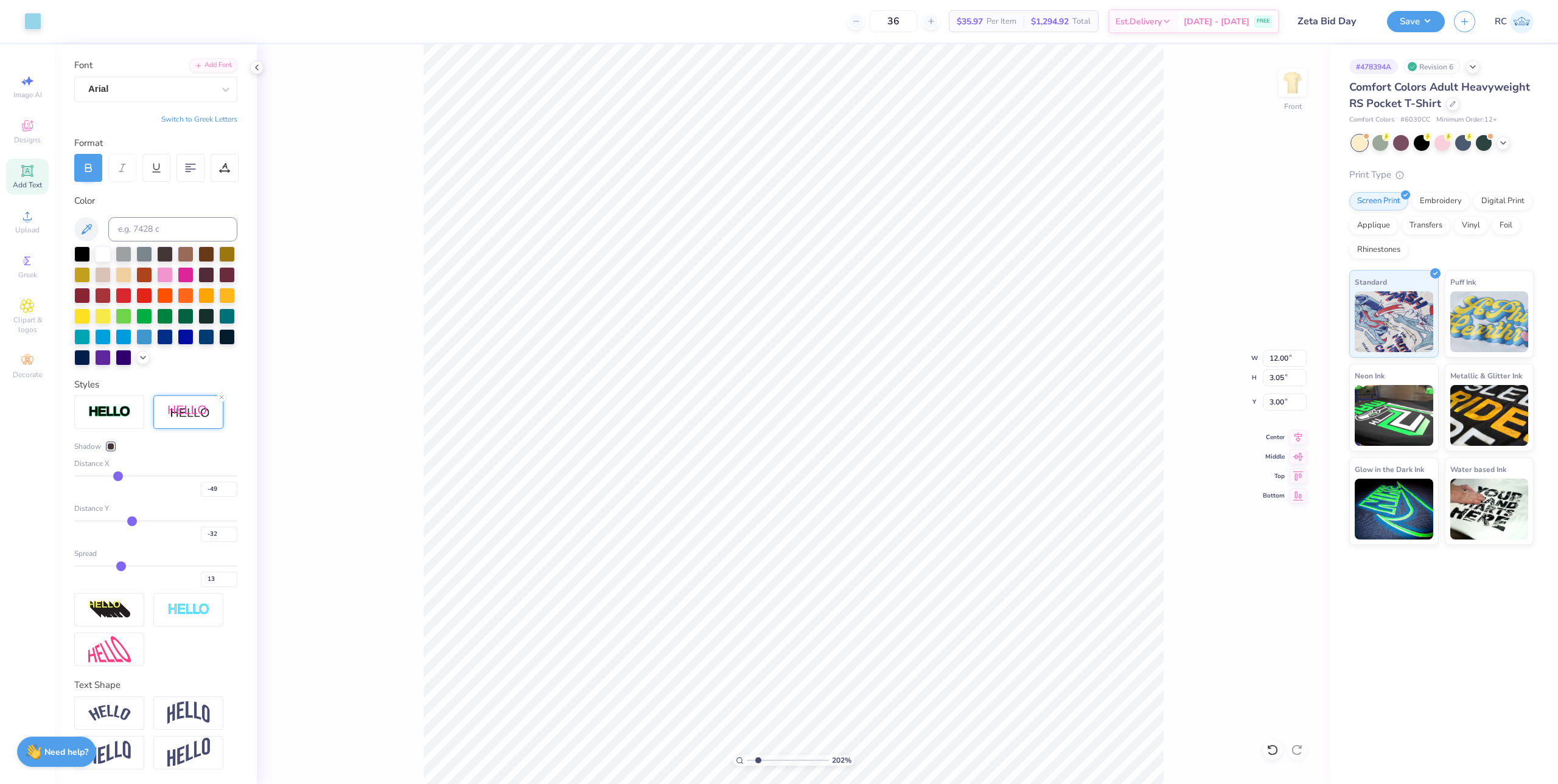
type input "-31"
type input "-29"
type input "-28"
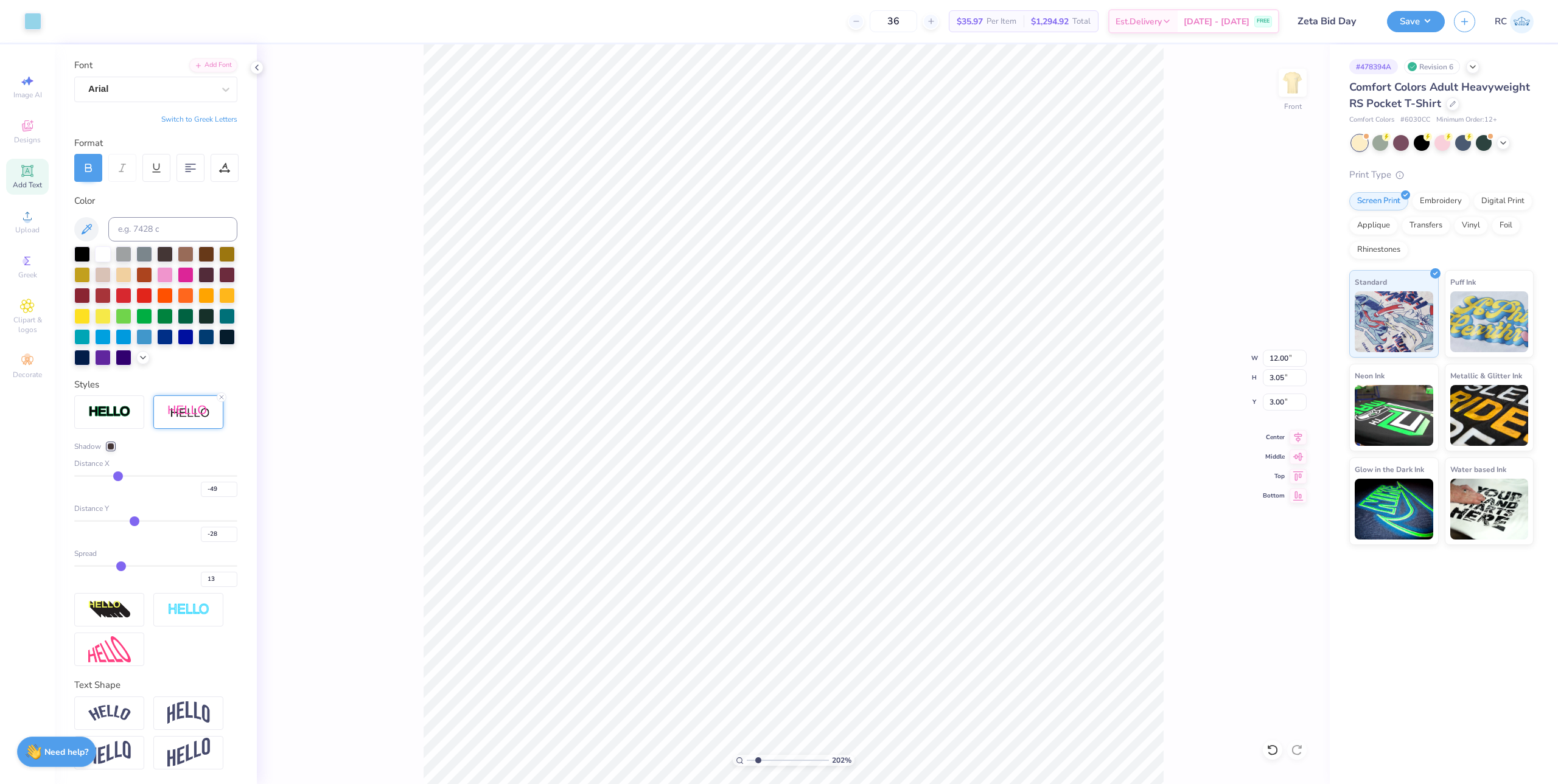
type input "-27"
type input "-25"
type input "-22"
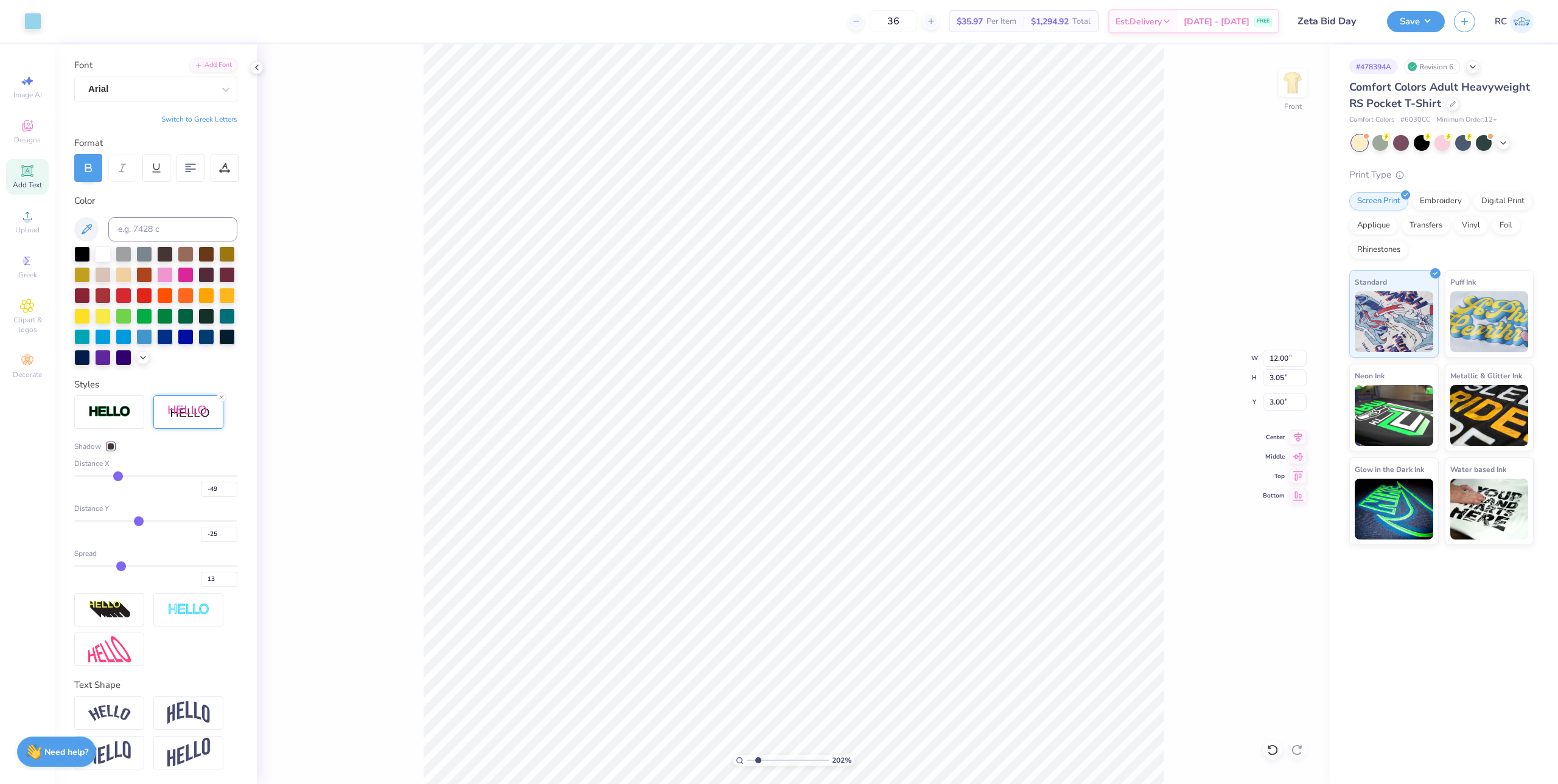
type input "-22"
type input "-21"
type input "-19"
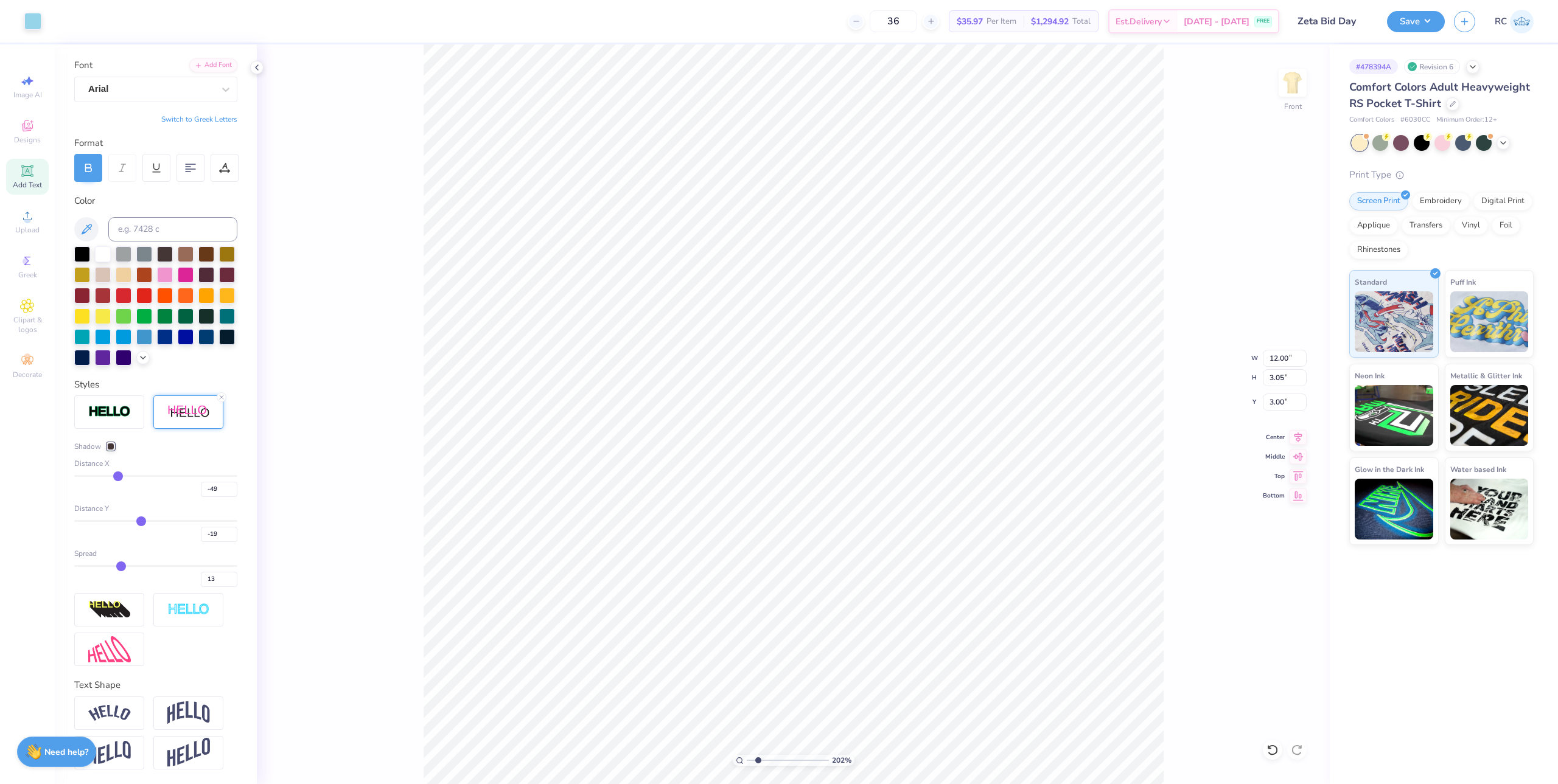
type input "-17"
type input "-16"
type input "-15"
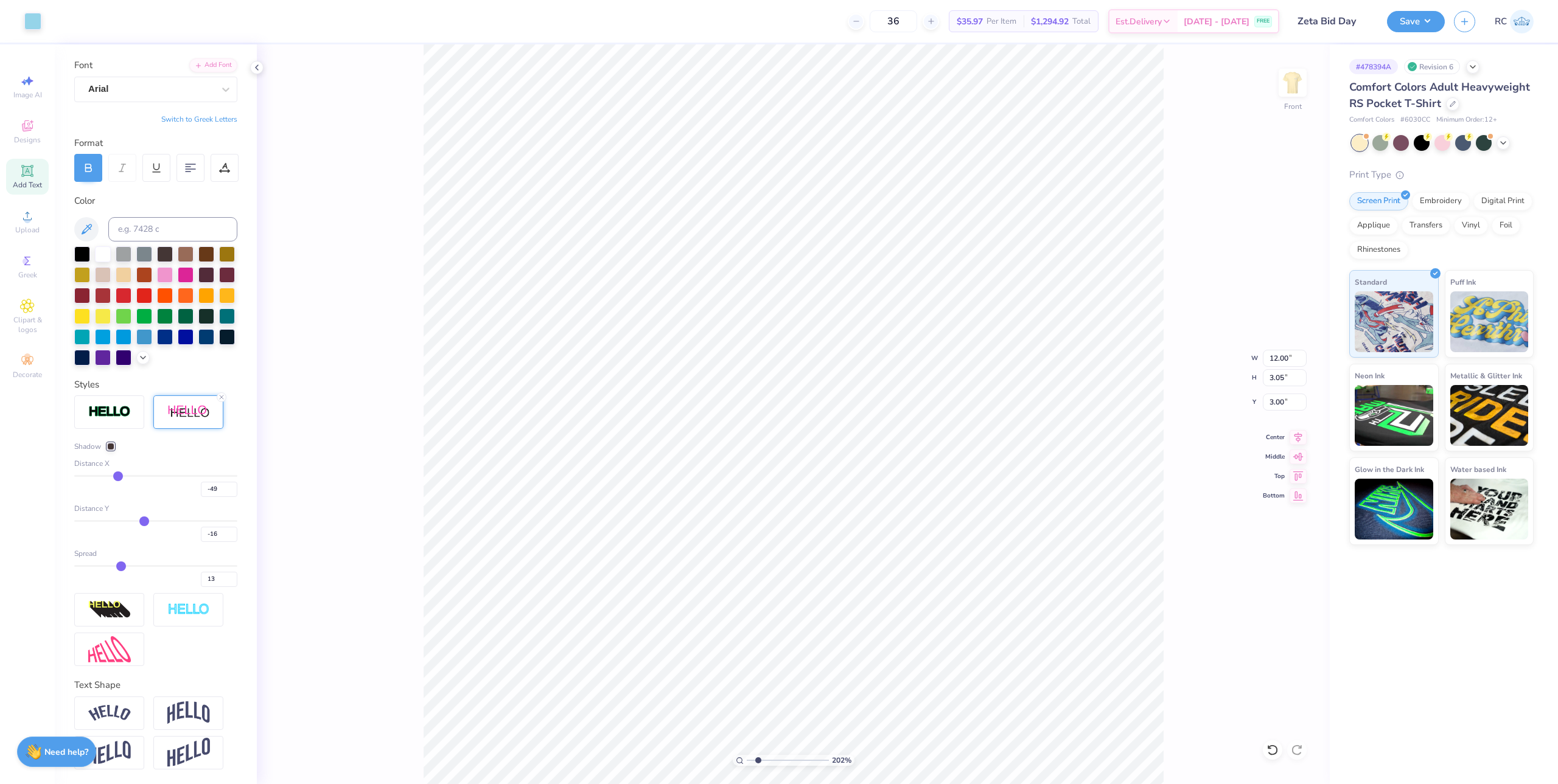
type input "-15"
type input "-13"
type input "-12"
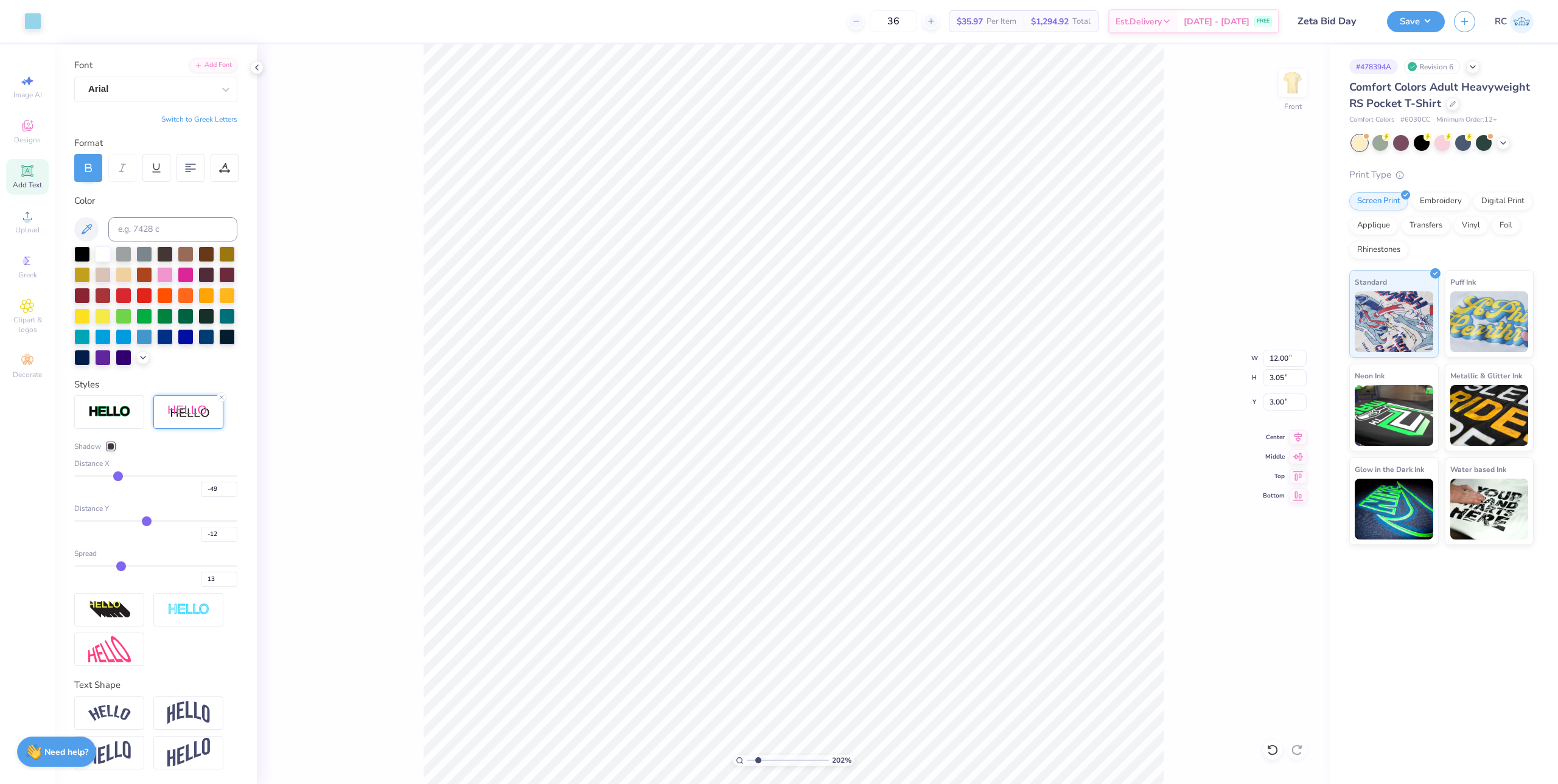
type input "-11"
type input "-9"
type input "-8"
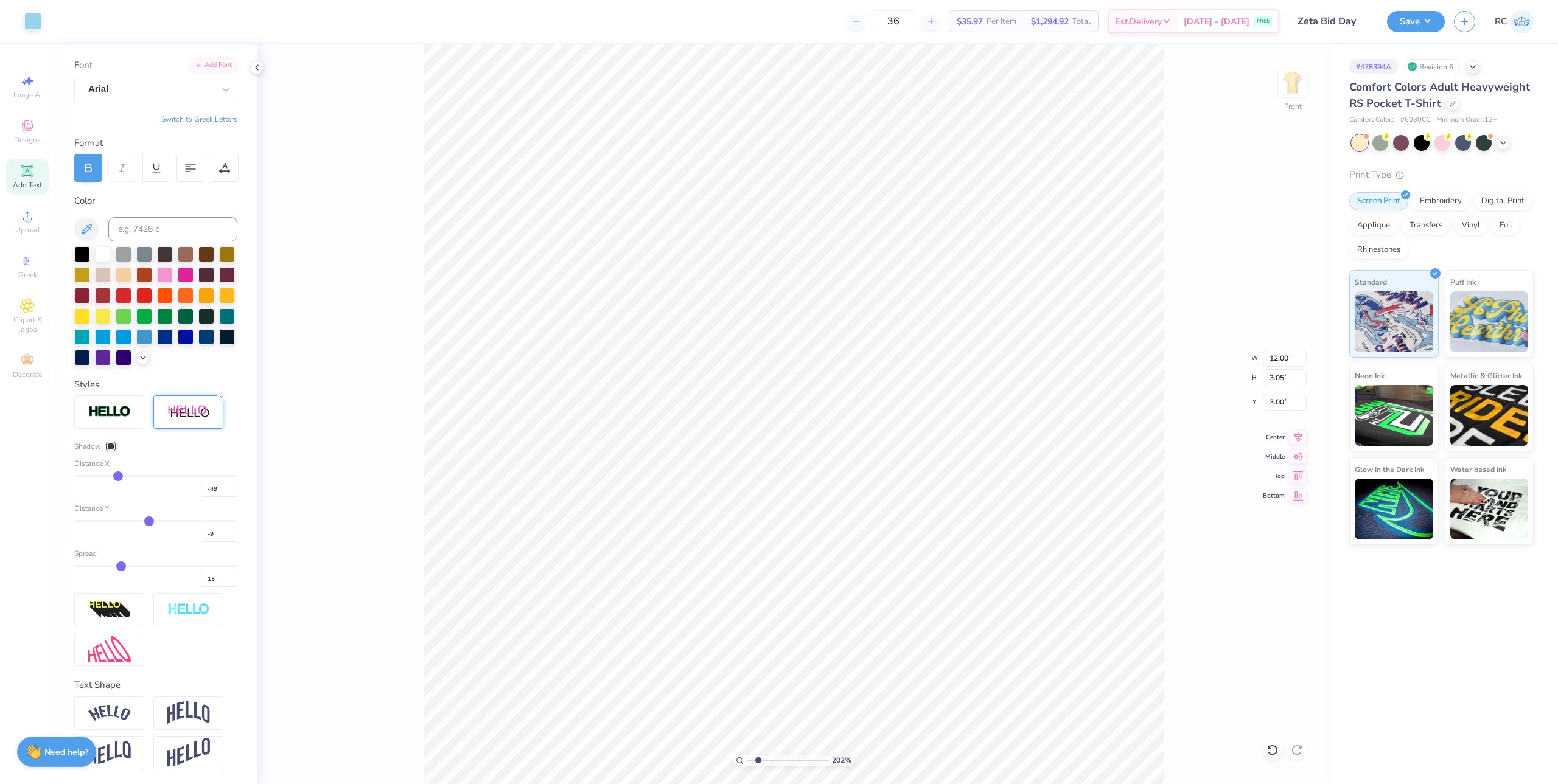
type input "-8"
type input "-7"
type input "-6"
drag, startPoint x: 115, startPoint y: 522, endPoint x: 148, endPoint y: 484, distance: 50.3
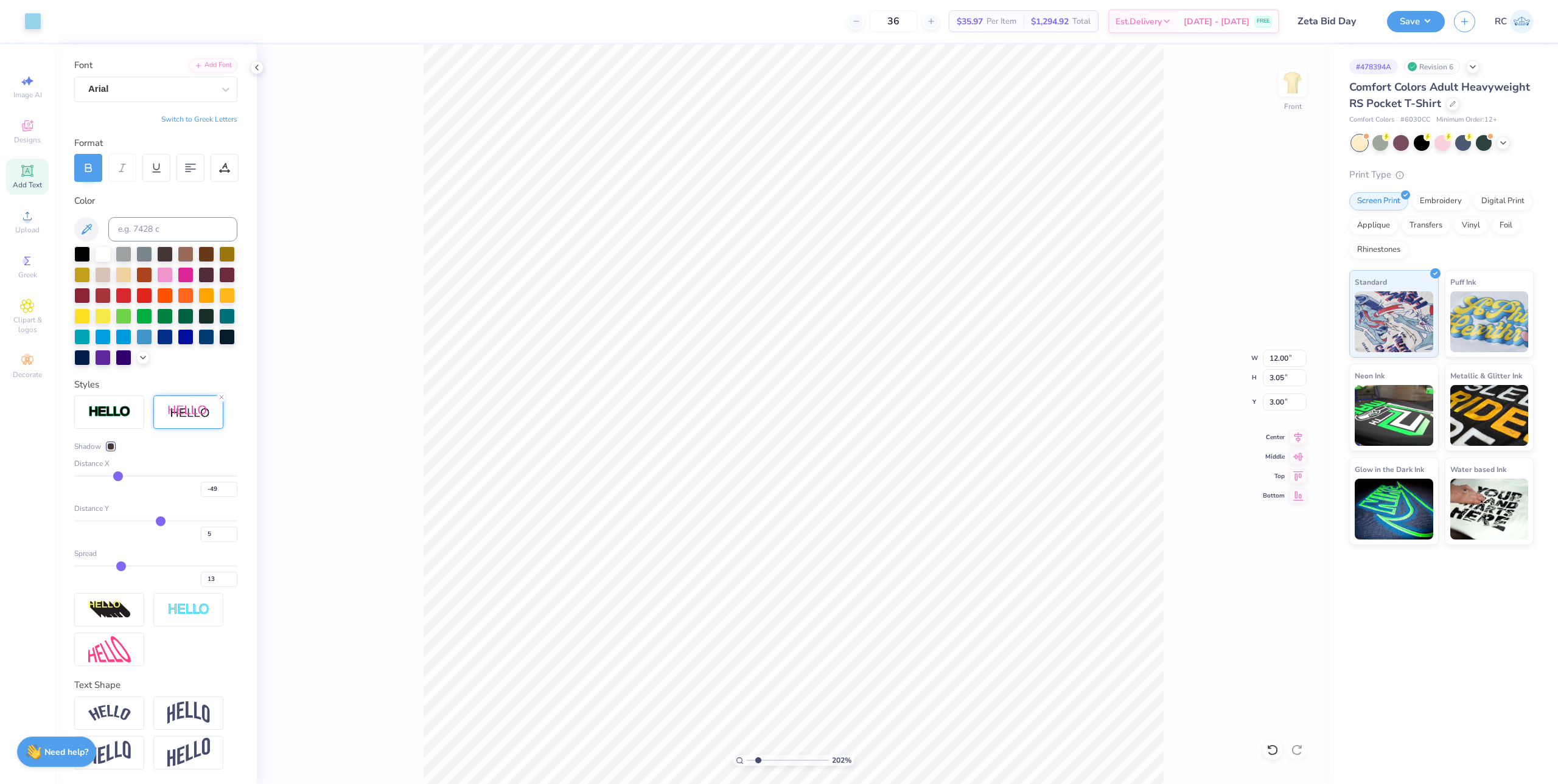
click at [156, 522] on input "range" at bounding box center [156, 521] width 163 height 1
click at [186, 476] on input "range" at bounding box center [156, 476] width 163 height 1
drag, startPoint x: 186, startPoint y: 477, endPoint x: 122, endPoint y: 477, distance: 64.0
click at [127, 477] on input "range" at bounding box center [156, 476] width 163 height 1
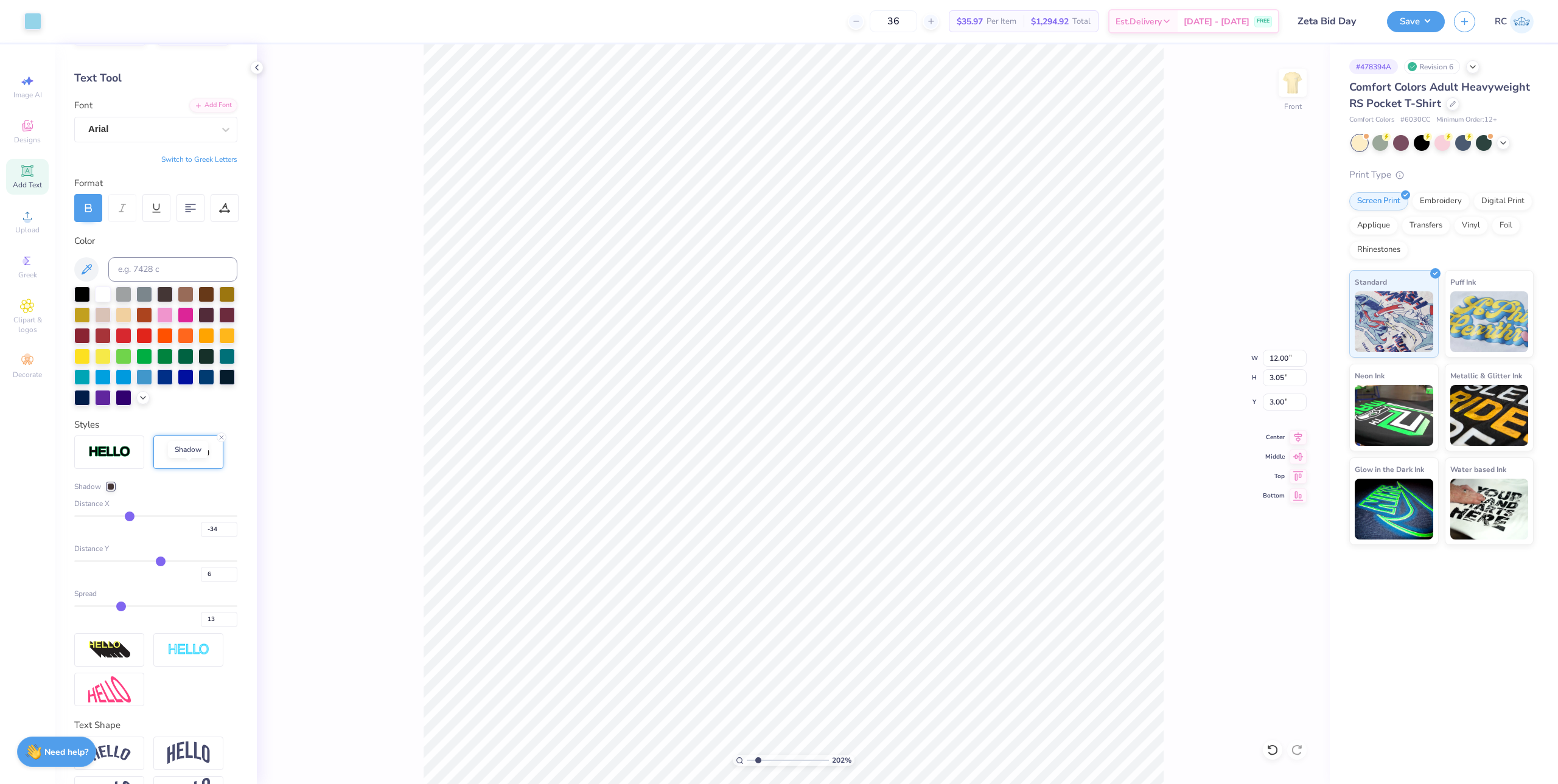
click at [190, 460] on img at bounding box center [189, 452] width 43 height 15
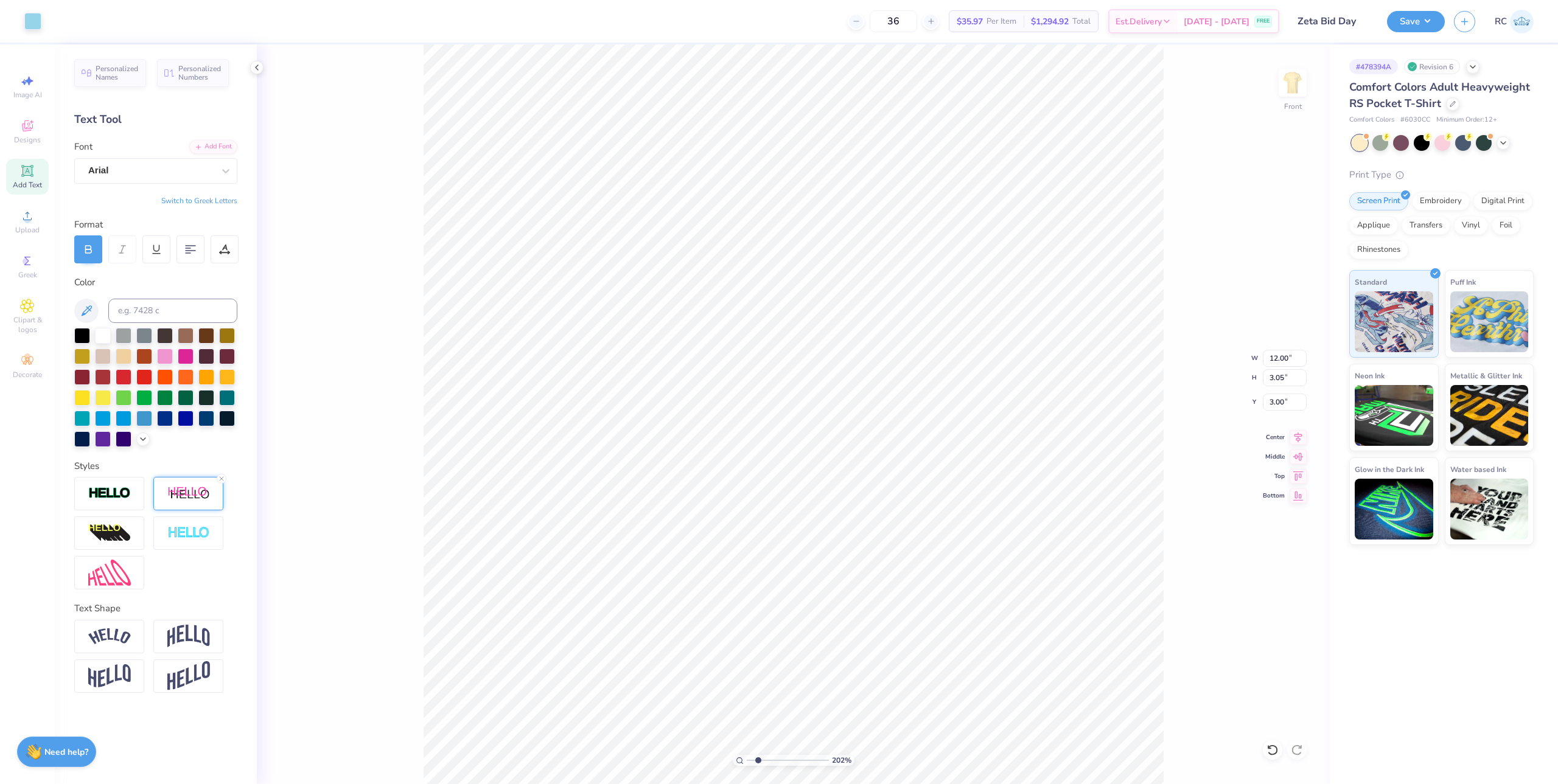
click at [190, 494] on img at bounding box center [189, 494] width 43 height 15
click at [113, 532] on div at bounding box center [111, 528] width 7 height 7
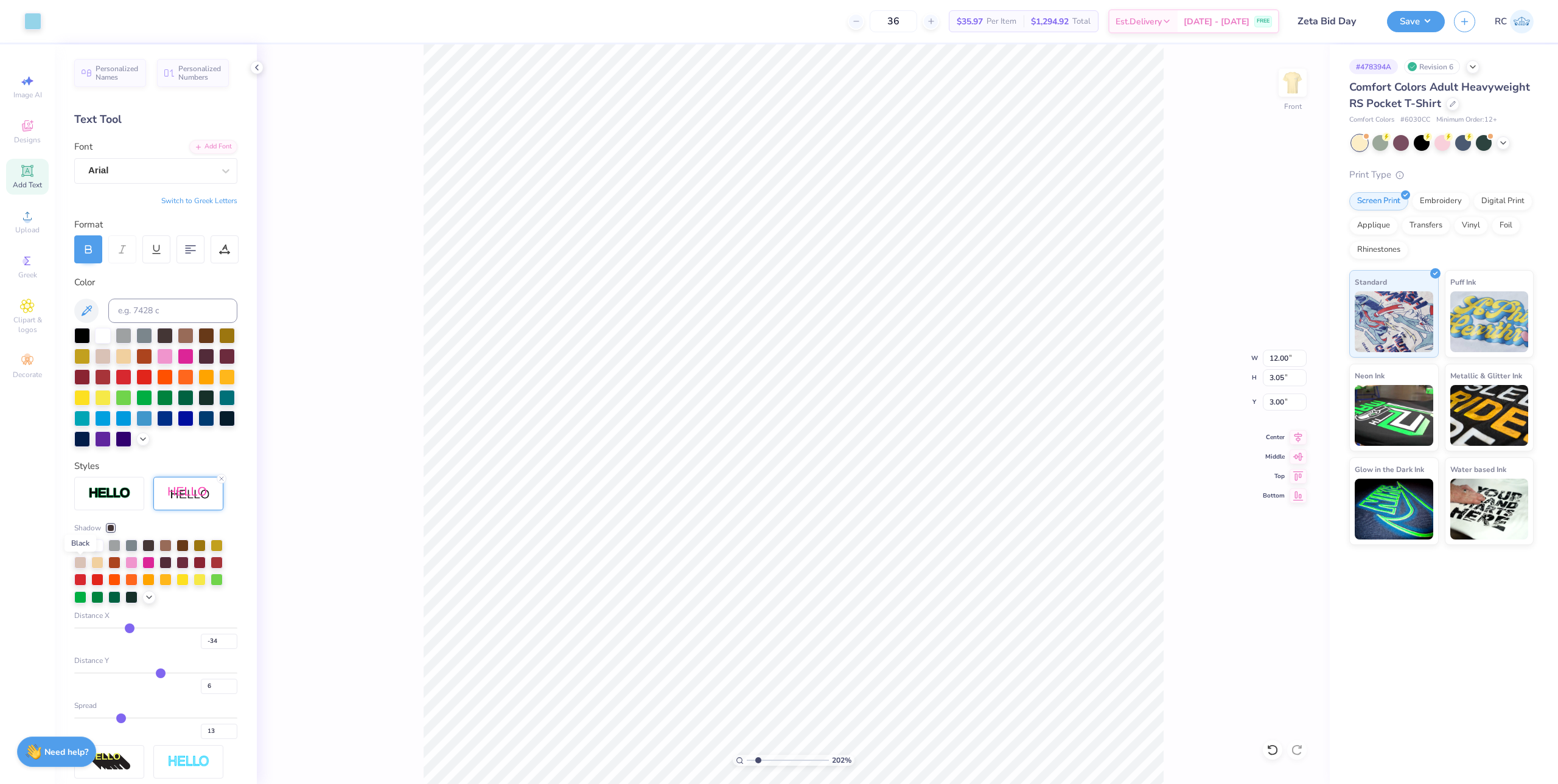
click at [81, 551] on div at bounding box center [80, 544] width 12 height 12
click at [81, 610] on span "Distance X" at bounding box center [92, 615] width 35 height 11
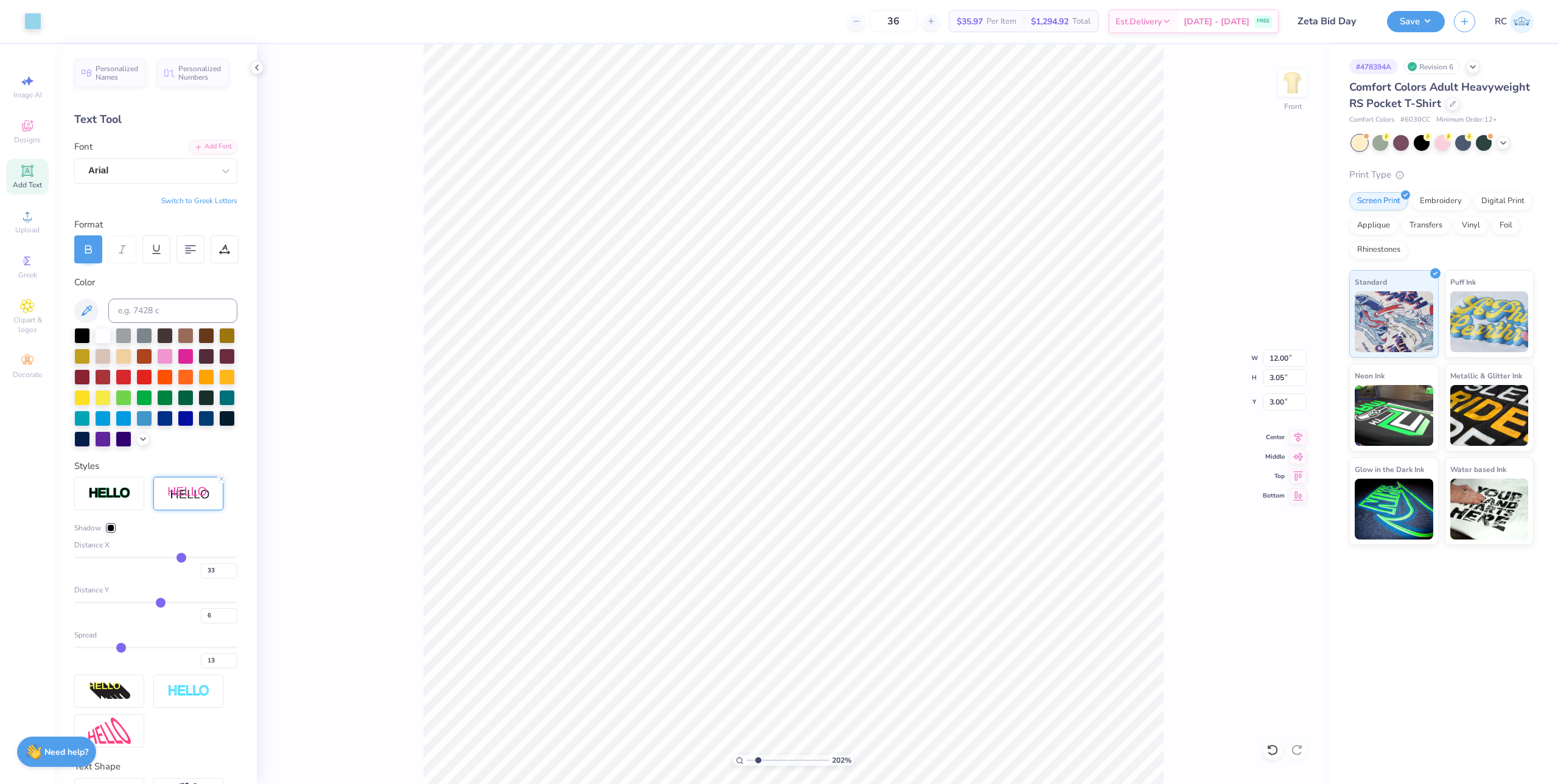
drag, startPoint x: 130, startPoint y: 580, endPoint x: 175, endPoint y: 580, distance: 45.0
click at [175, 559] on input "range" at bounding box center [156, 557] width 163 height 1
drag, startPoint x: 120, startPoint y: 667, endPoint x: 166, endPoint y: 656, distance: 47.3
click at [165, 634] on input "range" at bounding box center [156, 648] width 163 height 1
drag, startPoint x: 158, startPoint y: 619, endPoint x: 188, endPoint y: 608, distance: 32.0
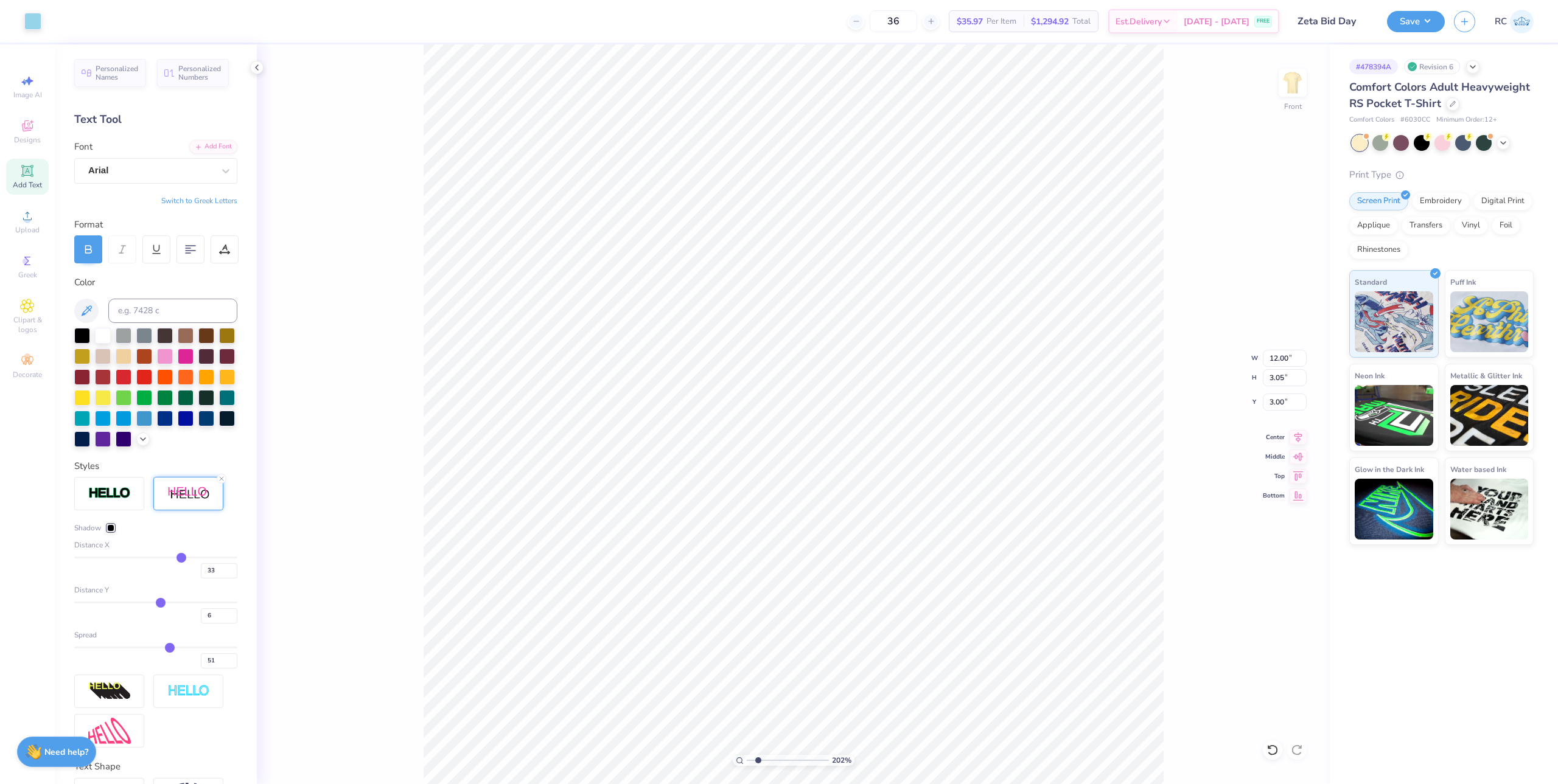
click at [205, 619] on div "Distance Y 6" at bounding box center [156, 604] width 163 height 39
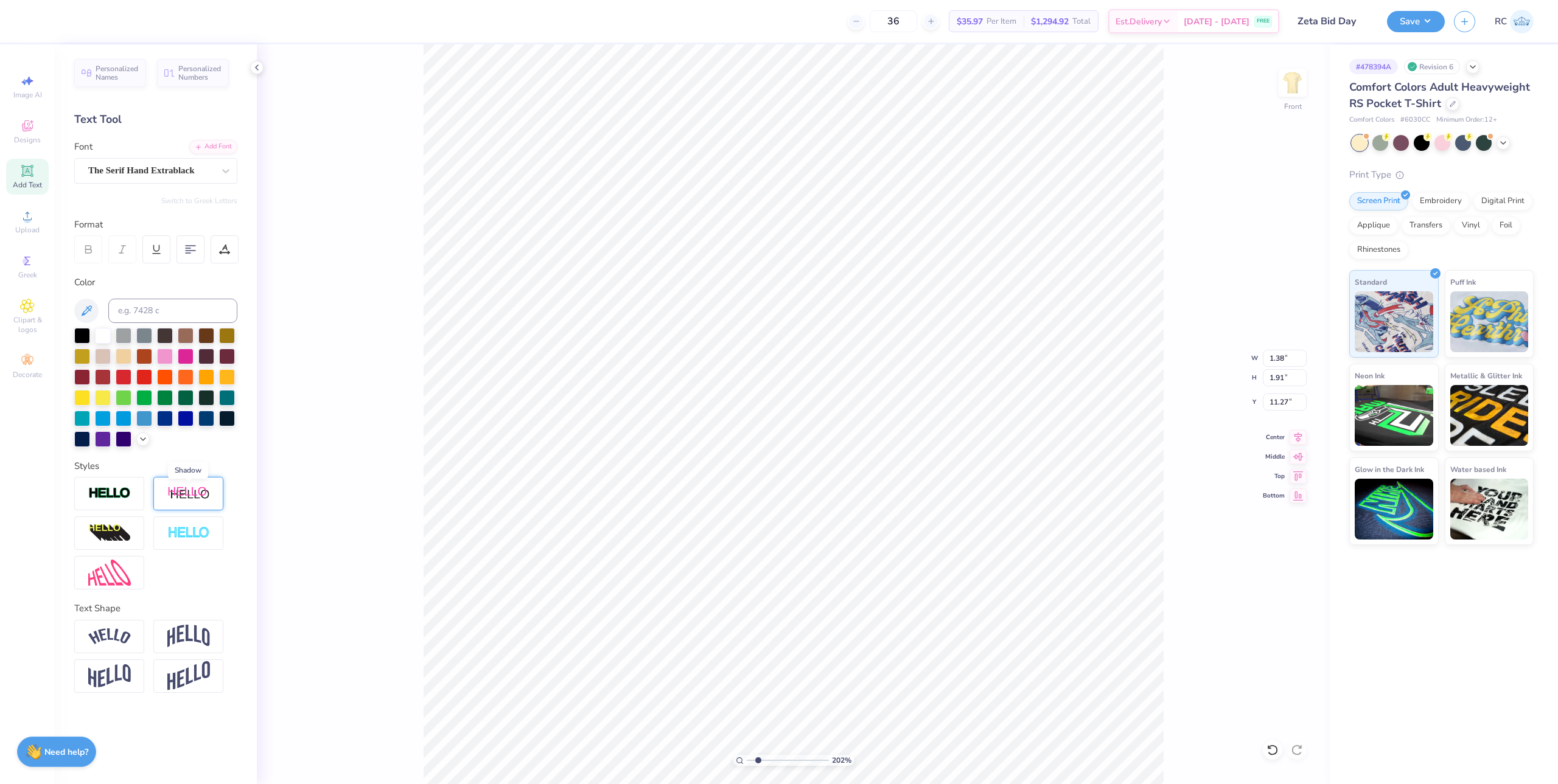
click at [191, 497] on img at bounding box center [189, 494] width 43 height 15
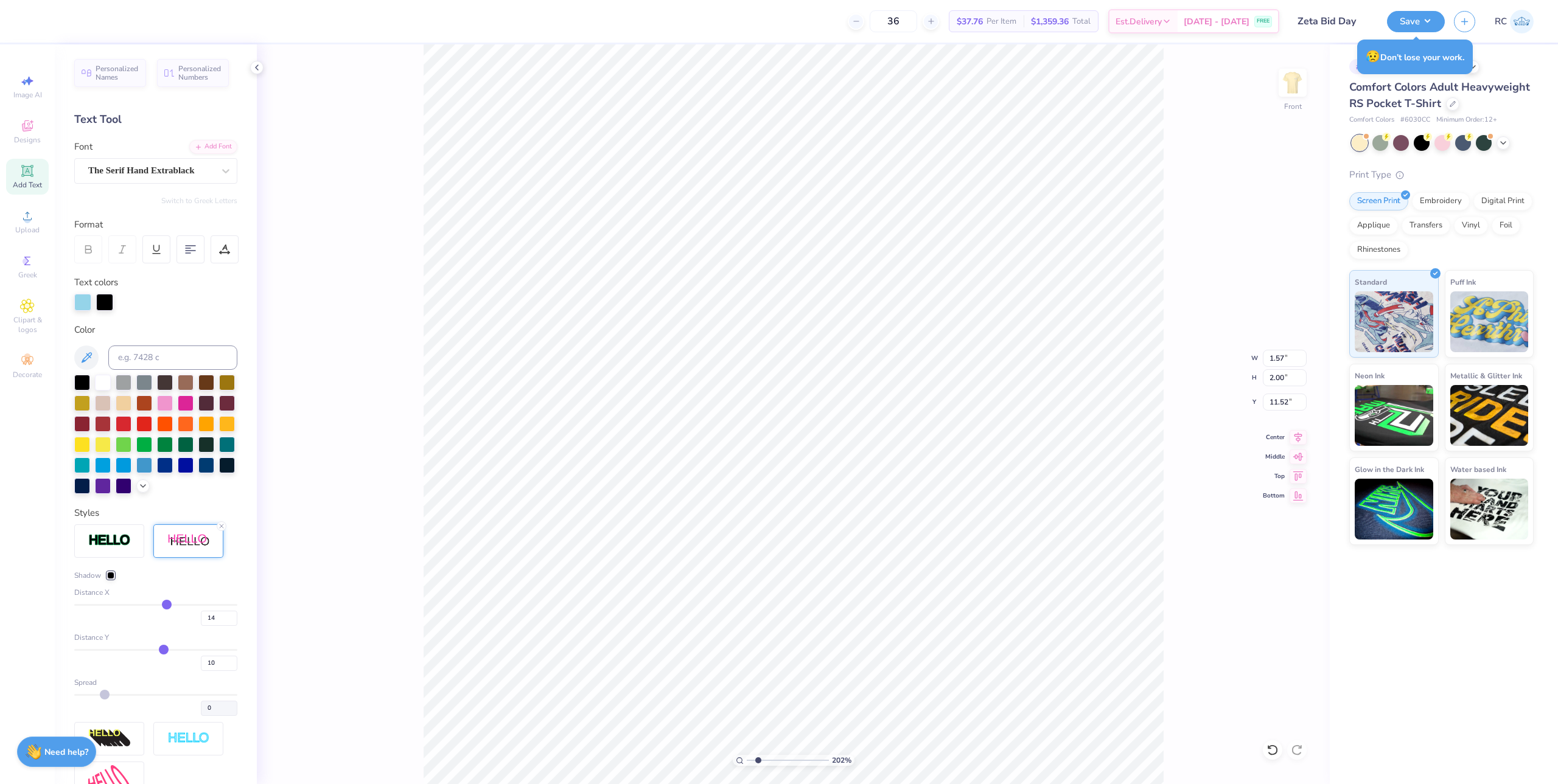
click at [161, 606] on input "range" at bounding box center [156, 605] width 163 height 1
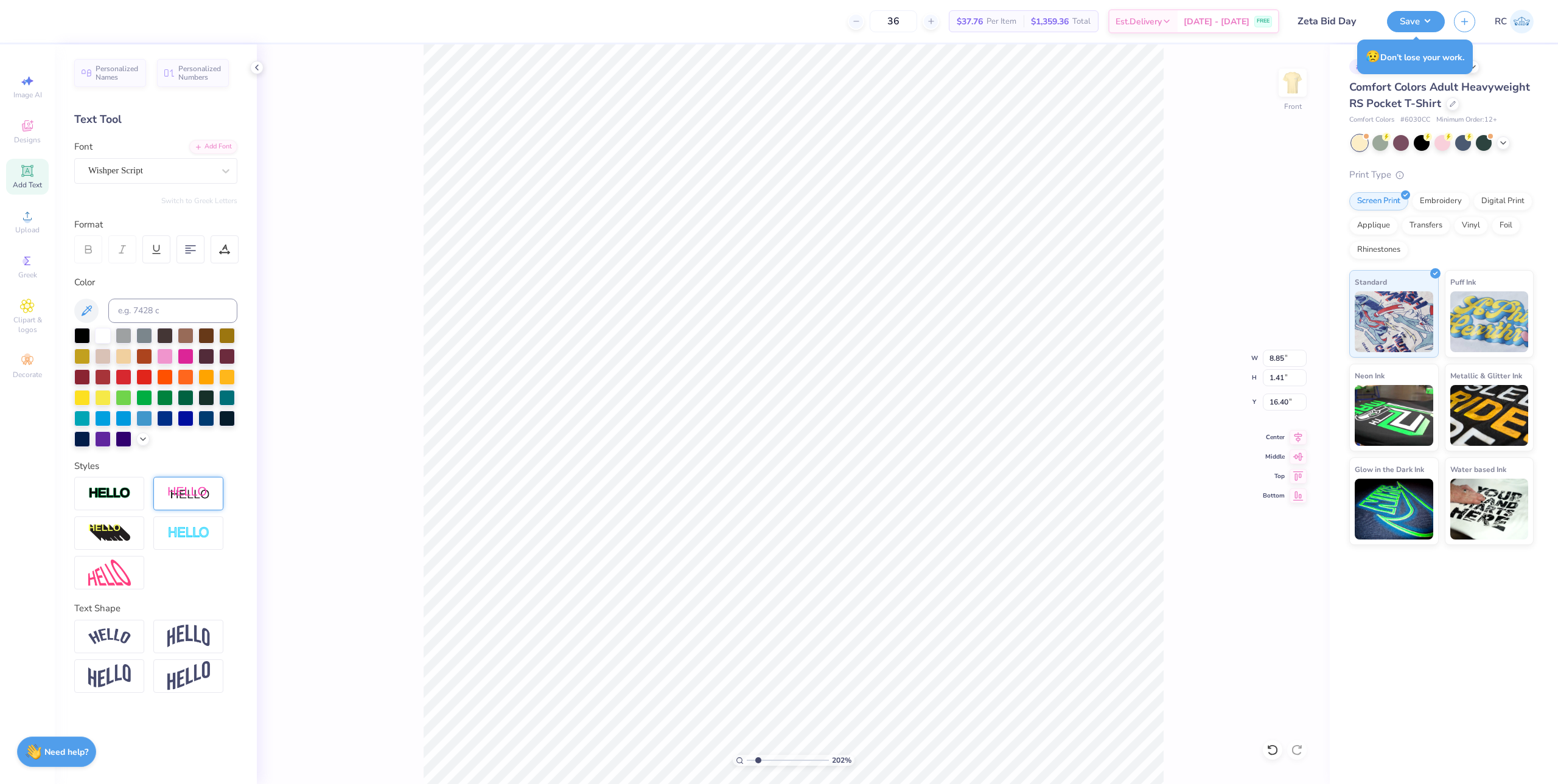
click at [191, 490] on img at bounding box center [189, 494] width 43 height 15
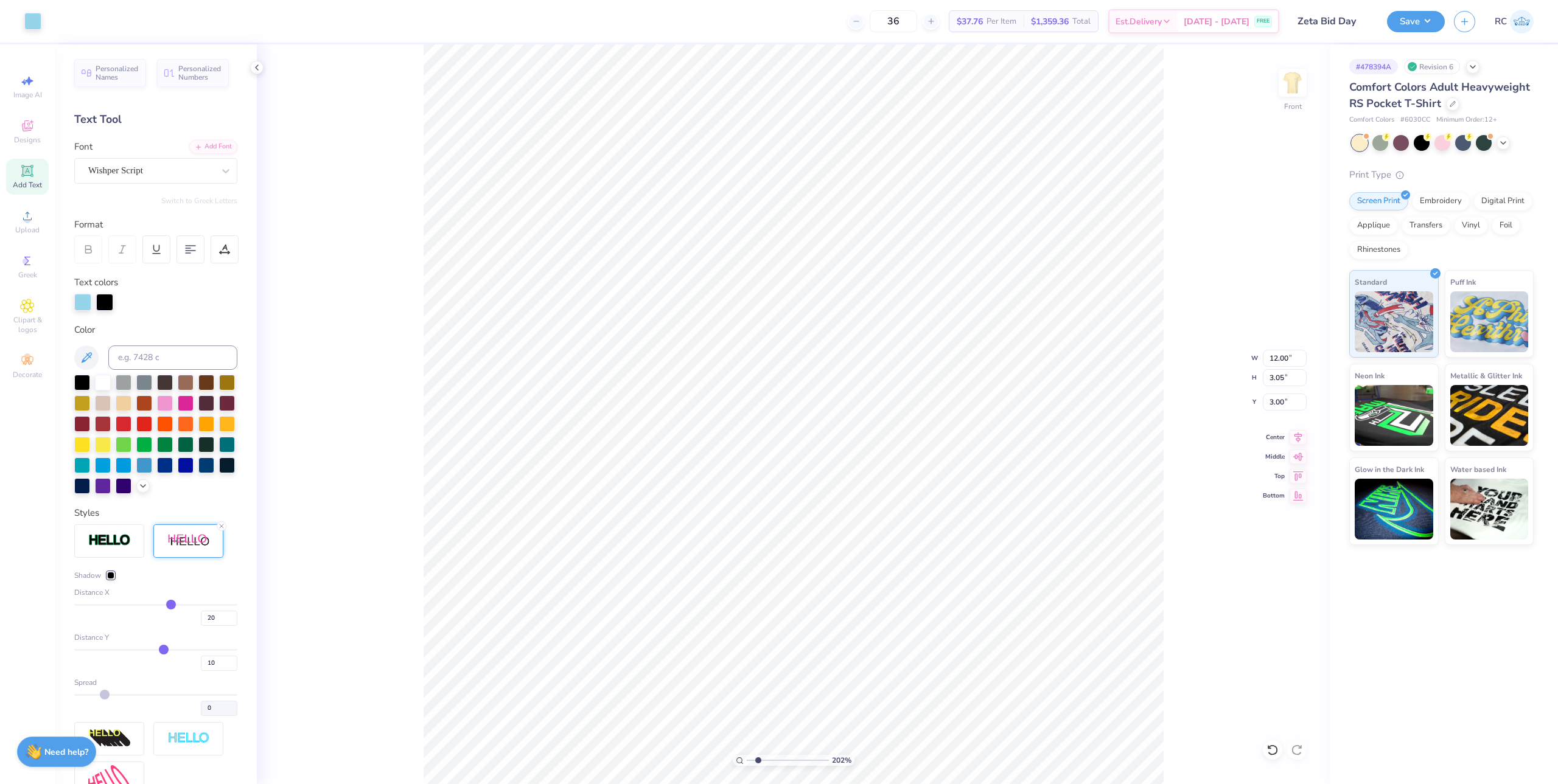
click at [160, 626] on div "20" at bounding box center [156, 615] width 163 height 22
drag, startPoint x: 164, startPoint y: 629, endPoint x: 139, endPoint y: 627, distance: 25.1
click at [139, 606] on input "range" at bounding box center [156, 605] width 163 height 1
drag, startPoint x: 150, startPoint y: 627, endPoint x: 167, endPoint y: 626, distance: 17.0
click at [167, 626] on div "-16" at bounding box center [156, 615] width 163 height 22
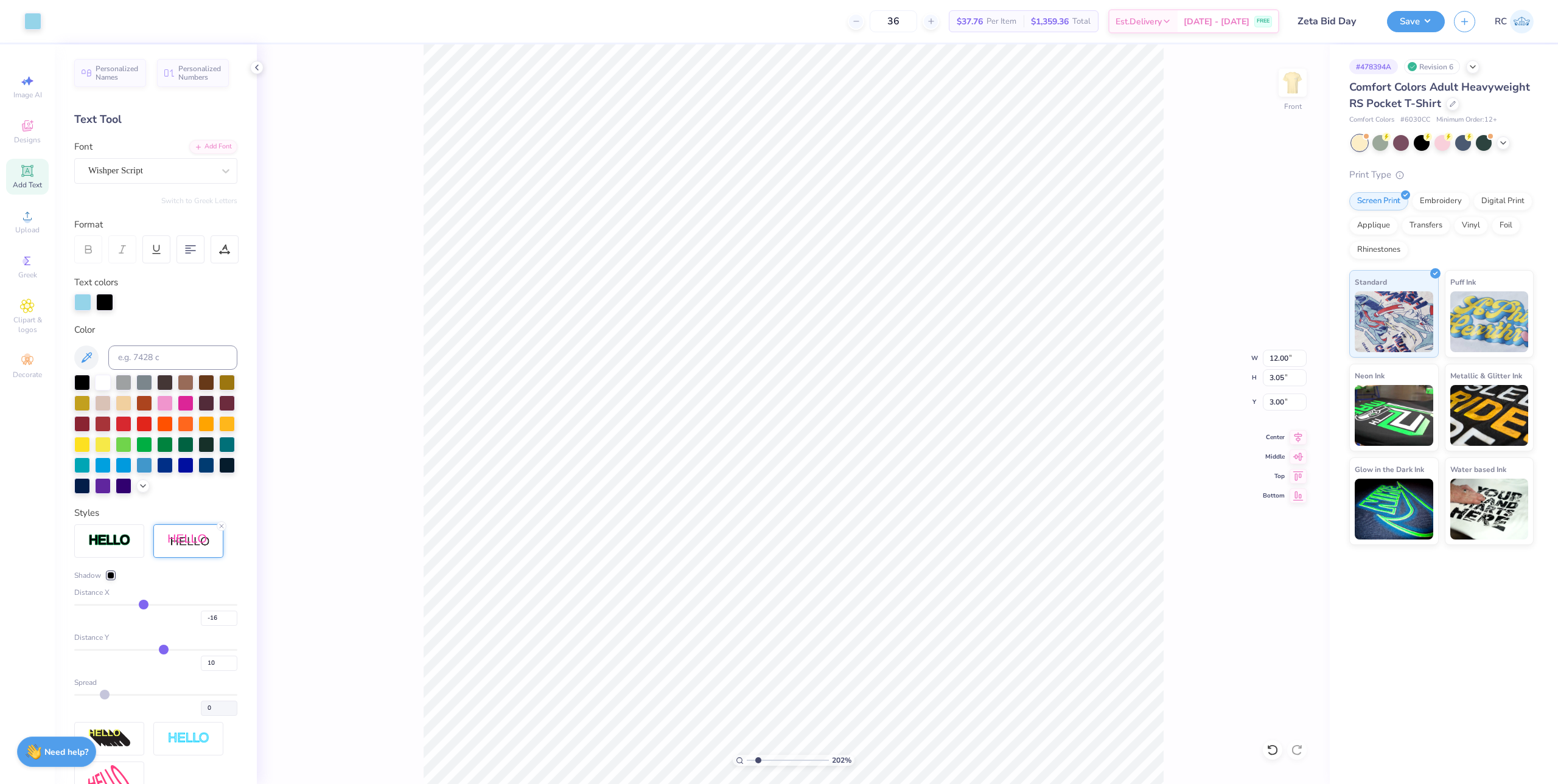
click at [348, 373] on div "202 % Front W 12.00 12.00 " H 3.05 3.05 " Y 3.00 3.00 " Center Middle Top Bottom" at bounding box center [793, 414] width 1073 height 740
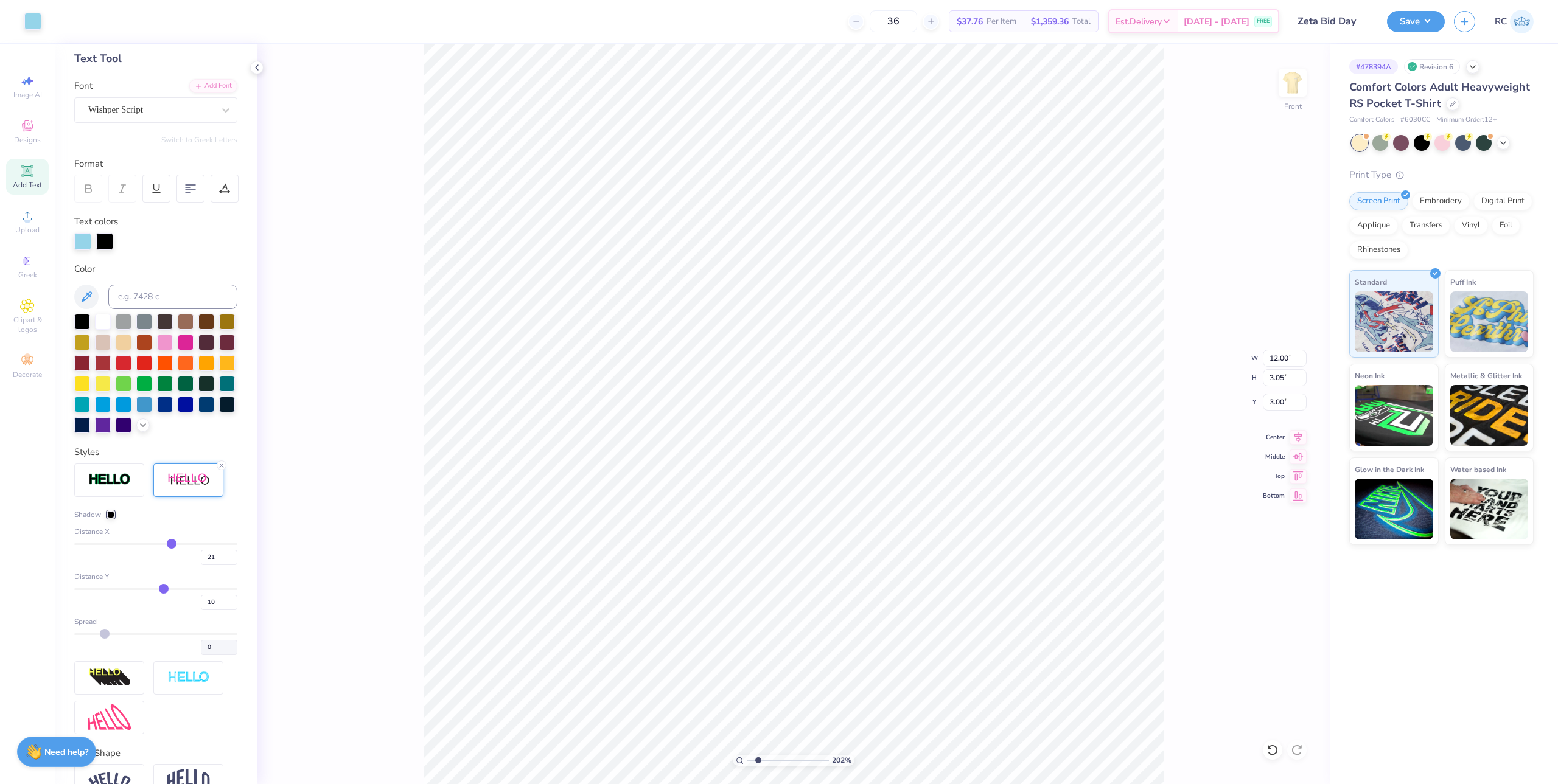
drag, startPoint x: 142, startPoint y: 563, endPoint x: 166, endPoint y: 563, distance: 24.0
click at [166, 545] on input "range" at bounding box center [156, 544] width 163 height 1
drag, startPoint x: 163, startPoint y: 563, endPoint x: 1550, endPoint y: 341, distance: 1404.7
click at [163, 545] on input "range" at bounding box center [156, 544] width 163 height 1
click at [957, 420] on div "165 % Front" at bounding box center [793, 414] width 1073 height 740
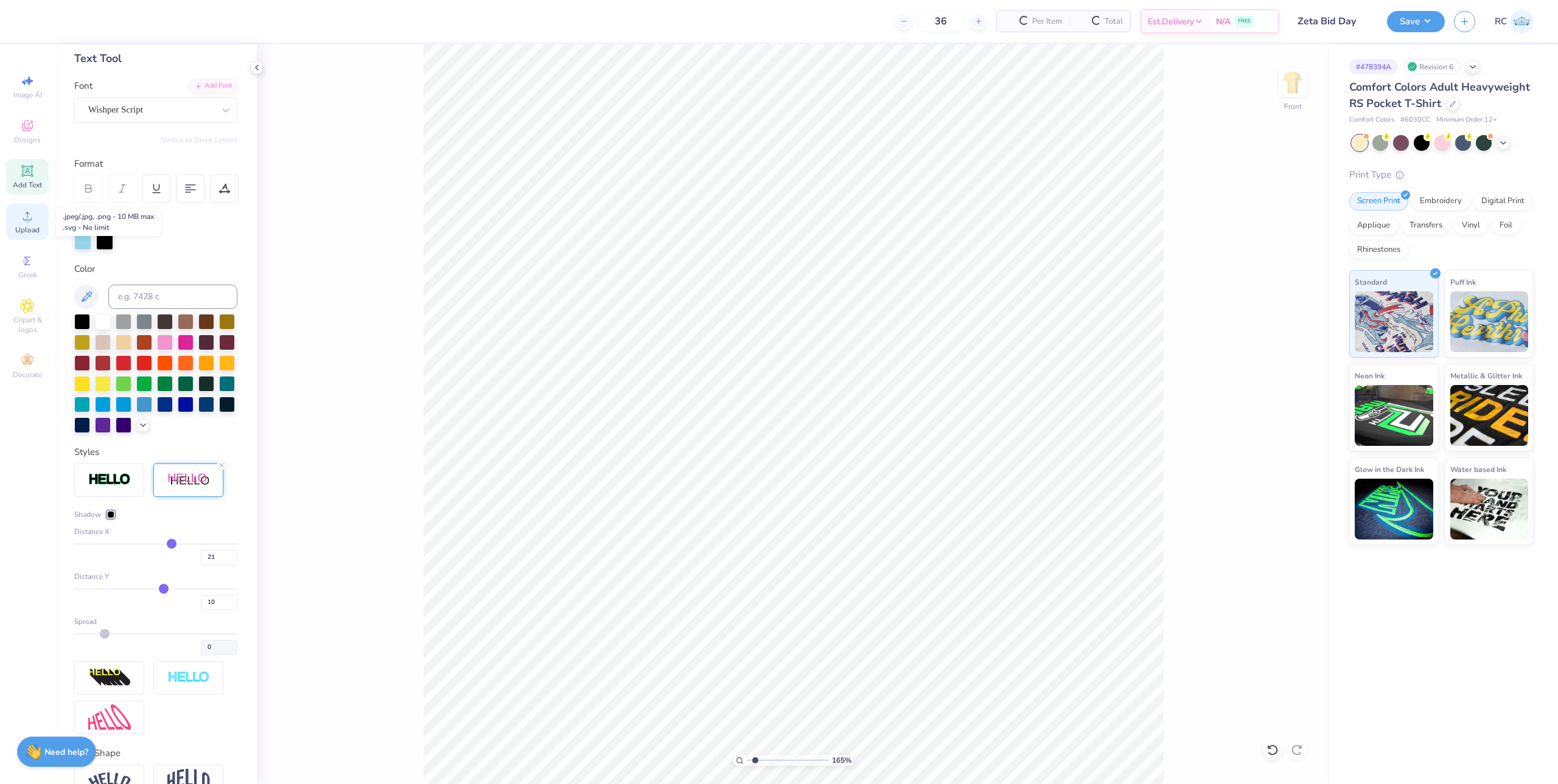
click at [26, 235] on div "Upload" at bounding box center [27, 221] width 43 height 36
click at [957, 364] on input "11.99" at bounding box center [1285, 358] width 44 height 17
click at [957, 406] on input "6.87" at bounding box center [1285, 402] width 44 height 17
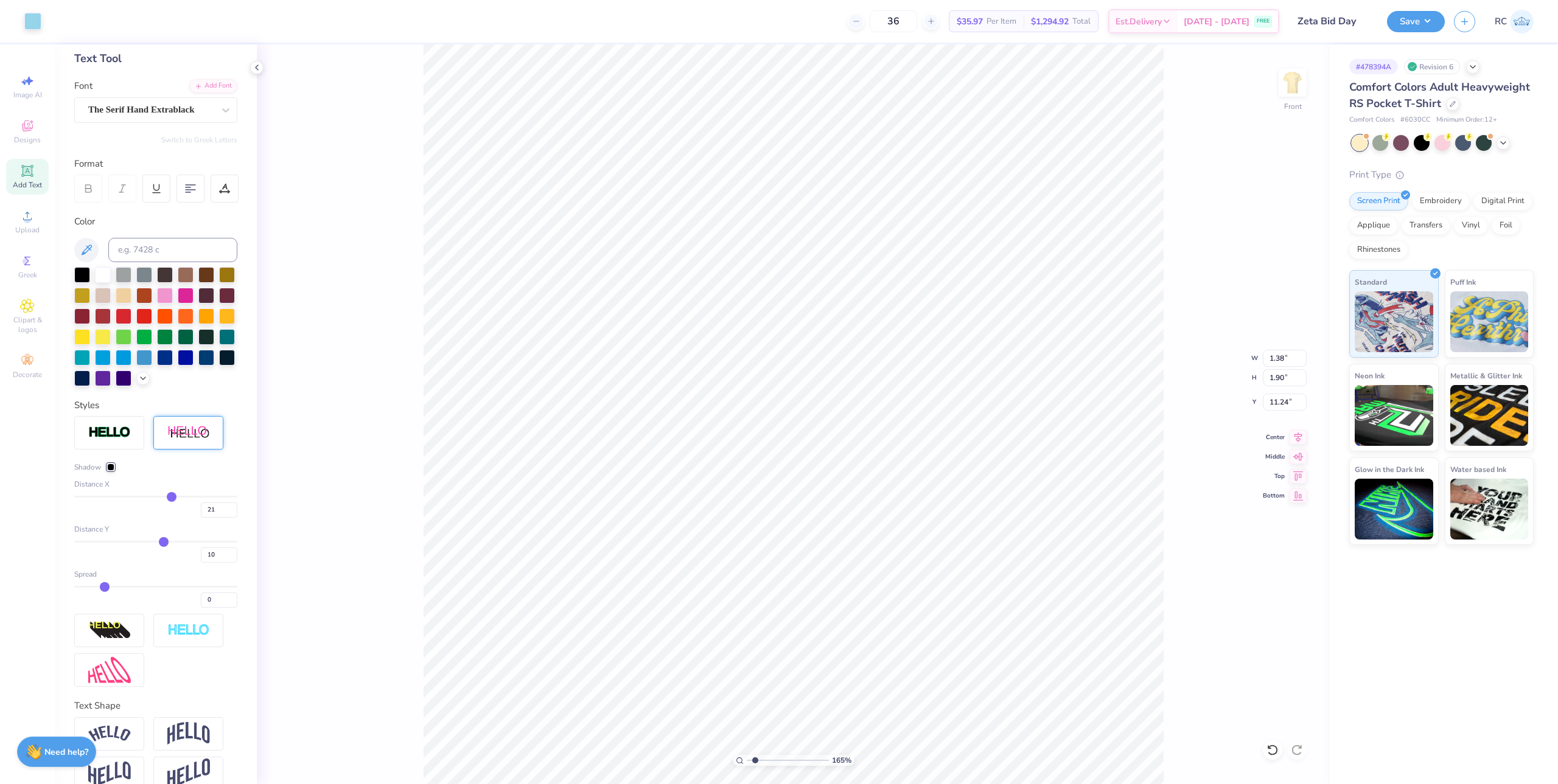
scroll to position [0, 0]
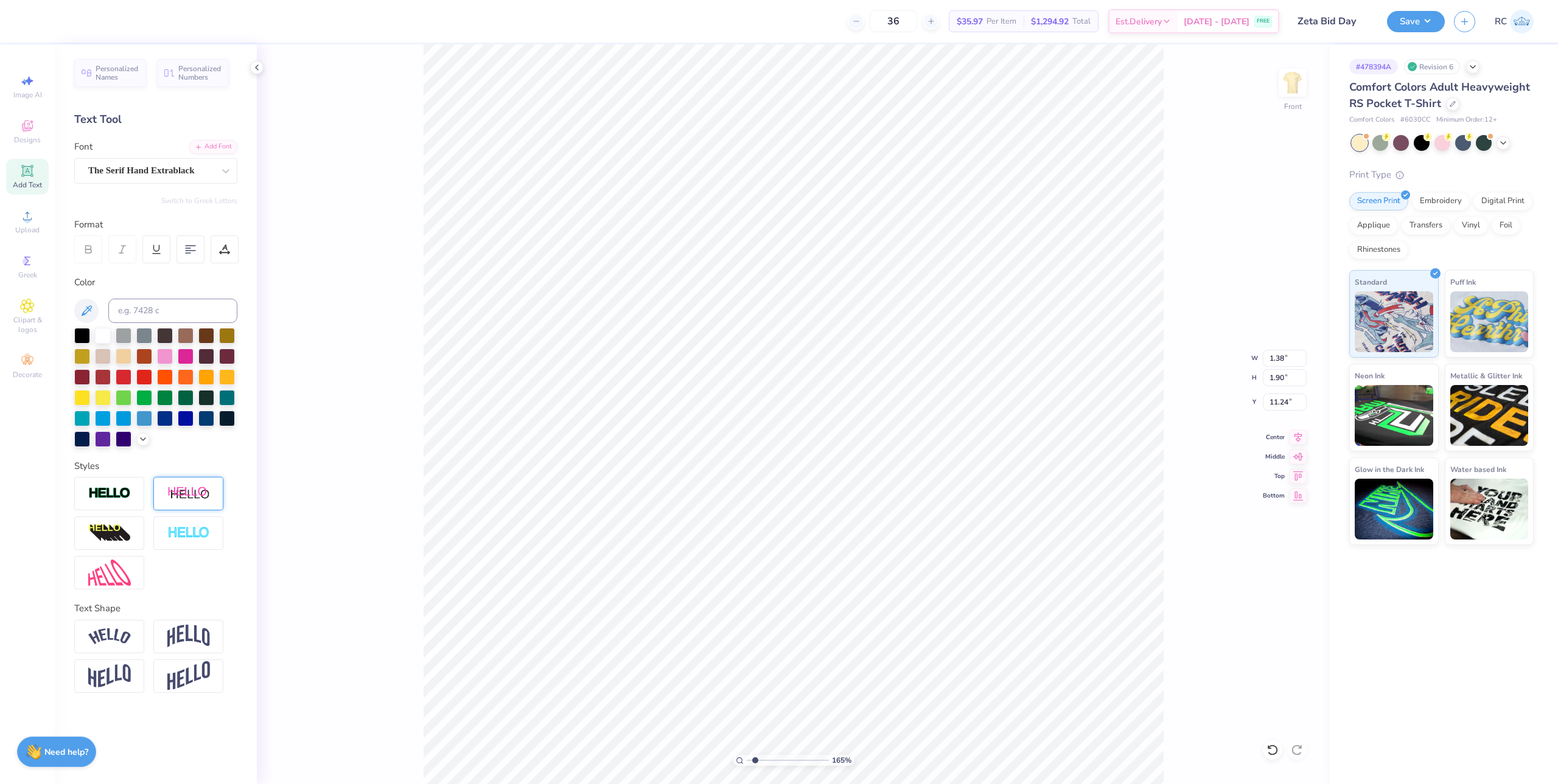
click at [202, 488] on img at bounding box center [189, 494] width 43 height 15
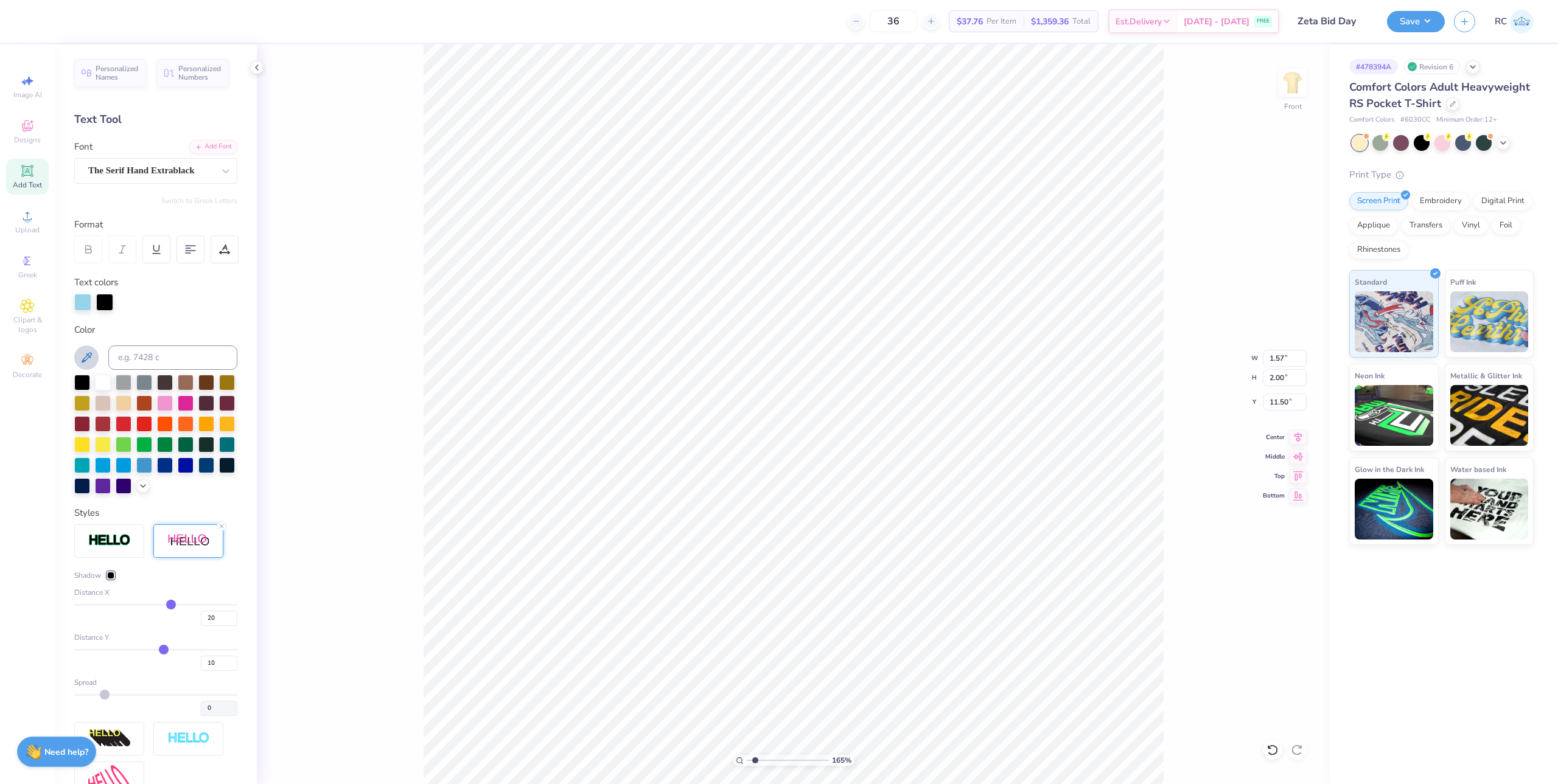
click at [92, 356] on icon at bounding box center [87, 358] width 15 height 15
click at [109, 301] on div at bounding box center [104, 301] width 17 height 17
click at [84, 362] on icon at bounding box center [87, 357] width 10 height 10
drag, startPoint x: 163, startPoint y: 627, endPoint x: 139, endPoint y: 620, distance: 25.0
click at [139, 606] on input "range" at bounding box center [156, 605] width 163 height 1
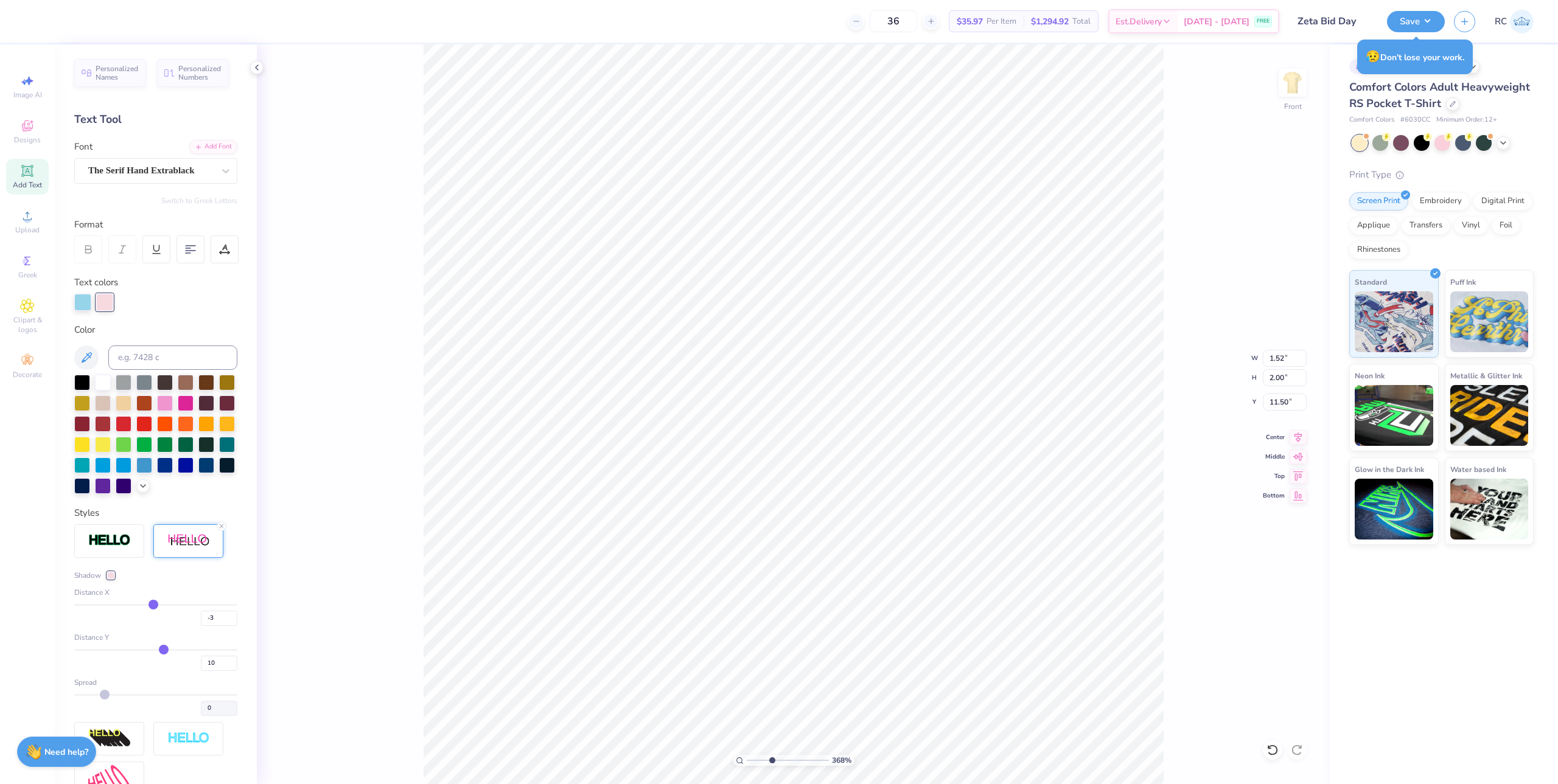
drag, startPoint x: 138, startPoint y: 623, endPoint x: 149, endPoint y: 626, distance: 11.4
click at [149, 606] on input "range" at bounding box center [156, 605] width 163 height 1
click at [154, 606] on input "range" at bounding box center [156, 605] width 163 height 1
click at [150, 634] on input "range" at bounding box center [156, 650] width 163 height 1
click at [159, 606] on input "range" at bounding box center [156, 605] width 163 height 1
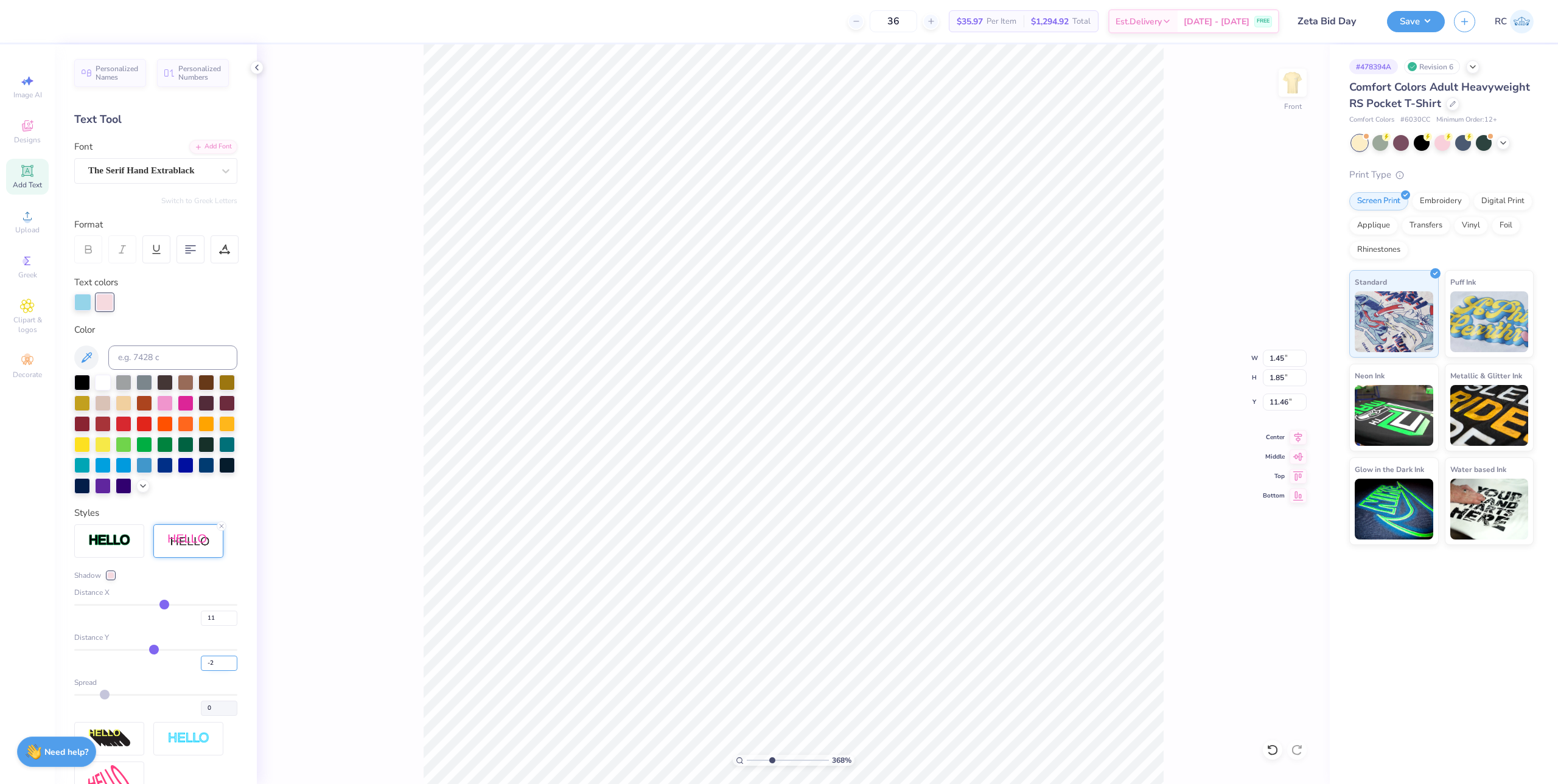
drag, startPoint x: 209, startPoint y: 684, endPoint x: 194, endPoint y: 684, distance: 15.0
click at [201, 634] on input "-2" at bounding box center [219, 663] width 37 height 15
click at [208, 634] on input "5" at bounding box center [219, 663] width 37 height 15
click at [157, 634] on div "5" at bounding box center [156, 660] width 163 height 22
click at [208, 634] on input "5" at bounding box center [219, 663] width 37 height 15
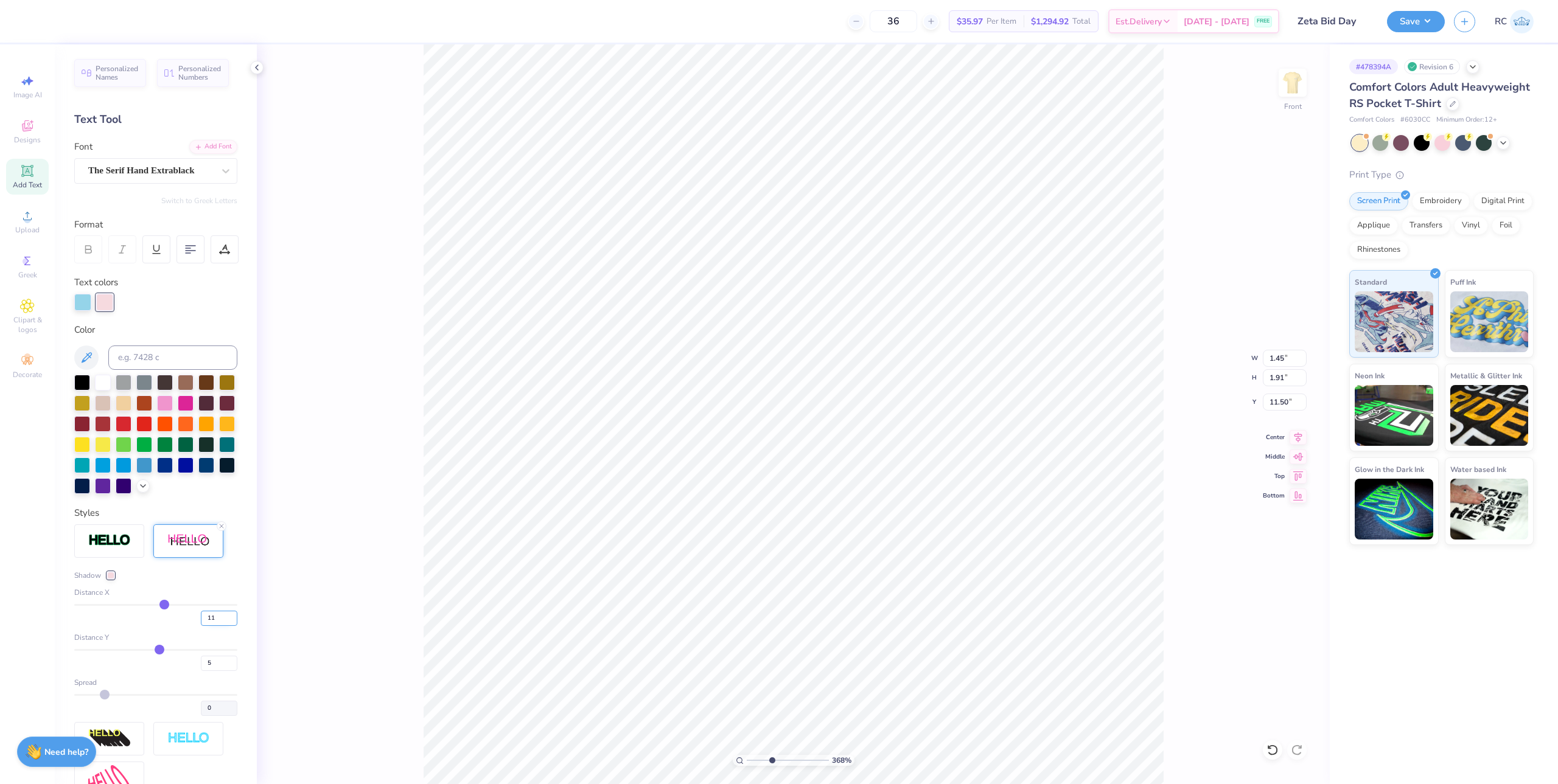
click at [208, 626] on input "11" at bounding box center [219, 618] width 37 height 15
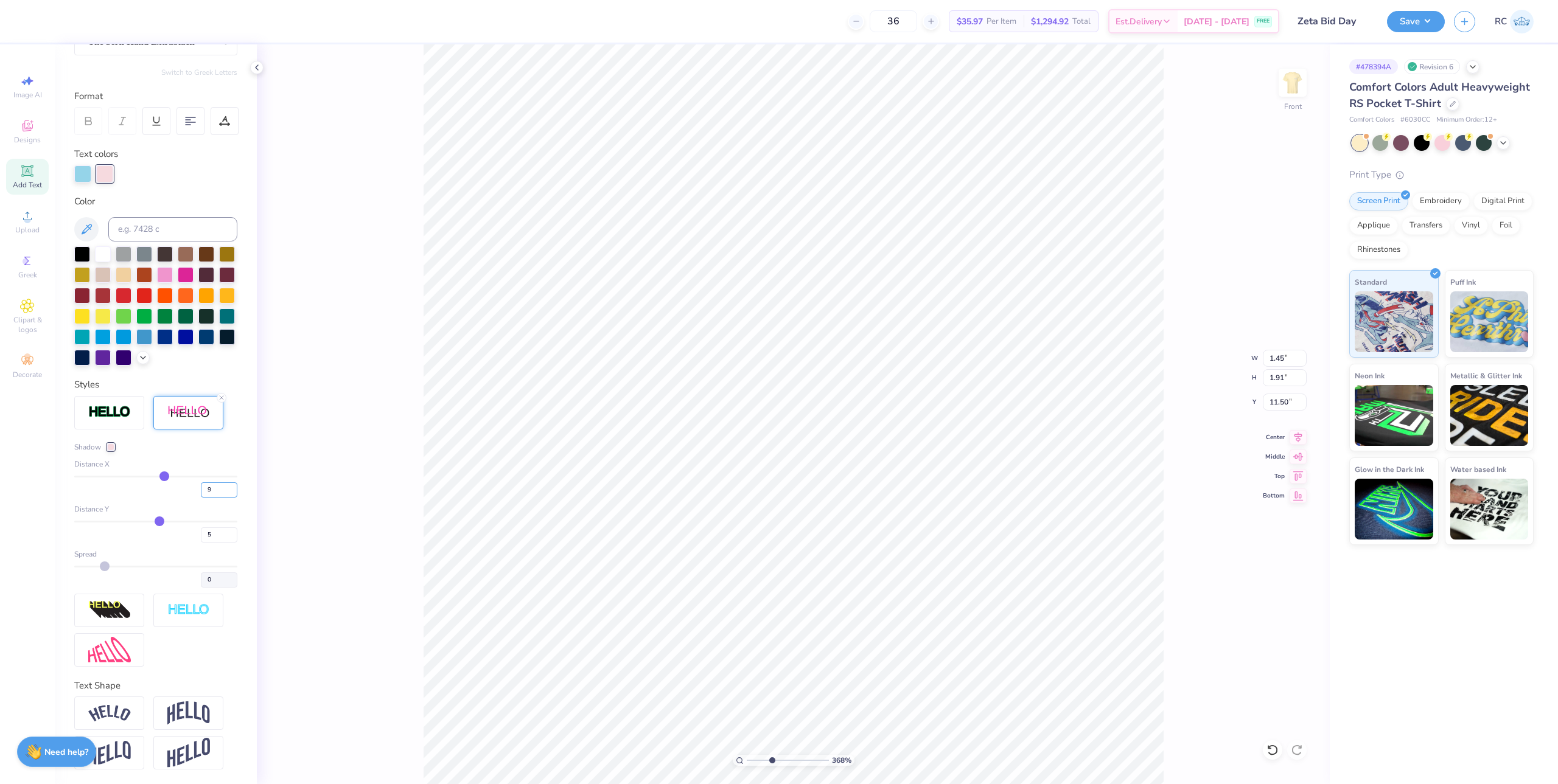
scroll to position [149, 0]
drag, startPoint x: 209, startPoint y: 485, endPoint x: 193, endPoint y: 486, distance: 16.0
click at [201, 486] on input "8" at bounding box center [219, 490] width 37 height 15
click at [187, 495] on div "6" at bounding box center [156, 487] width 163 height 22
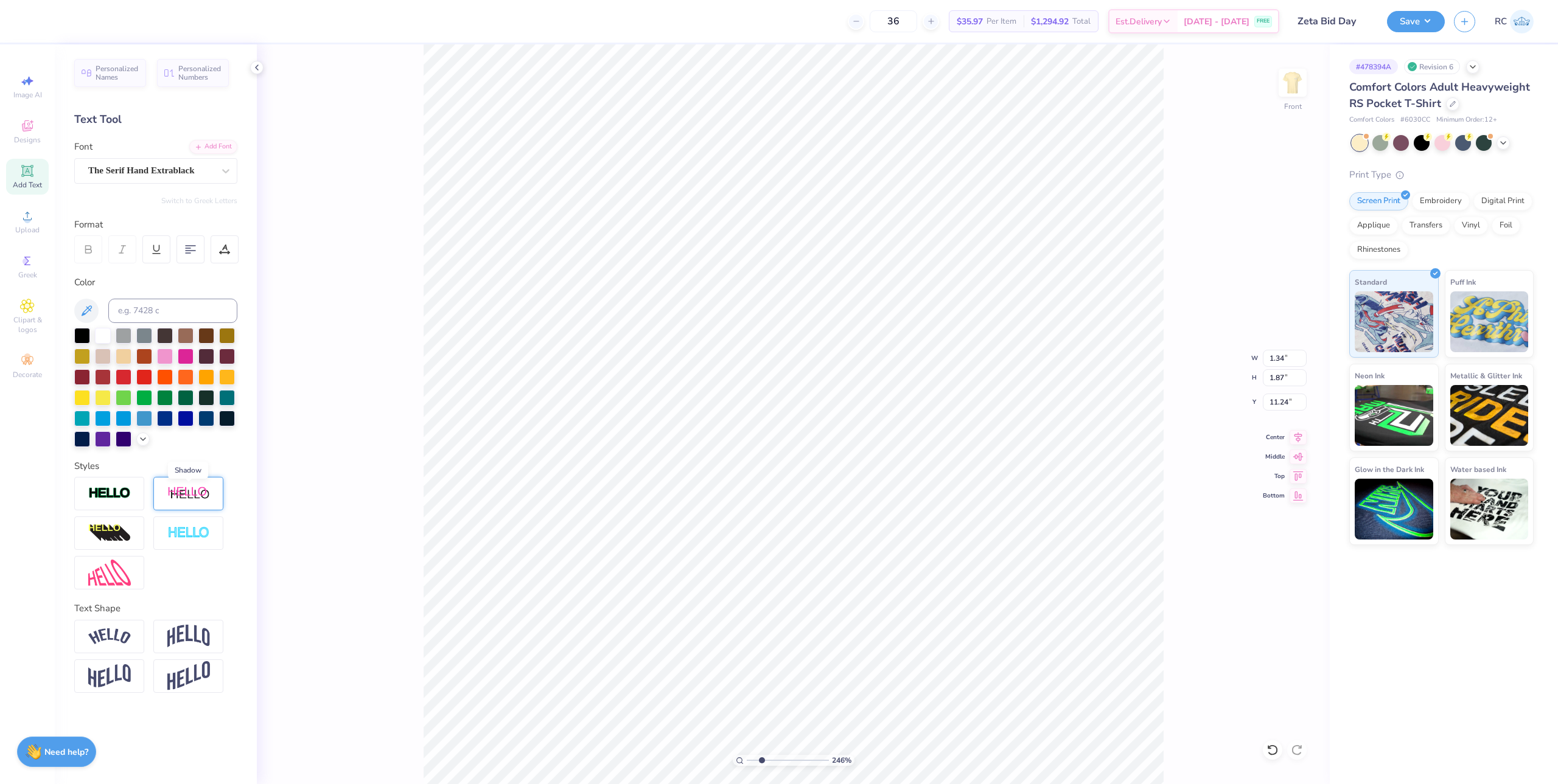
click at [185, 496] on img at bounding box center [189, 494] width 43 height 15
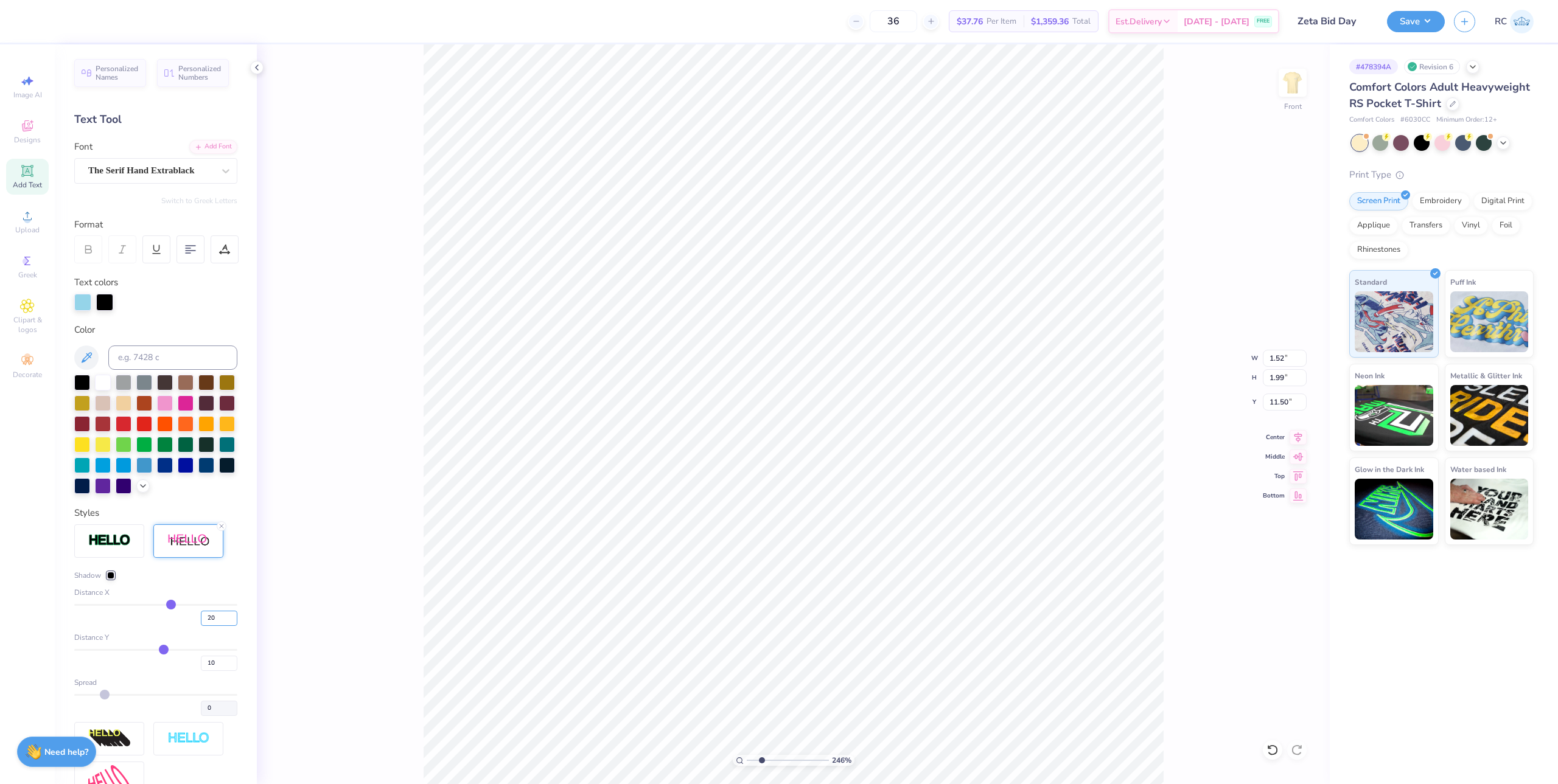
drag, startPoint x: 209, startPoint y: 640, endPoint x: 183, endPoint y: 647, distance: 26.9
click at [180, 626] on div "20" at bounding box center [156, 615] width 163 height 22
drag, startPoint x: 212, startPoint y: 684, endPoint x: 187, endPoint y: 686, distance: 25.1
click at [187, 634] on div "10" at bounding box center [156, 660] width 163 height 22
click at [200, 581] on div "Shadow" at bounding box center [156, 575] width 163 height 11
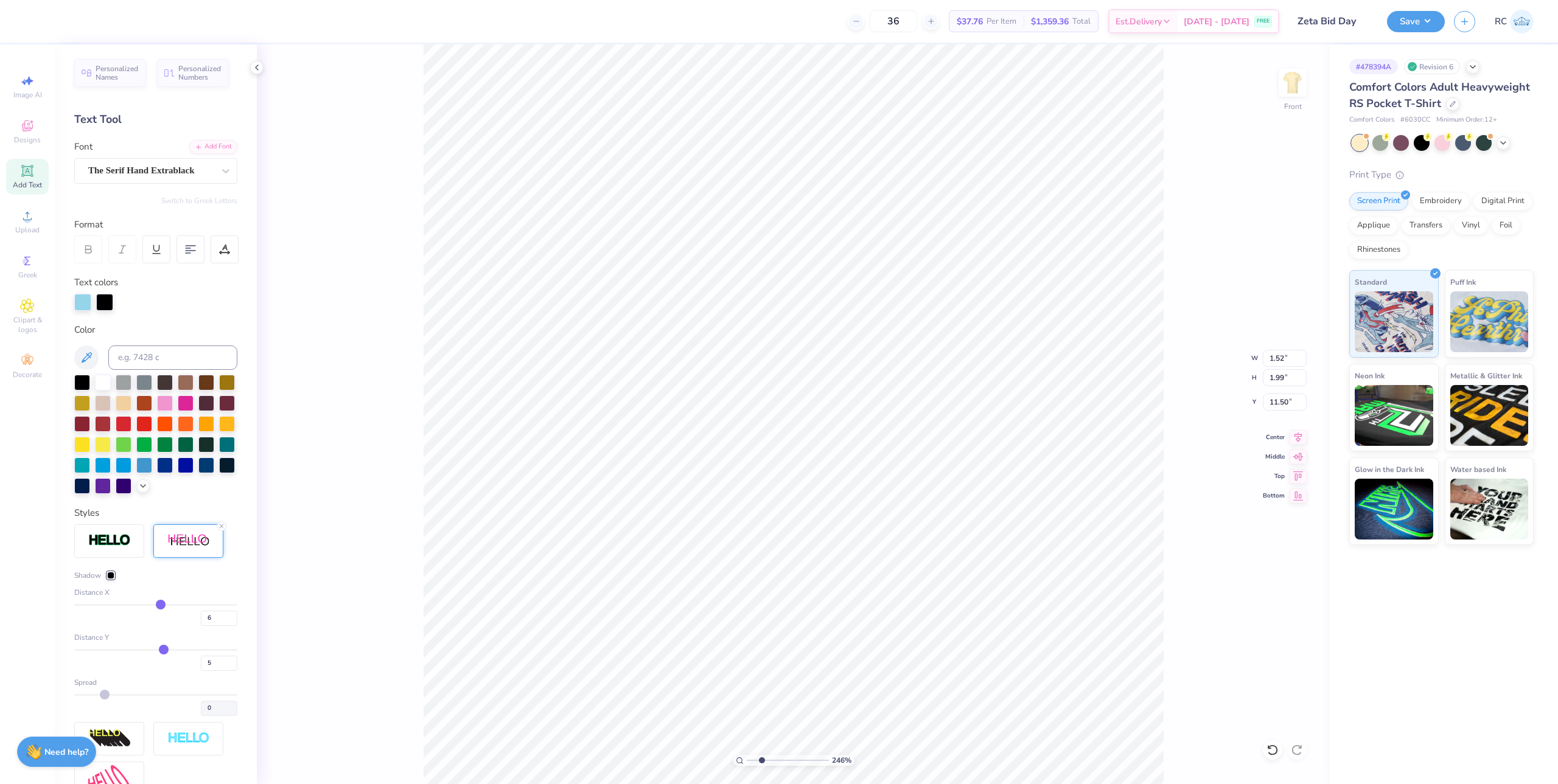
click at [102, 303] on div at bounding box center [104, 302] width 17 height 17
click at [93, 356] on icon at bounding box center [87, 358] width 15 height 15
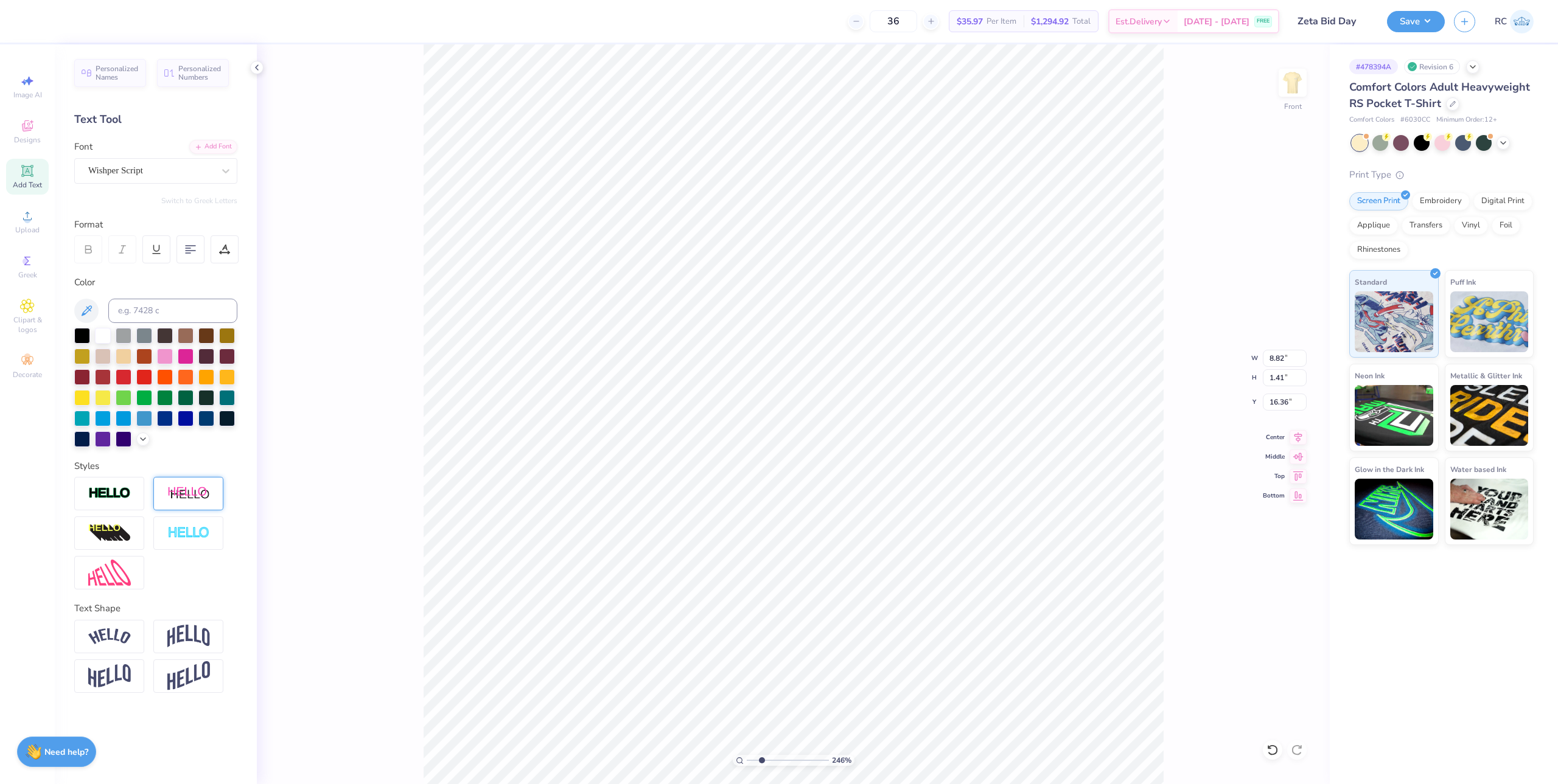
click at [179, 497] on img at bounding box center [189, 494] width 43 height 15
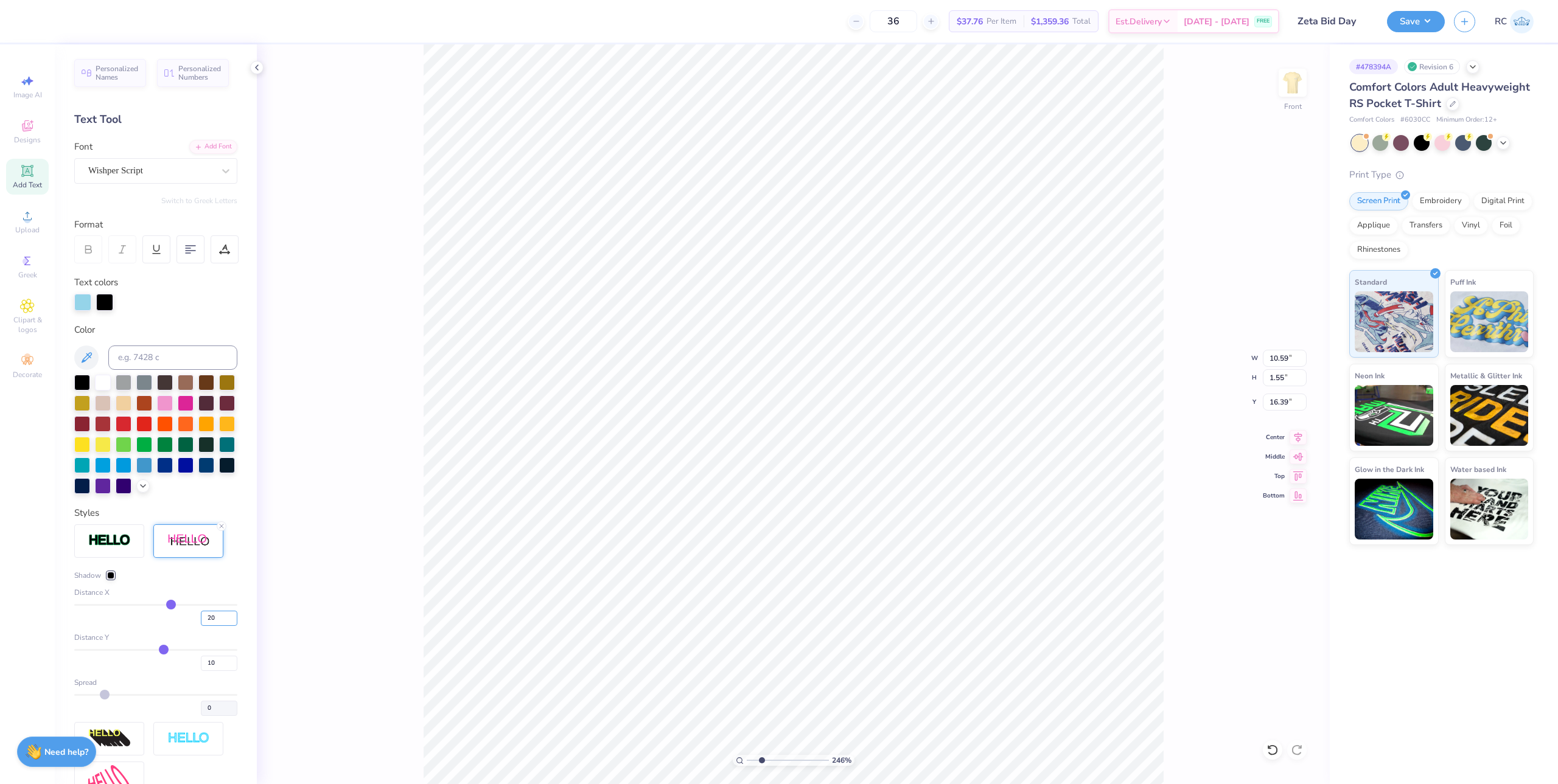
drag, startPoint x: 207, startPoint y: 637, endPoint x: 171, endPoint y: 642, distance: 36.3
click at [171, 626] on div "20" at bounding box center [156, 615] width 163 height 22
drag, startPoint x: 211, startPoint y: 679, endPoint x: 182, endPoint y: 684, distance: 29.4
click at [182, 634] on div "10" at bounding box center [156, 660] width 163 height 22
click at [111, 309] on div at bounding box center [104, 301] width 17 height 17
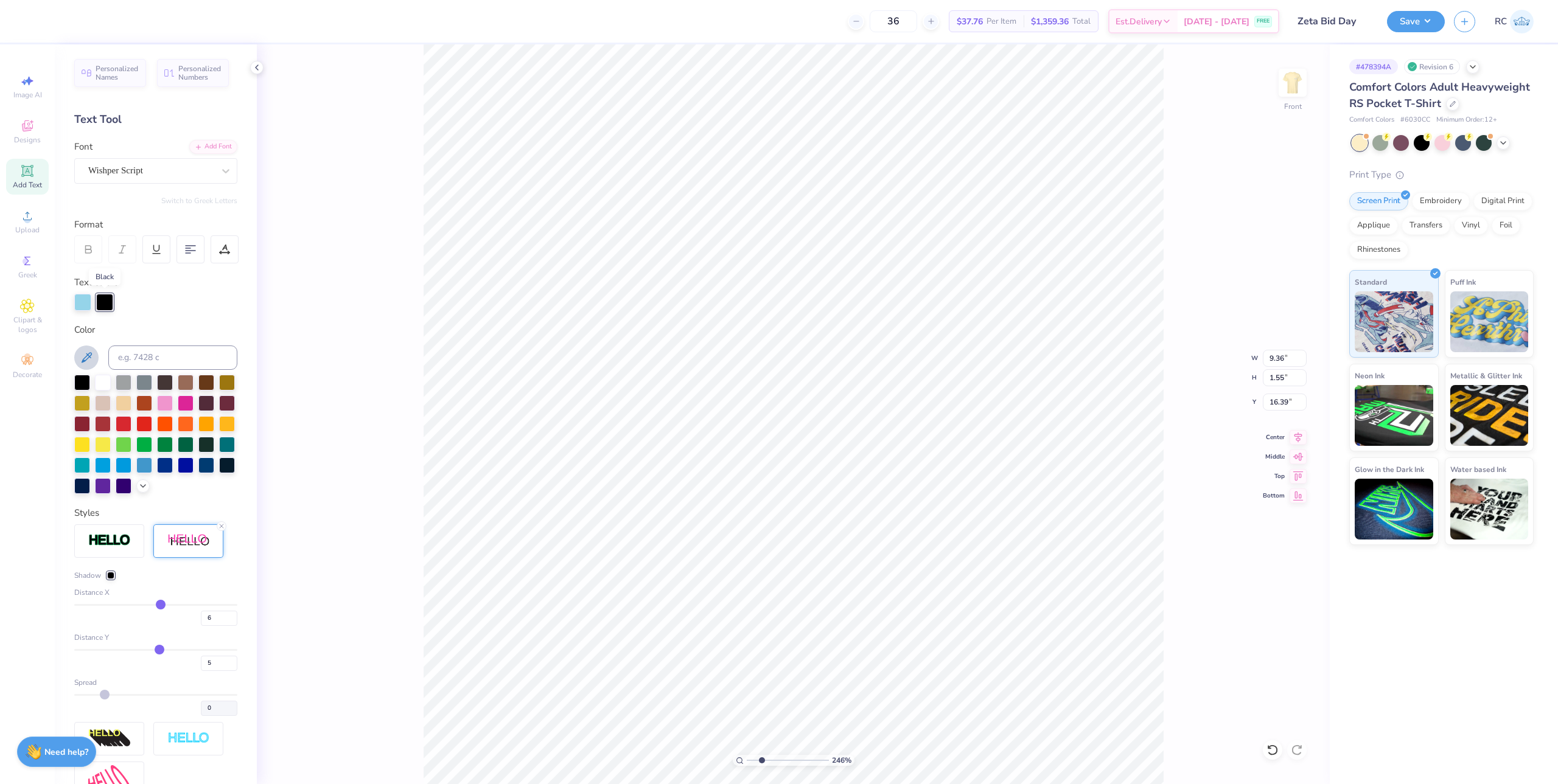
click at [89, 359] on icon at bounding box center [87, 358] width 15 height 15
drag, startPoint x: 209, startPoint y: 641, endPoint x: 200, endPoint y: 641, distance: 9.0
click at [201, 626] on input "6" at bounding box center [219, 618] width 37 height 15
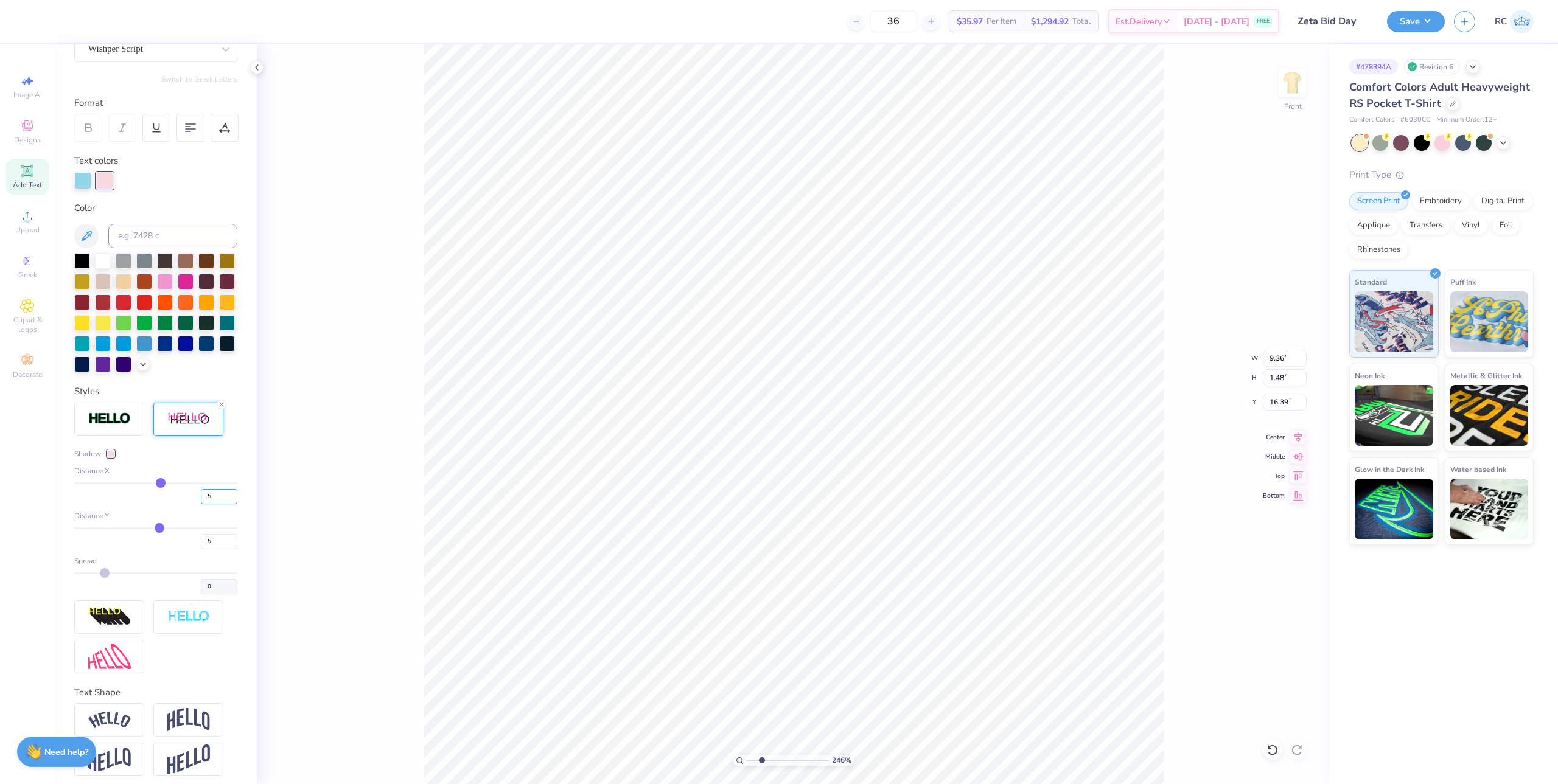
drag, startPoint x: 214, startPoint y: 519, endPoint x: 177, endPoint y: 513, distance: 37.5
click at [173, 505] on div "5" at bounding box center [156, 494] width 163 height 22
drag, startPoint x: 208, startPoint y: 520, endPoint x: 184, endPoint y: 519, distance: 24.0
click at [184, 505] on div "2" at bounding box center [156, 494] width 163 height 22
drag, startPoint x: 213, startPoint y: 521, endPoint x: 188, endPoint y: 521, distance: 25.0
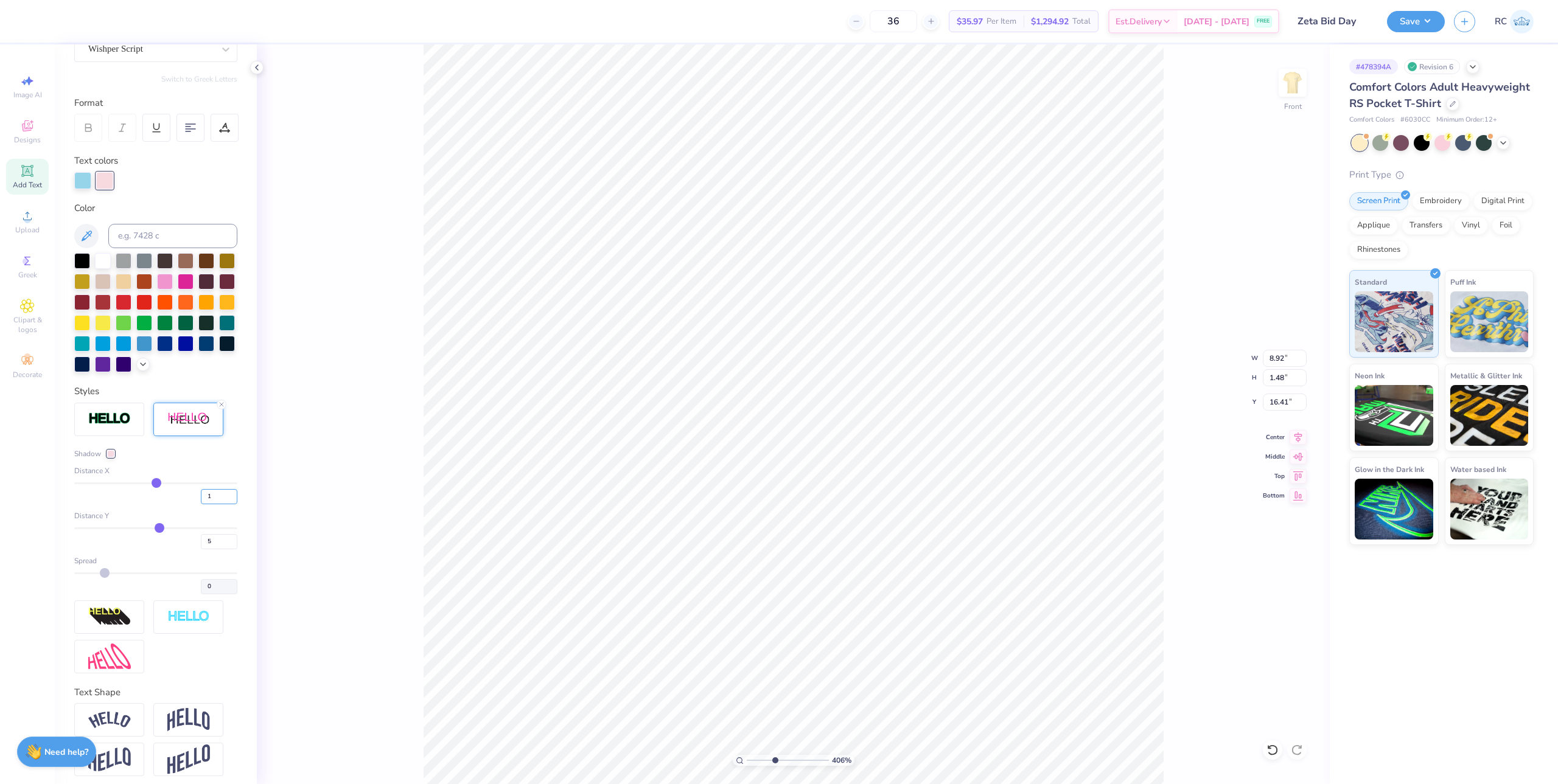
click at [188, 505] on div "1" at bounding box center [156, 494] width 163 height 22
click at [201, 505] on input "1" at bounding box center [219, 497] width 37 height 15
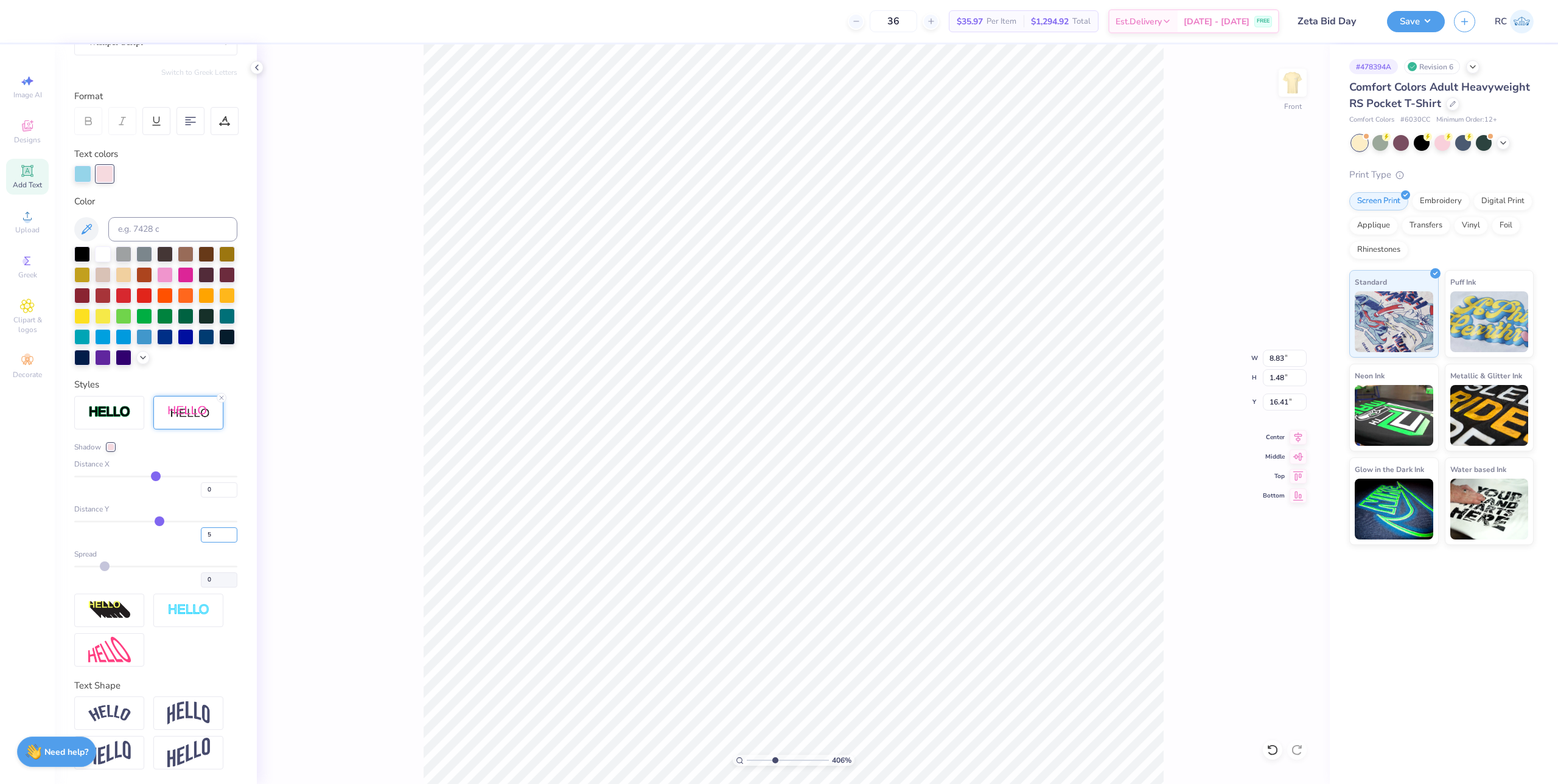
drag, startPoint x: 211, startPoint y: 536, endPoint x: 191, endPoint y: 538, distance: 20.1
click at [191, 538] on div "5" at bounding box center [156, 532] width 163 height 22
click at [329, 561] on div "406 % Front W 8.83 8.83 " H 1.48 1.48 " Y 16.41 16.41 " Center Middle Top Bottom" at bounding box center [793, 414] width 1073 height 740
click at [957, 30] on button "Save" at bounding box center [1416, 19] width 58 height 21
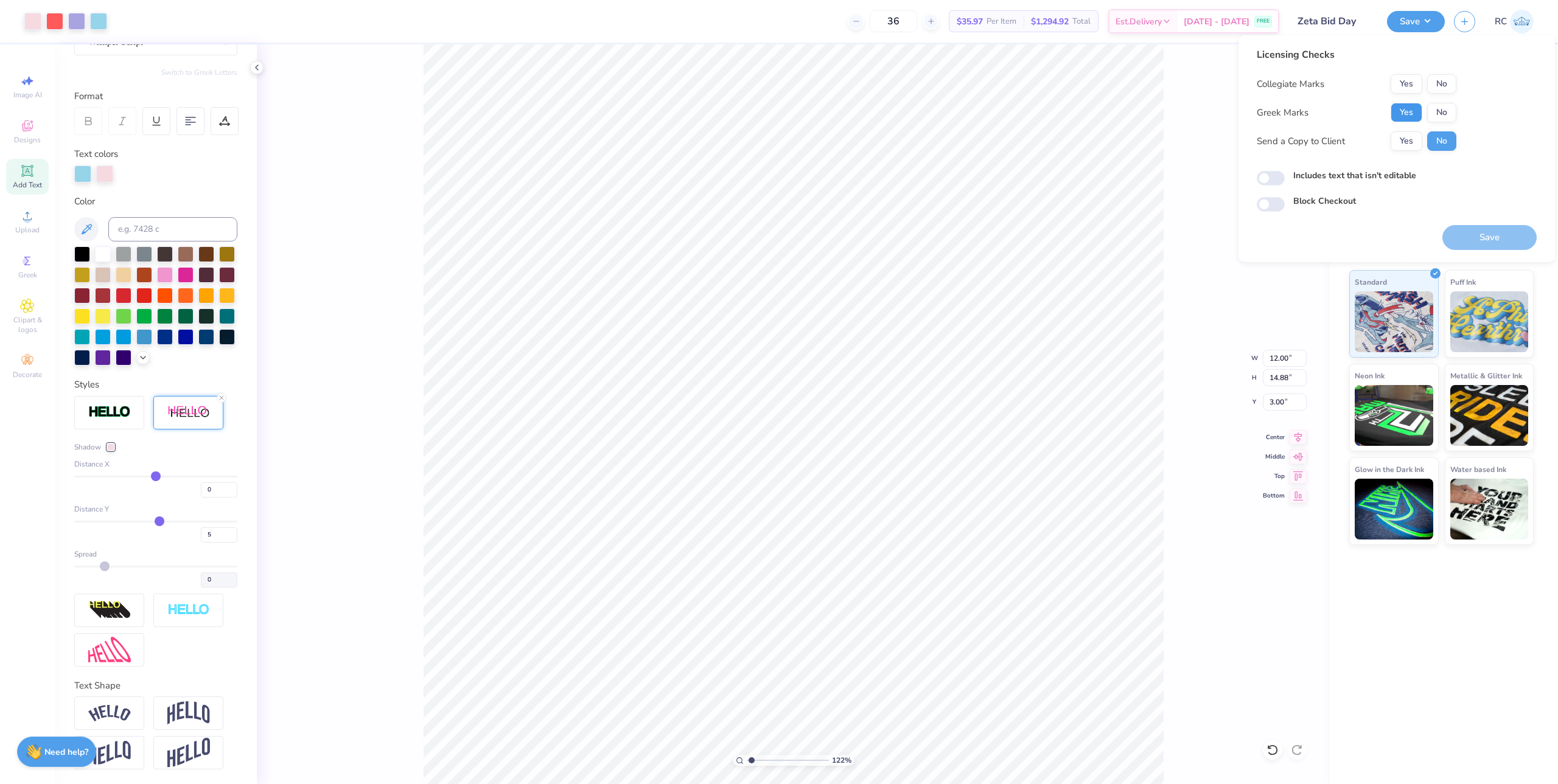
click at [957, 113] on button "Yes" at bounding box center [1406, 112] width 32 height 20
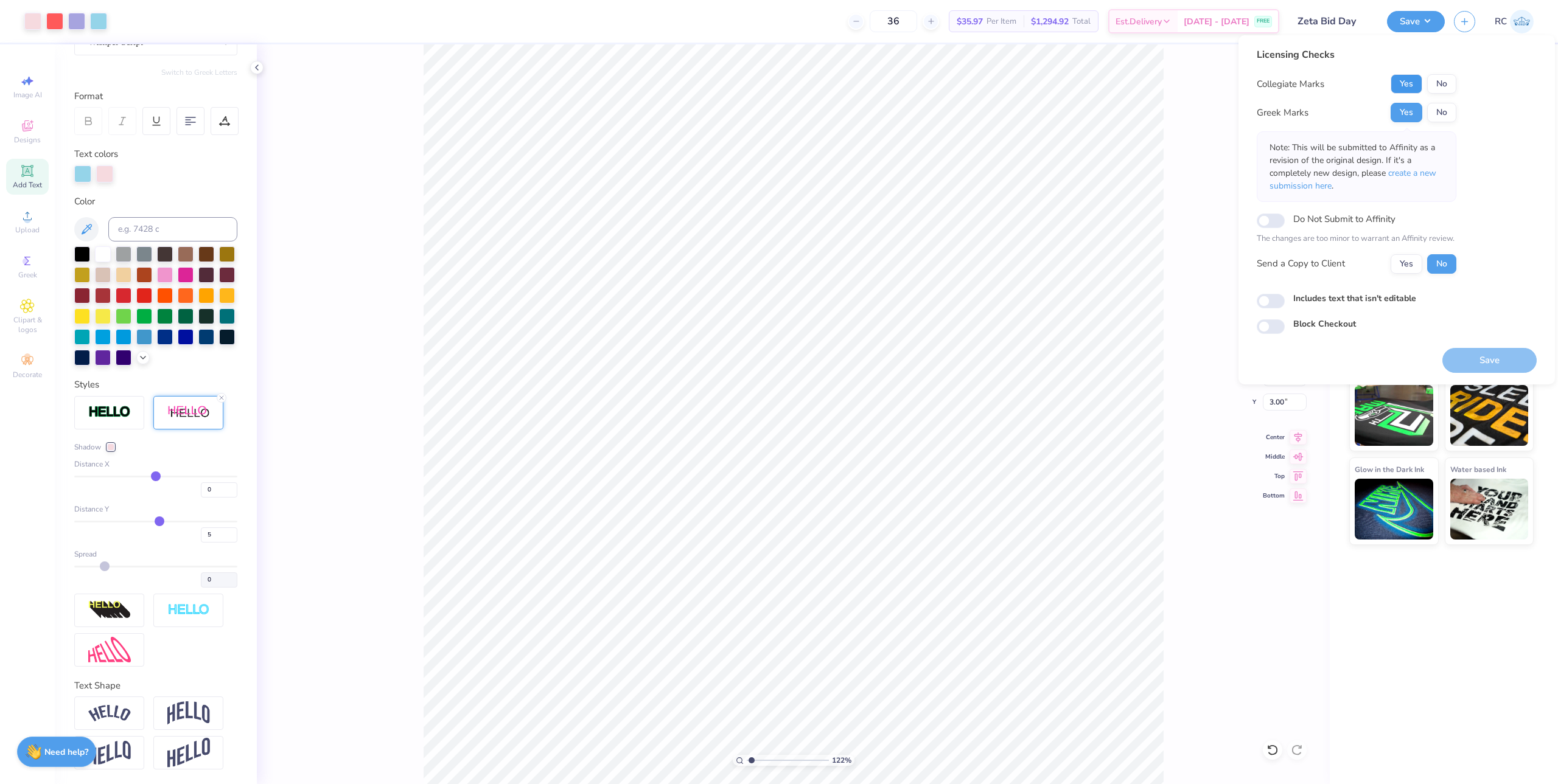
click at [957, 88] on button "Yes" at bounding box center [1406, 84] width 32 height 20
click at [957, 84] on button "No" at bounding box center [1442, 84] width 29 height 20
click at [957, 84] on button "Yes" at bounding box center [1406, 84] width 32 height 20
click at [957, 267] on button "Yes" at bounding box center [1406, 264] width 32 height 20
click at [957, 81] on button "No" at bounding box center [1442, 84] width 29 height 20
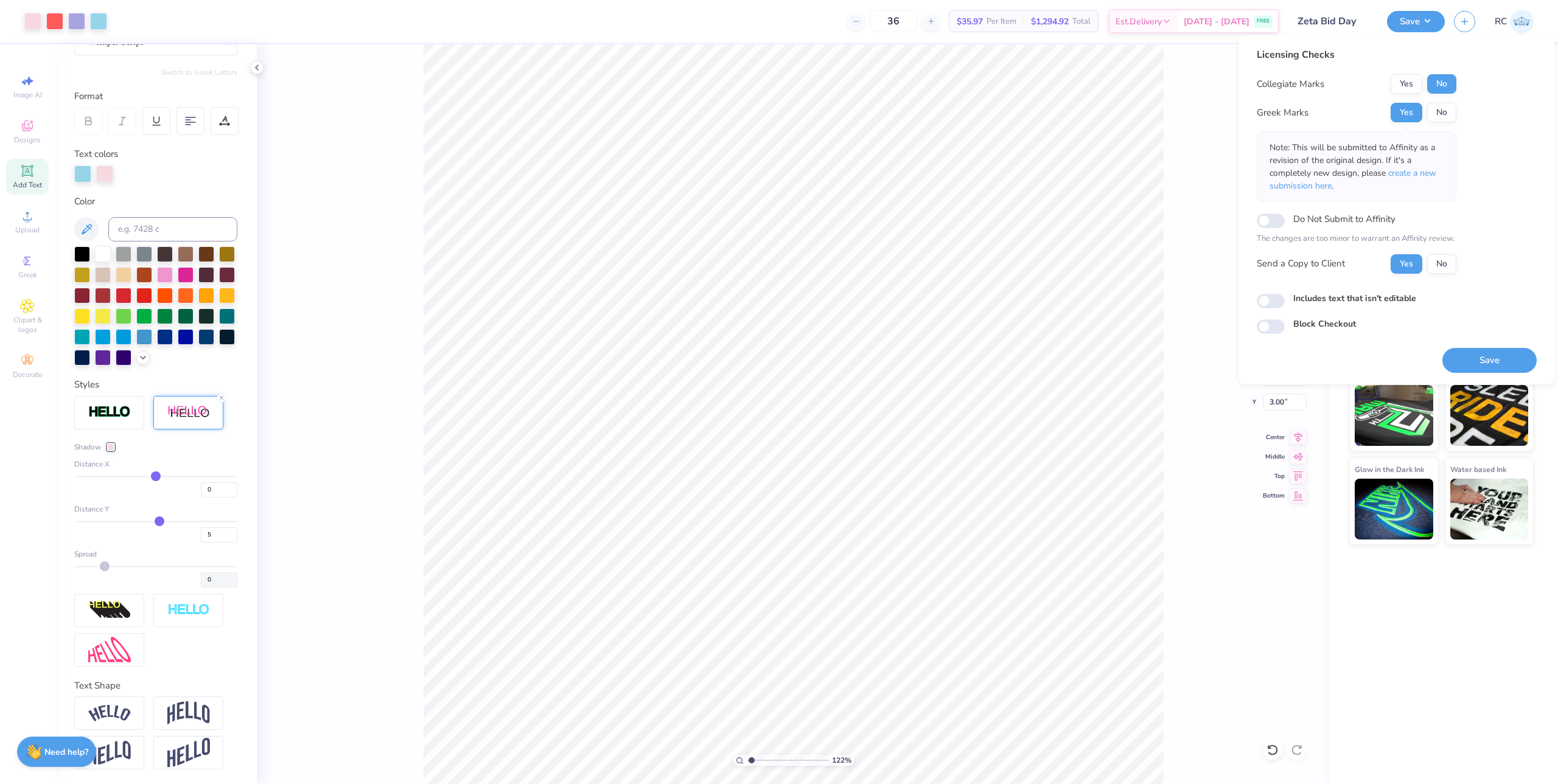
click at [957, 81] on div "Yes No" at bounding box center [1424, 84] width 66 height 20
click at [957, 89] on button "Yes" at bounding box center [1406, 84] width 32 height 20
click at [957, 188] on div "Licensing Checks Collegiate Marks Yes No Greek Marks Yes No Note: This will be …" at bounding box center [1397, 191] width 280 height 287
click at [957, 90] on div "Collegiate Marks Yes No" at bounding box center [1356, 84] width 200 height 20
click at [957, 220] on div "Do Not Submit to Affinity" at bounding box center [1356, 219] width 200 height 16
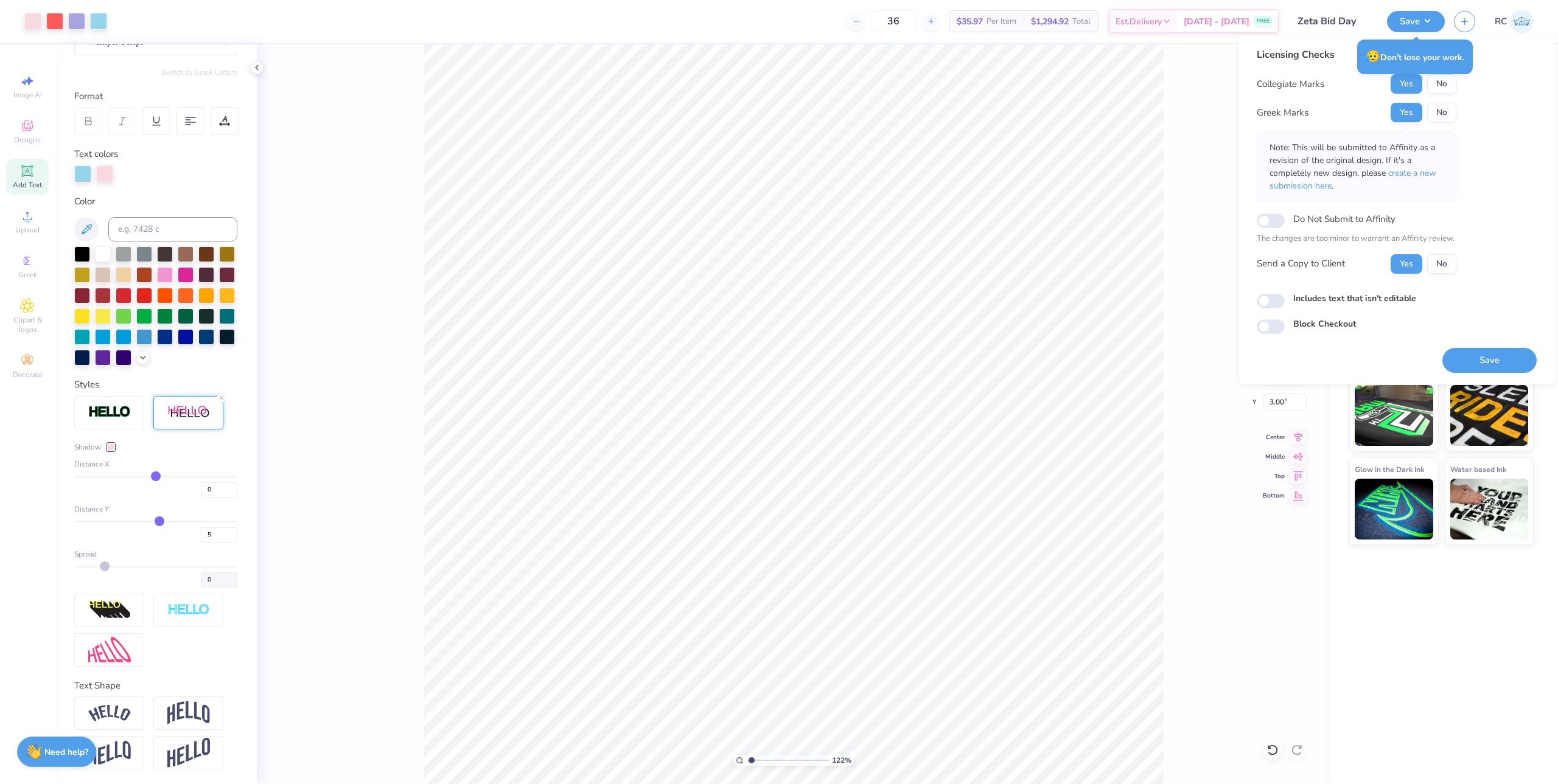
click at [957, 175] on div "Licensing Checks Collegiate Marks Yes No Greek Marks Yes No Note: This will be …" at bounding box center [1397, 191] width 280 height 287
click at [957, 148] on div "Licensing Checks Collegiate Marks Yes No Greek Marks Yes No Note: This will be …" at bounding box center [1397, 191] width 280 height 287
click at [957, 368] on button "Save" at bounding box center [1489, 361] width 95 height 25
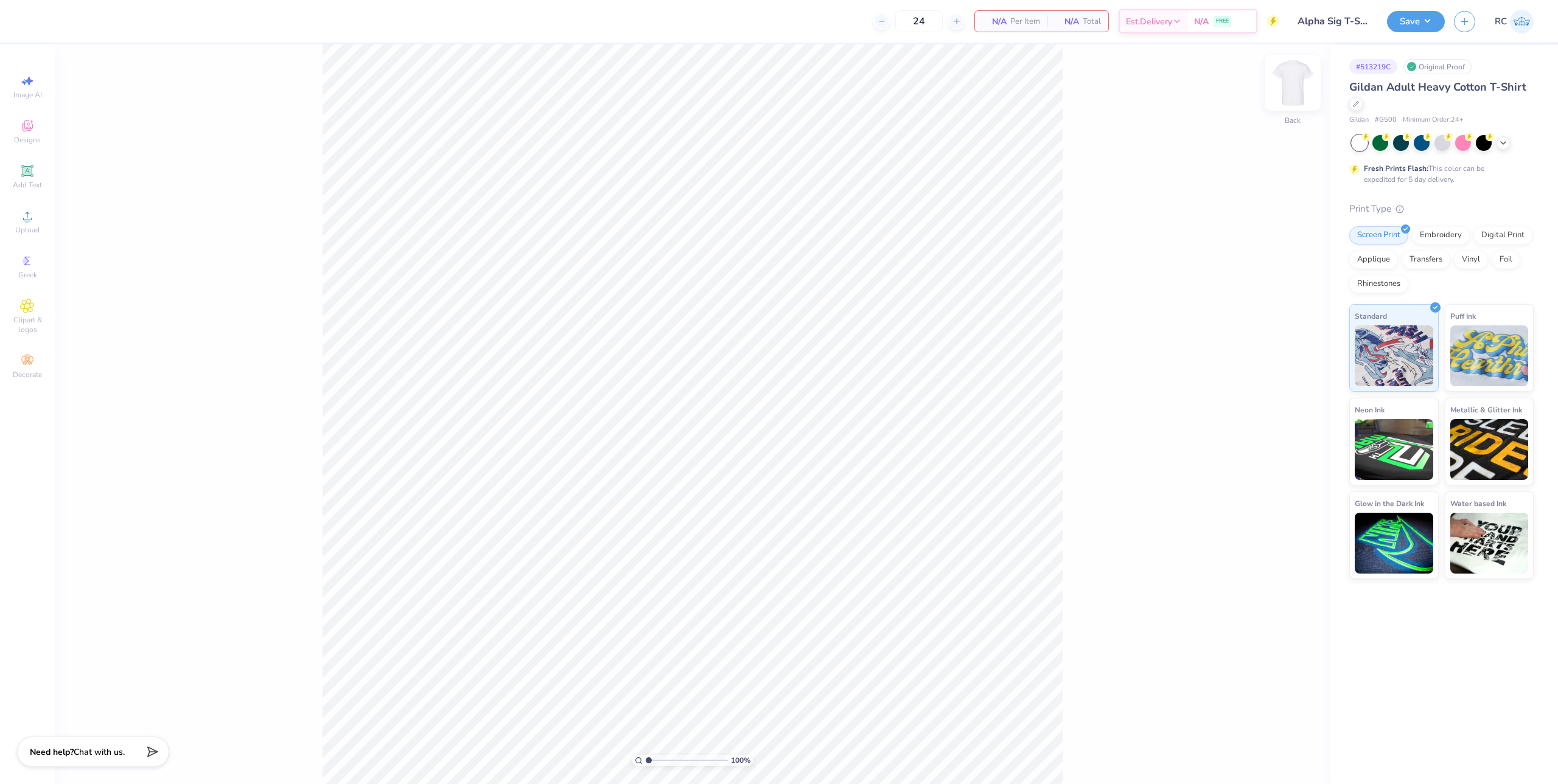
click at [1294, 87] on img at bounding box center [1292, 83] width 48 height 48
click at [37, 218] on div "Upload" at bounding box center [27, 221] width 43 height 36
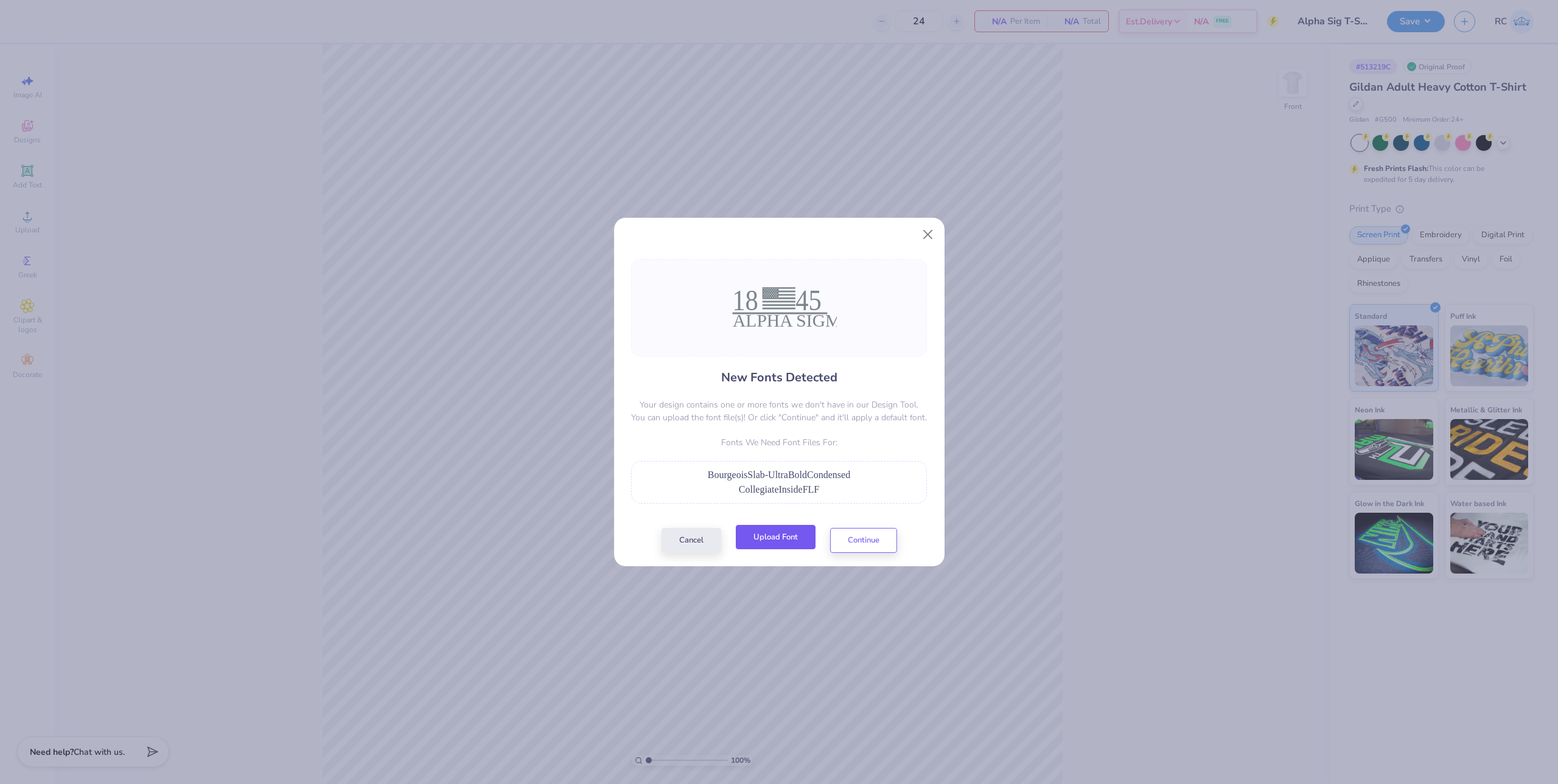
click at [783, 541] on button "Upload Font" at bounding box center [775, 538] width 80 height 25
click at [793, 534] on button "Upload Font" at bounding box center [775, 538] width 80 height 25
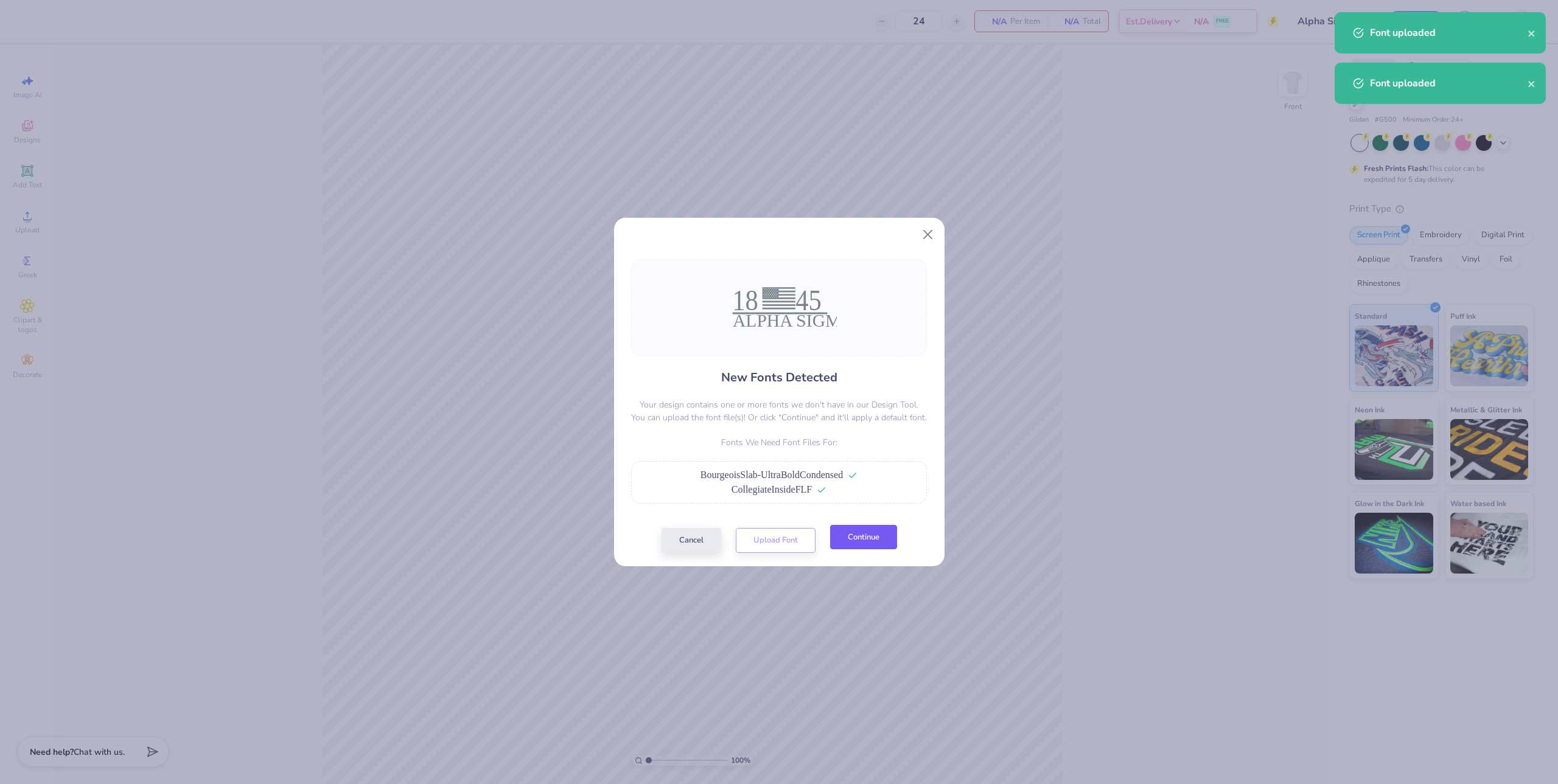
click at [853, 543] on button "Continue" at bounding box center [863, 538] width 67 height 25
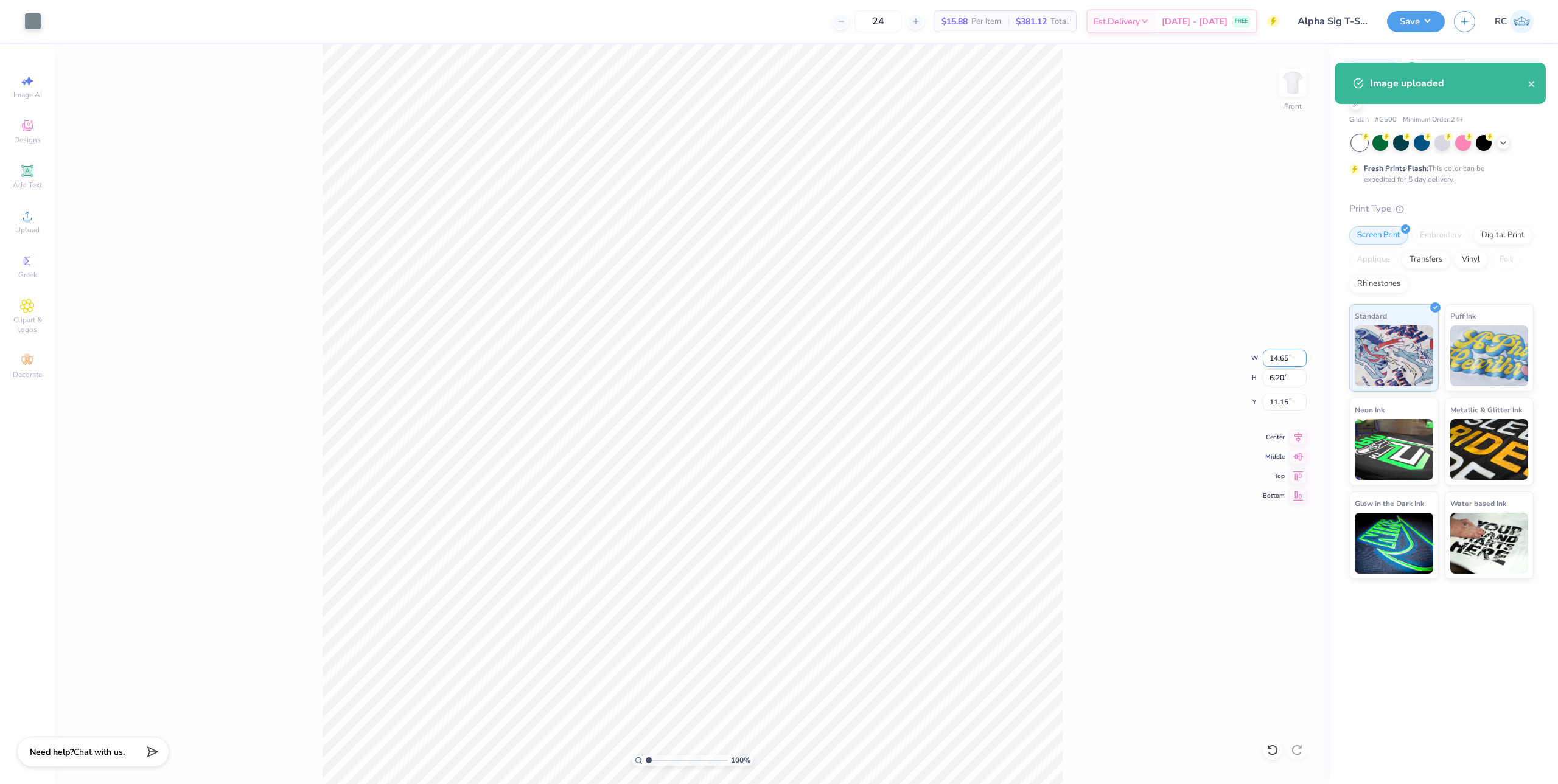
click at [1281, 359] on input "14.65" at bounding box center [1285, 358] width 44 height 17
type input "12.50"
type input "5.29"
click at [1269, 396] on input "11.60" at bounding box center [1285, 402] width 44 height 17
type input "3.00"
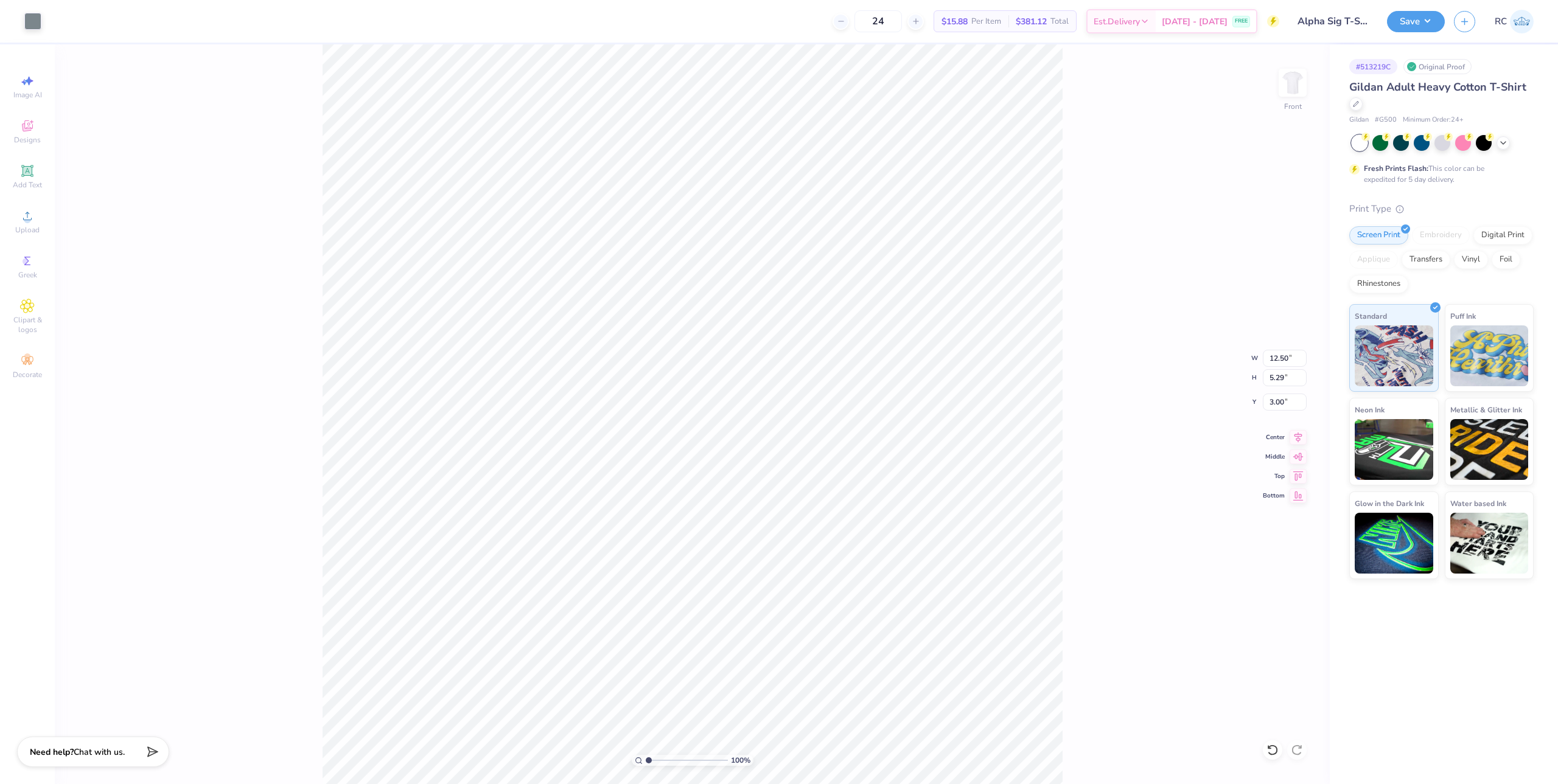
click at [1065, 443] on div "100 % Front W 12.50 12.50 " H 5.29 5.29 " Y 3.00 3.00 " Center Middle Top Bottom" at bounding box center [692, 414] width 1275 height 740
click at [1300, 94] on img at bounding box center [1292, 83] width 48 height 48
drag, startPoint x: 1071, startPoint y: 213, endPoint x: 284, endPoint y: 196, distance: 787.2
click at [1067, 213] on div "100 % Back" at bounding box center [692, 414] width 1275 height 740
click at [27, 223] on circle at bounding box center [26, 219] width 7 height 7
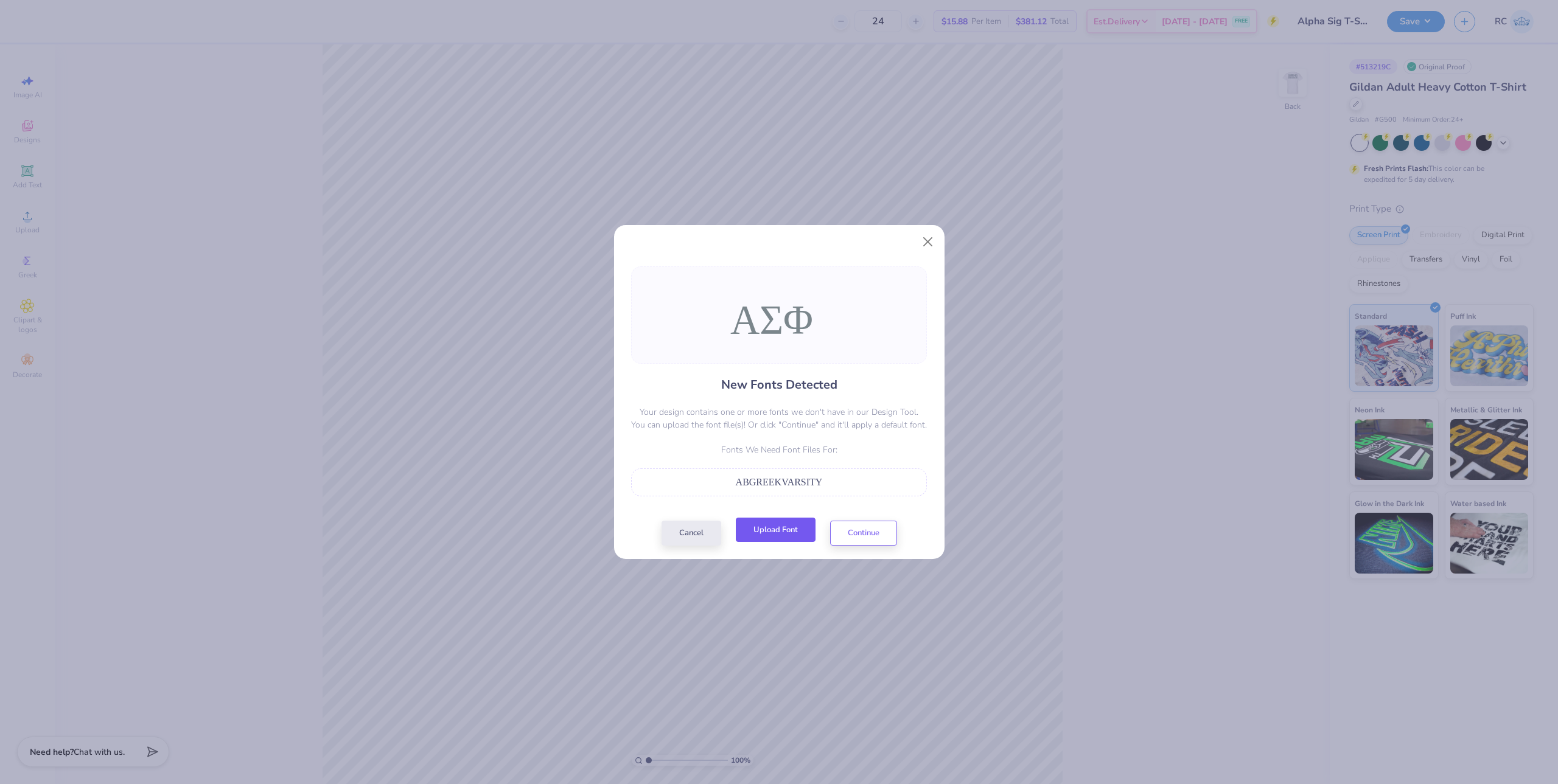
click at [785, 535] on button "Upload Font" at bounding box center [775, 530] width 80 height 25
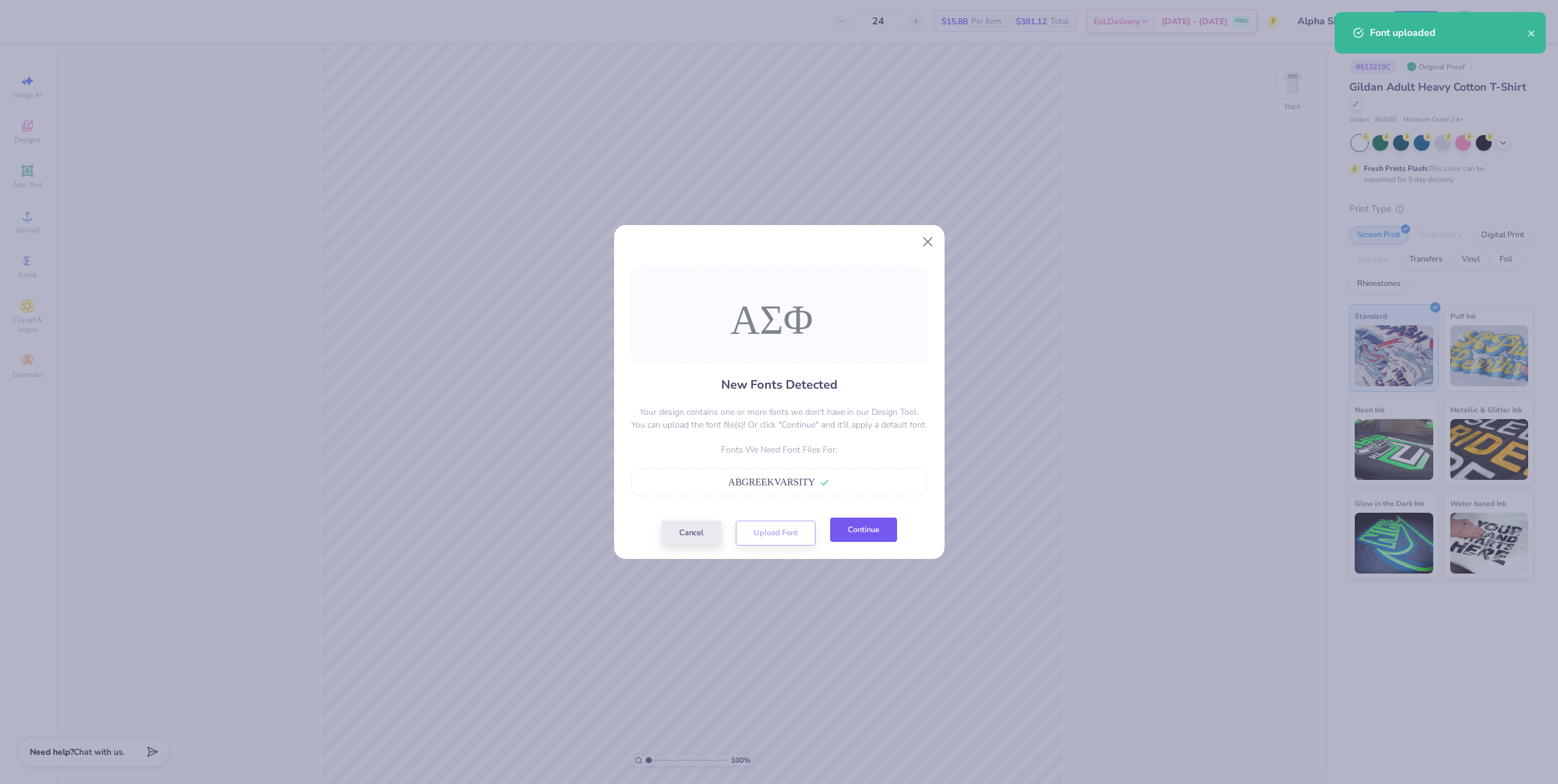
click at [871, 538] on button "Continue" at bounding box center [863, 530] width 67 height 25
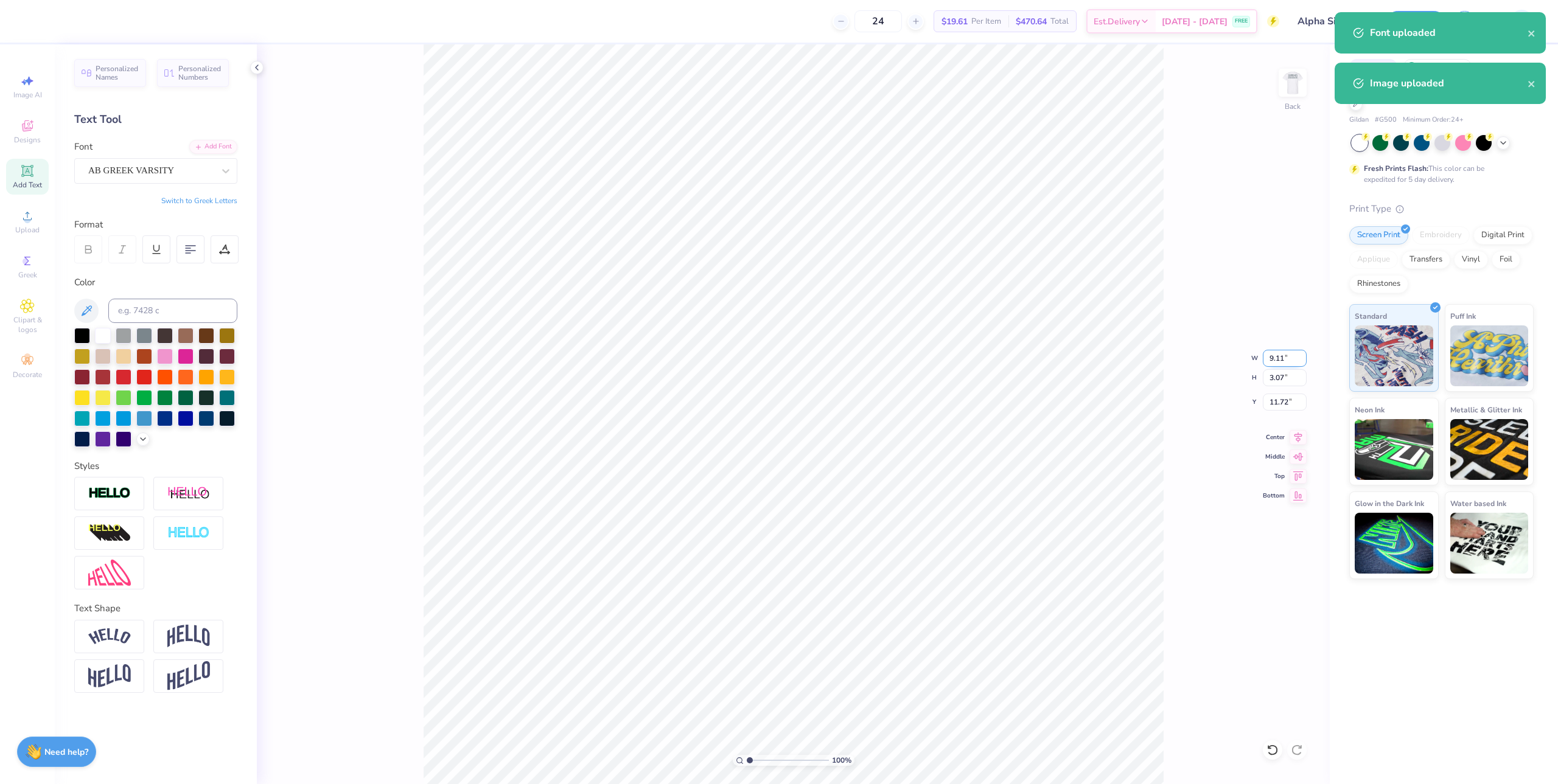
click at [1280, 358] on input "9.11" at bounding box center [1285, 358] width 44 height 17
type input "3.50"
type input "1.18"
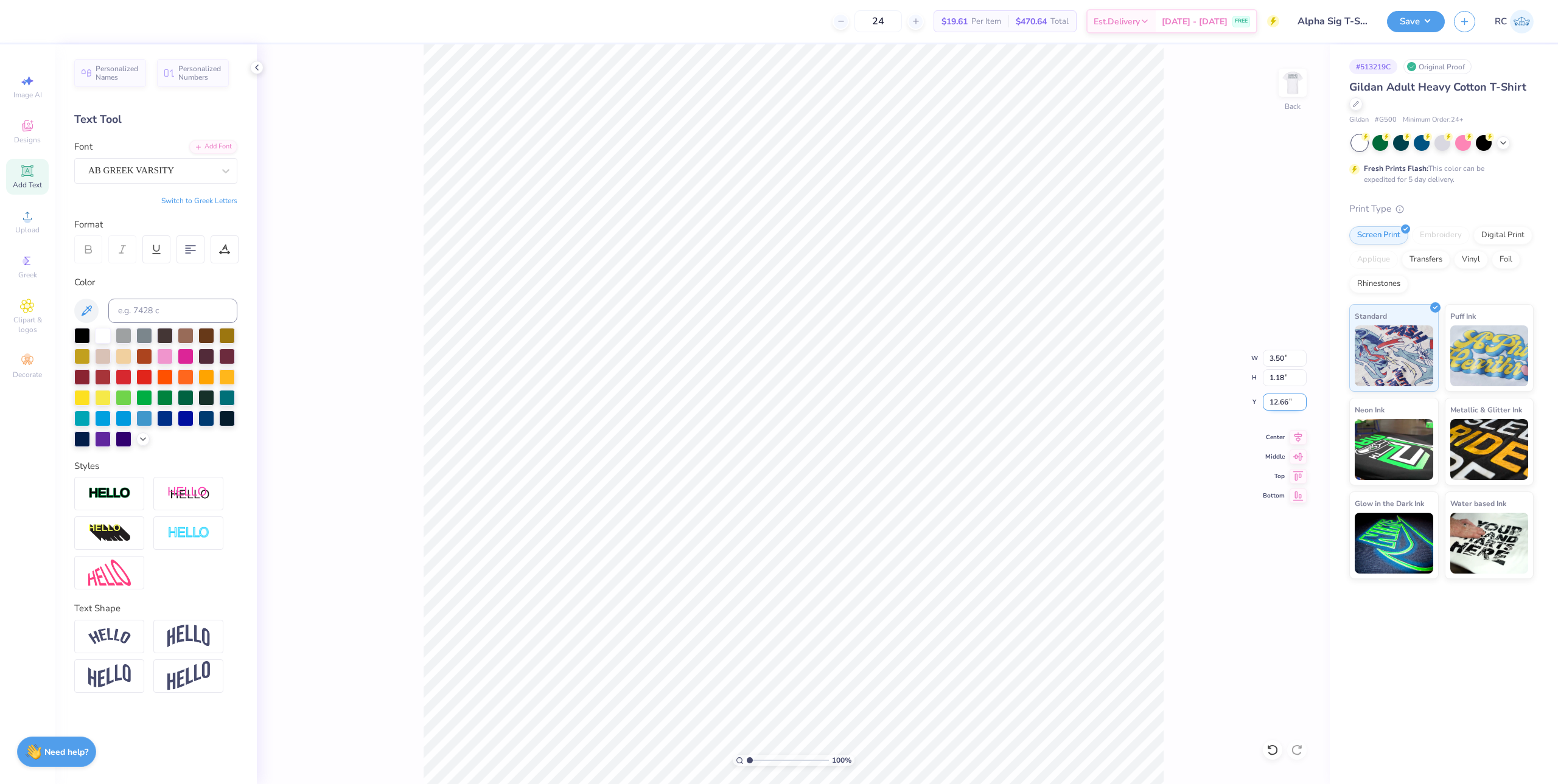
click at [1284, 403] on input "12.66" at bounding box center [1285, 402] width 44 height 17
type input "3.00"
click at [1298, 84] on img at bounding box center [1292, 83] width 48 height 48
click at [1416, 28] on button "Save" at bounding box center [1416, 19] width 58 height 21
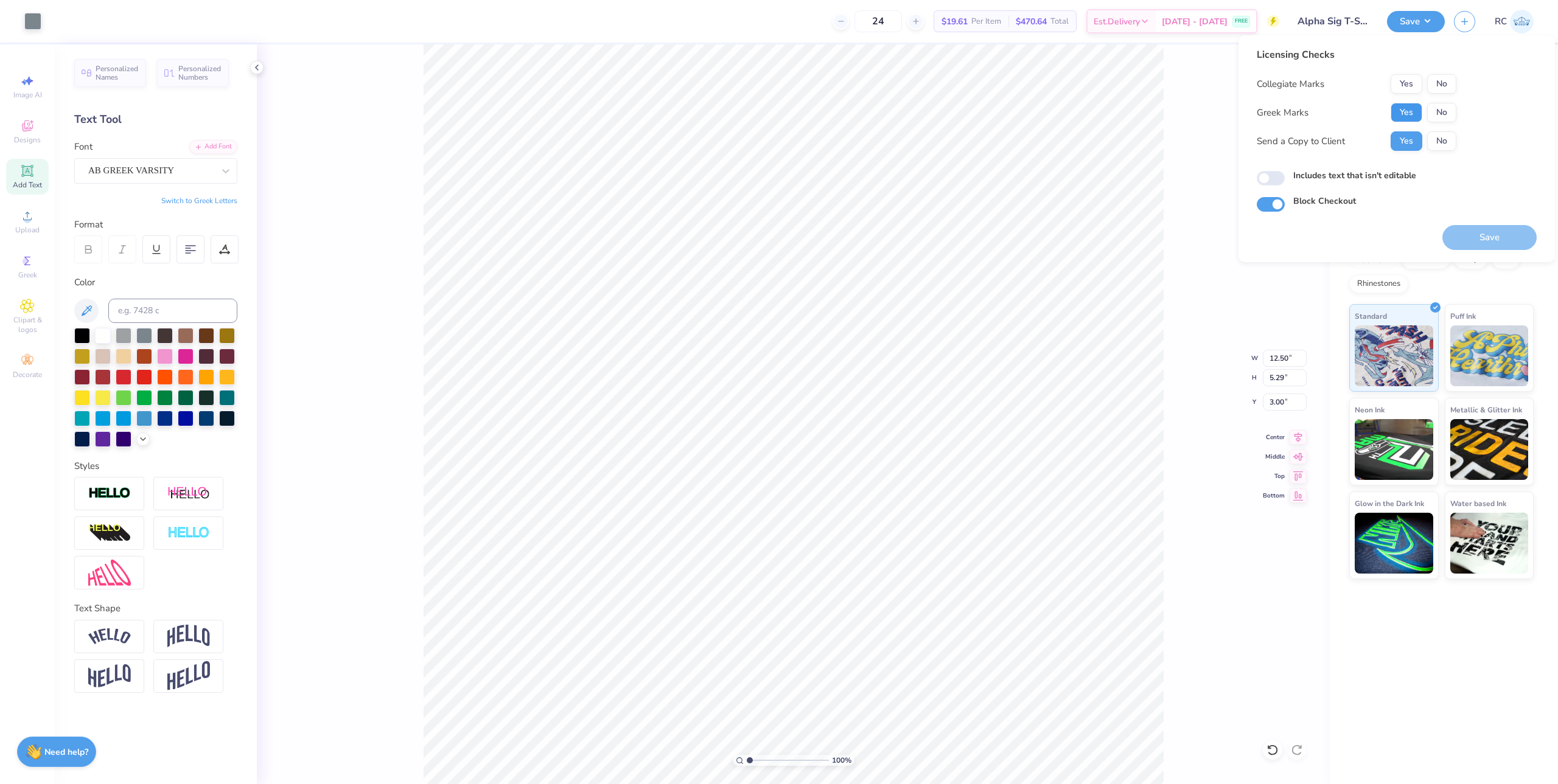
click at [1405, 113] on button "Yes" at bounding box center [1406, 112] width 32 height 20
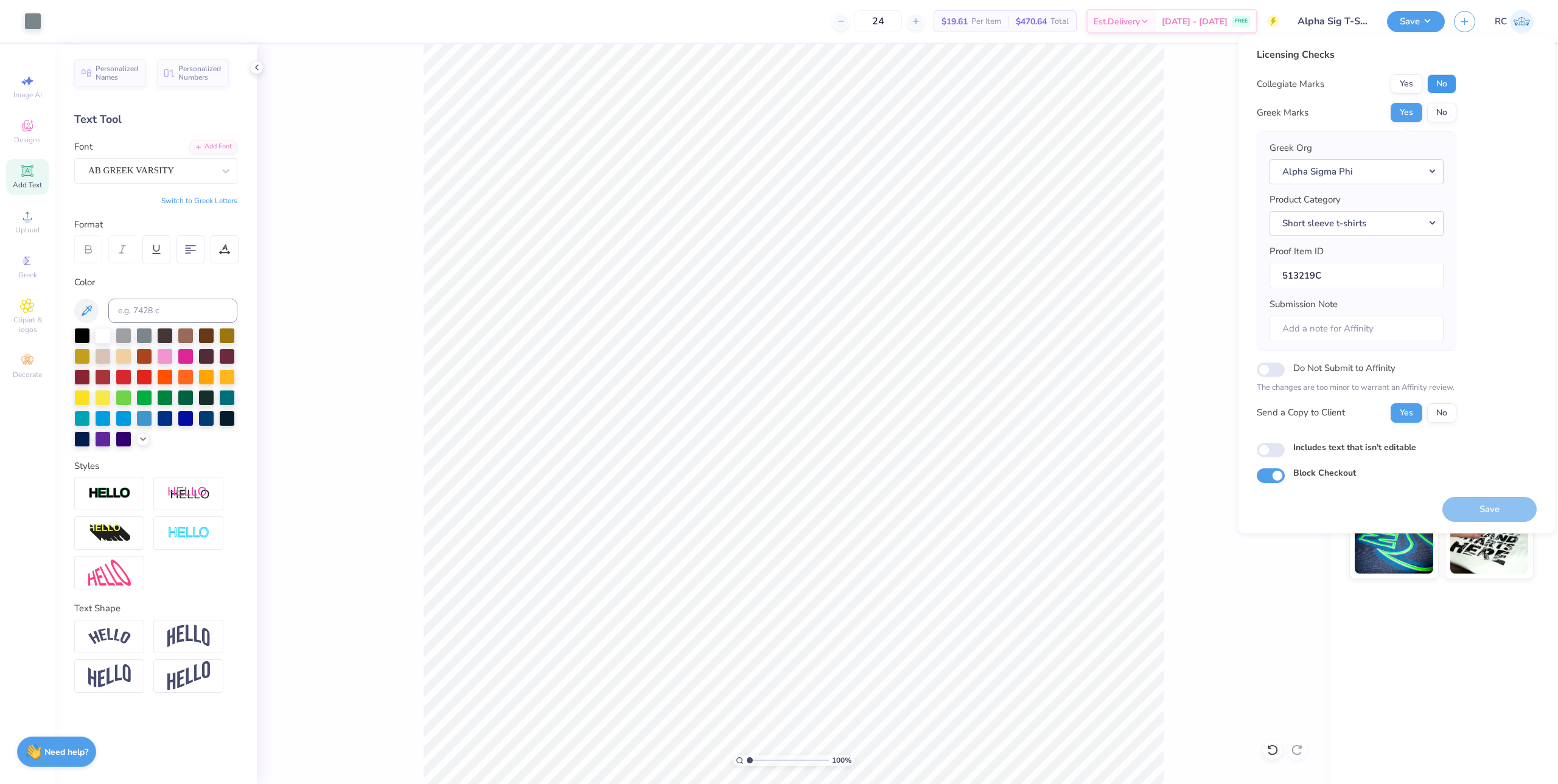
click at [1438, 83] on button "No" at bounding box center [1442, 84] width 29 height 20
click at [1482, 509] on button "Save" at bounding box center [1489, 510] width 95 height 25
